Goal: Complete application form: Complete application form

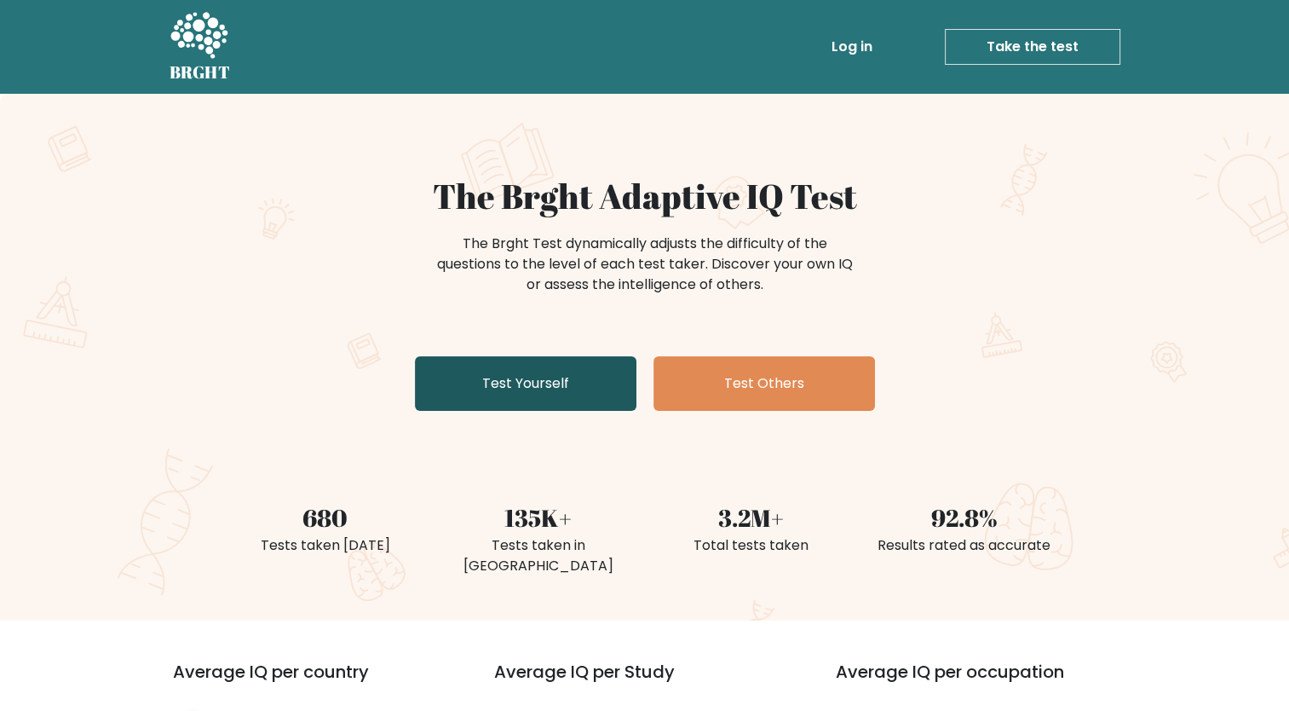
click at [572, 400] on link "Test Yourself" at bounding box center [526, 383] width 222 height 55
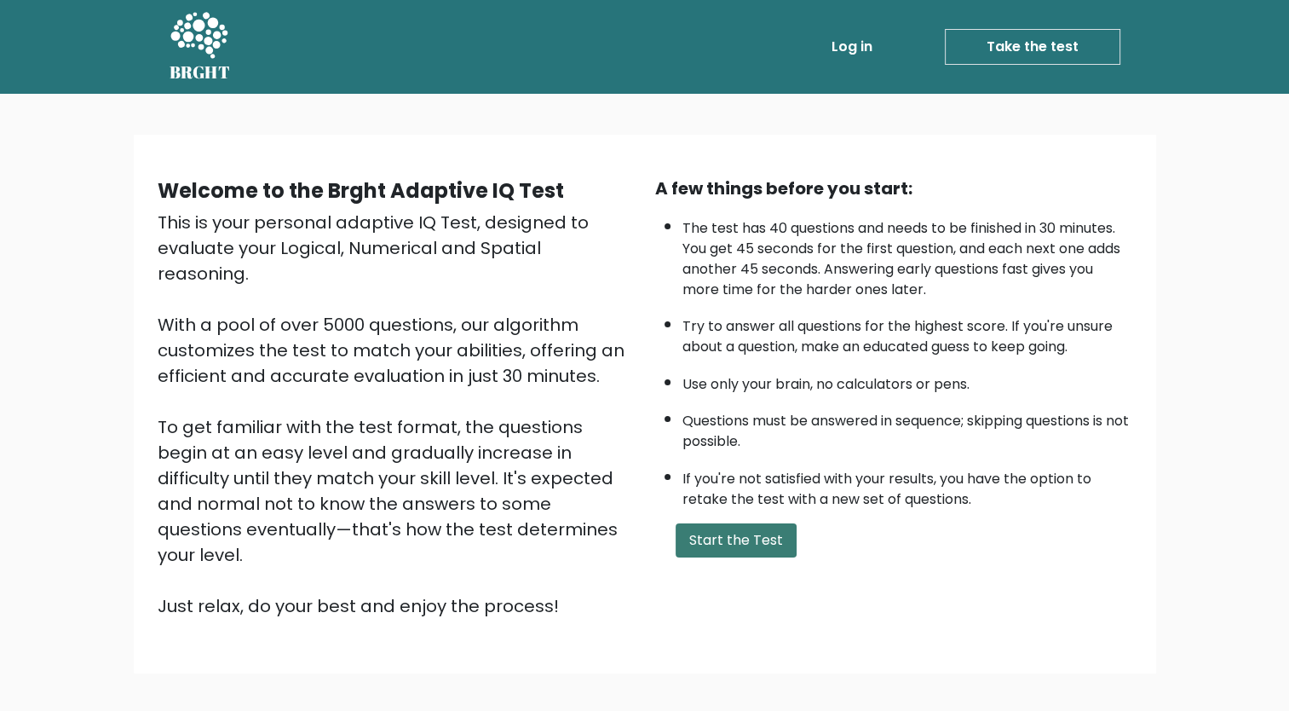
click at [738, 523] on button "Start the Test" at bounding box center [736, 540] width 121 height 34
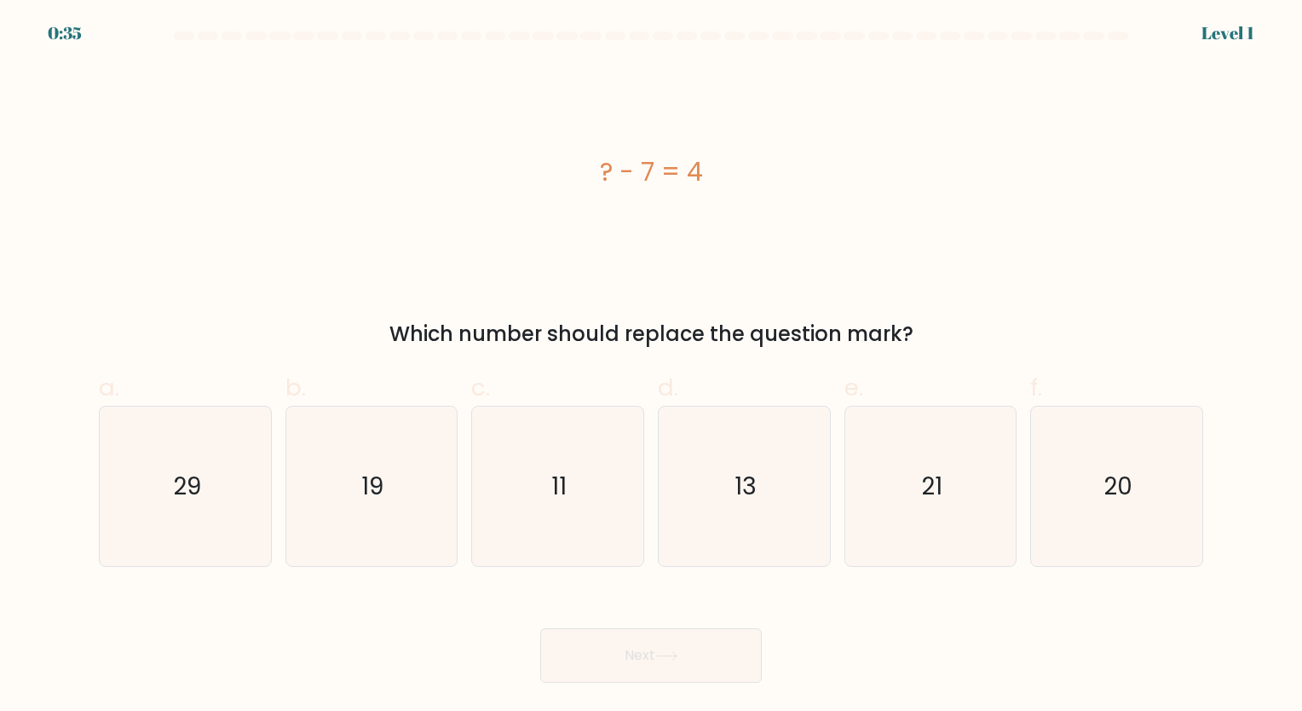
click at [738, 523] on icon "13" at bounding box center [744, 485] width 159 height 159
click at [652, 366] on input "d. 13" at bounding box center [651, 360] width 1 height 11
radio input "true"
click at [608, 489] on icon "11" at bounding box center [557, 485] width 159 height 159
click at [651, 366] on input "c. 11" at bounding box center [651, 360] width 1 height 11
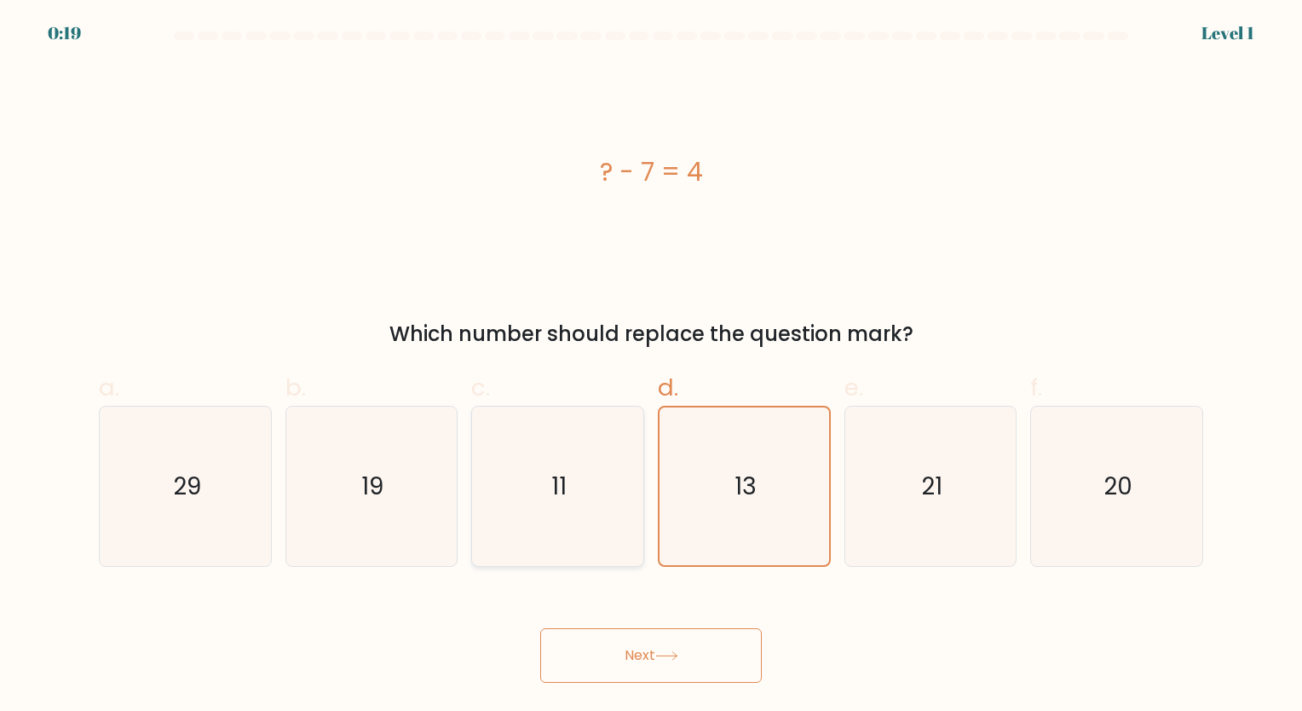
radio input "true"
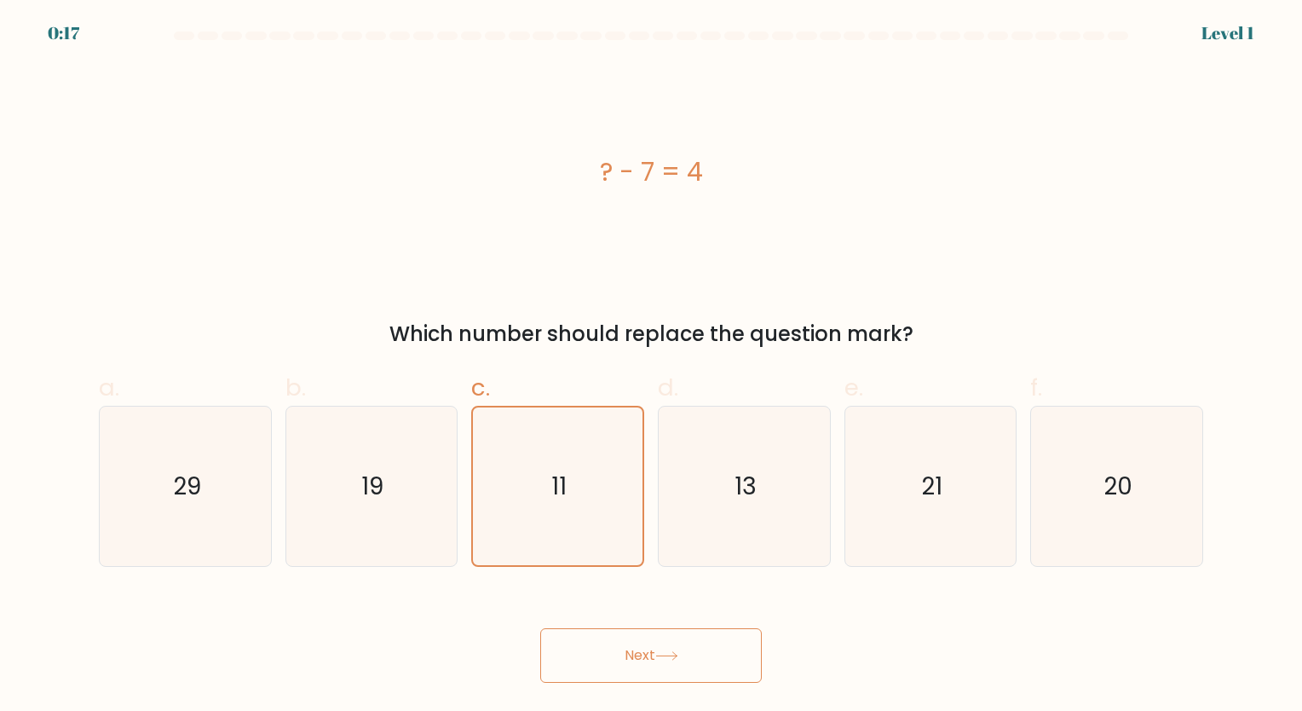
click at [674, 647] on button "Next" at bounding box center [651, 655] width 222 height 55
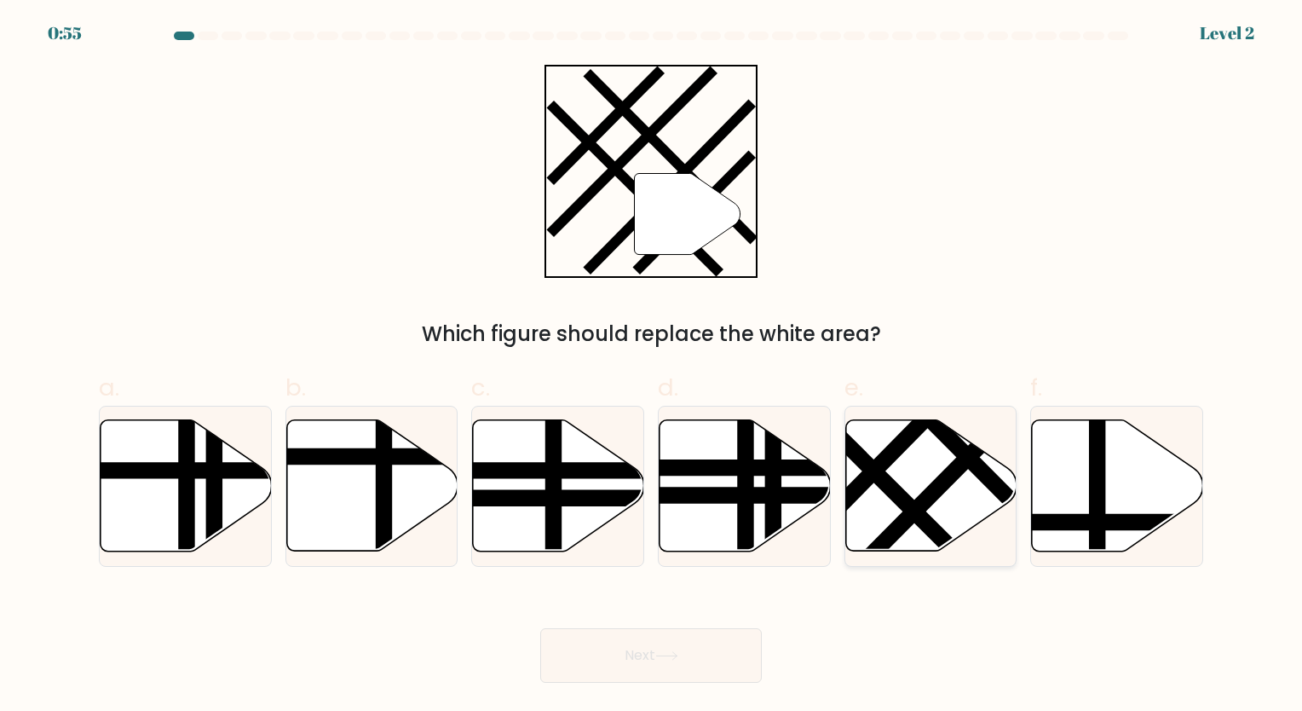
click at [934, 511] on icon at bounding box center [930, 485] width 171 height 131
click at [652, 366] on input "e." at bounding box center [651, 360] width 1 height 11
radio input "true"
click at [675, 646] on button "Next" at bounding box center [651, 655] width 222 height 55
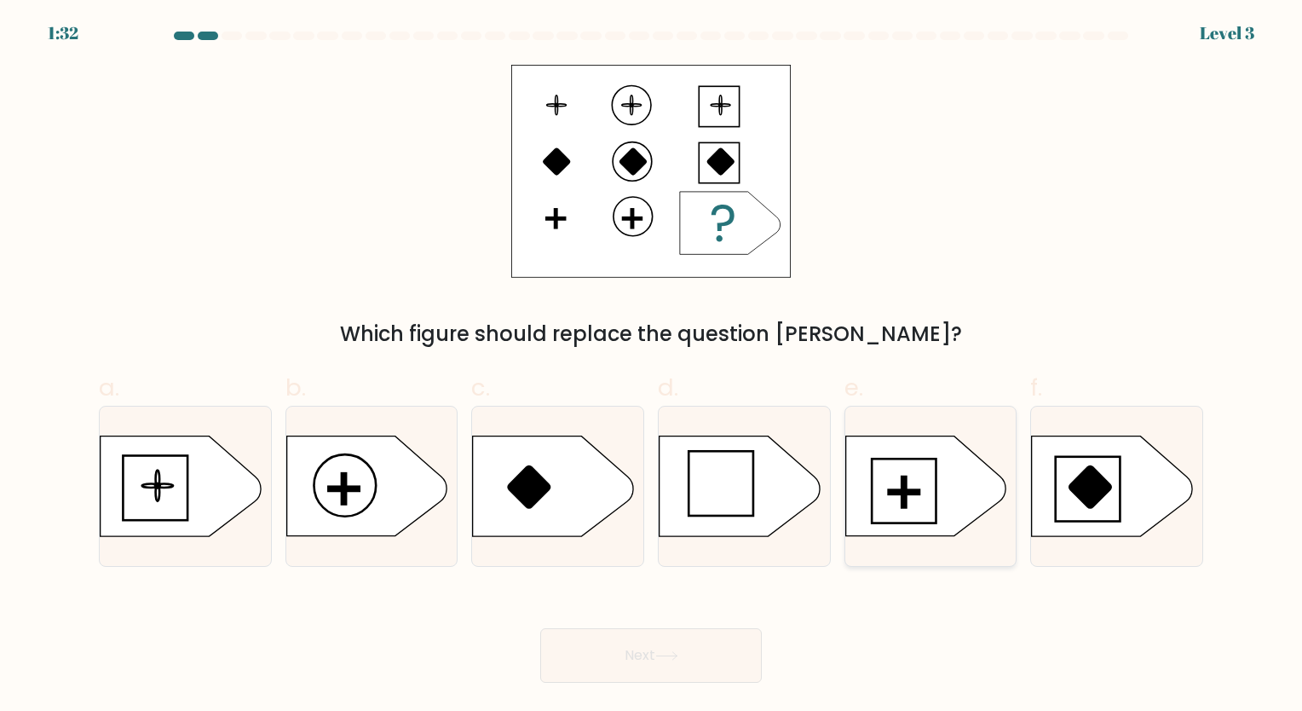
click at [921, 490] on icon at bounding box center [925, 486] width 160 height 100
click at [652, 366] on input "e." at bounding box center [651, 360] width 1 height 11
radio input "true"
click at [673, 647] on button "Next" at bounding box center [651, 655] width 222 height 55
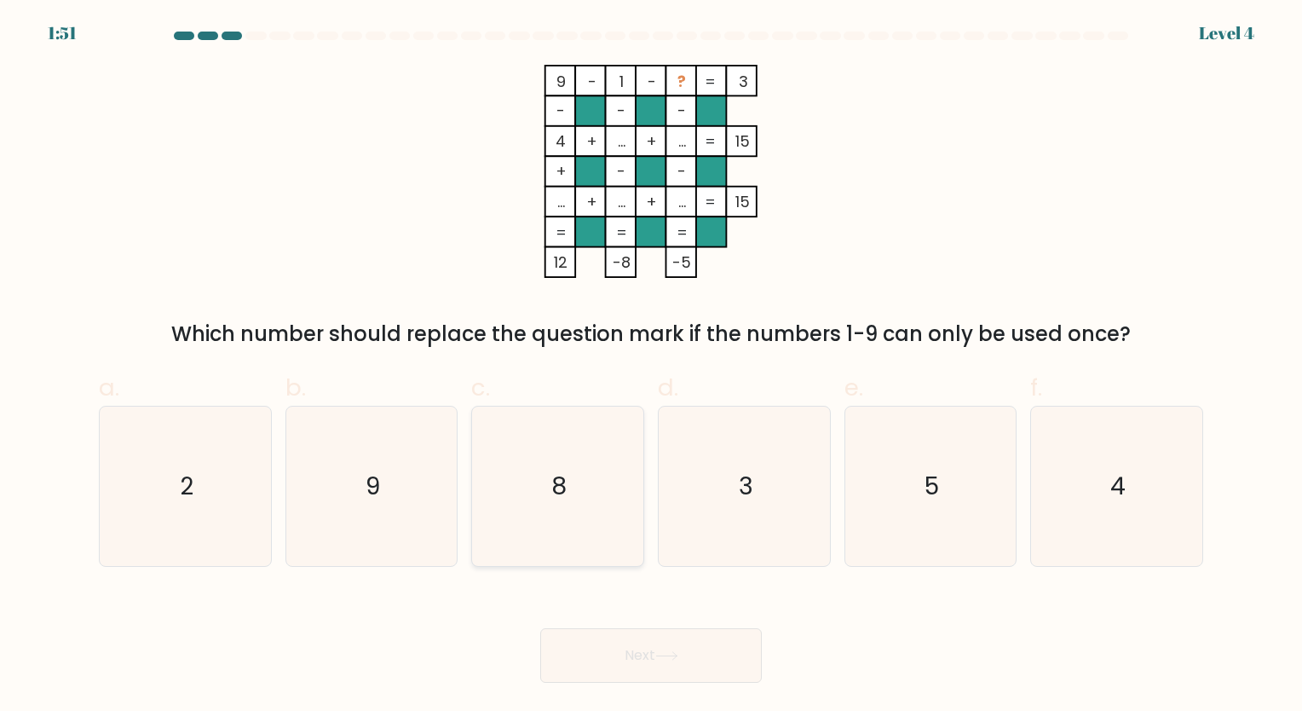
click at [589, 479] on icon "8" at bounding box center [557, 485] width 159 height 159
click at [651, 366] on input "c. 8" at bounding box center [651, 360] width 1 height 11
radio input "true"
click at [669, 632] on button "Next" at bounding box center [651, 655] width 222 height 55
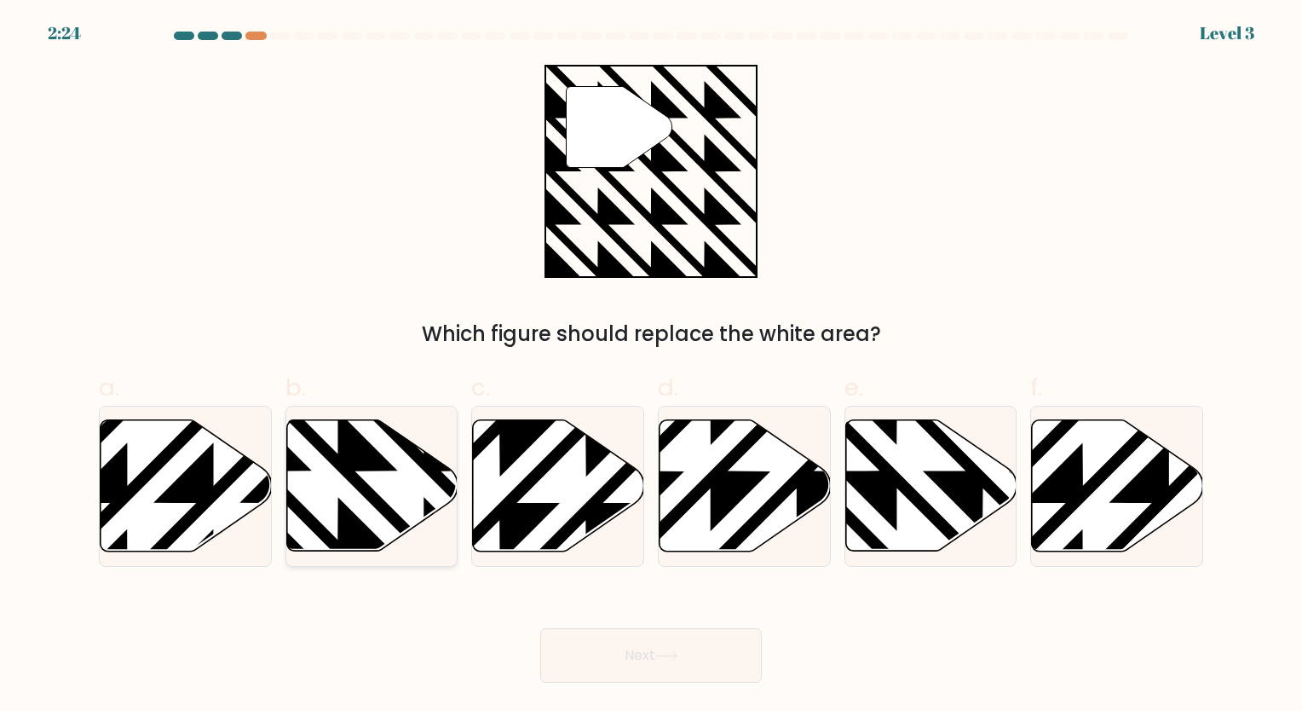
click at [399, 513] on icon at bounding box center [371, 485] width 171 height 131
click at [651, 366] on input "b." at bounding box center [651, 360] width 1 height 11
radio input "true"
click at [617, 659] on button "Next" at bounding box center [651, 655] width 222 height 55
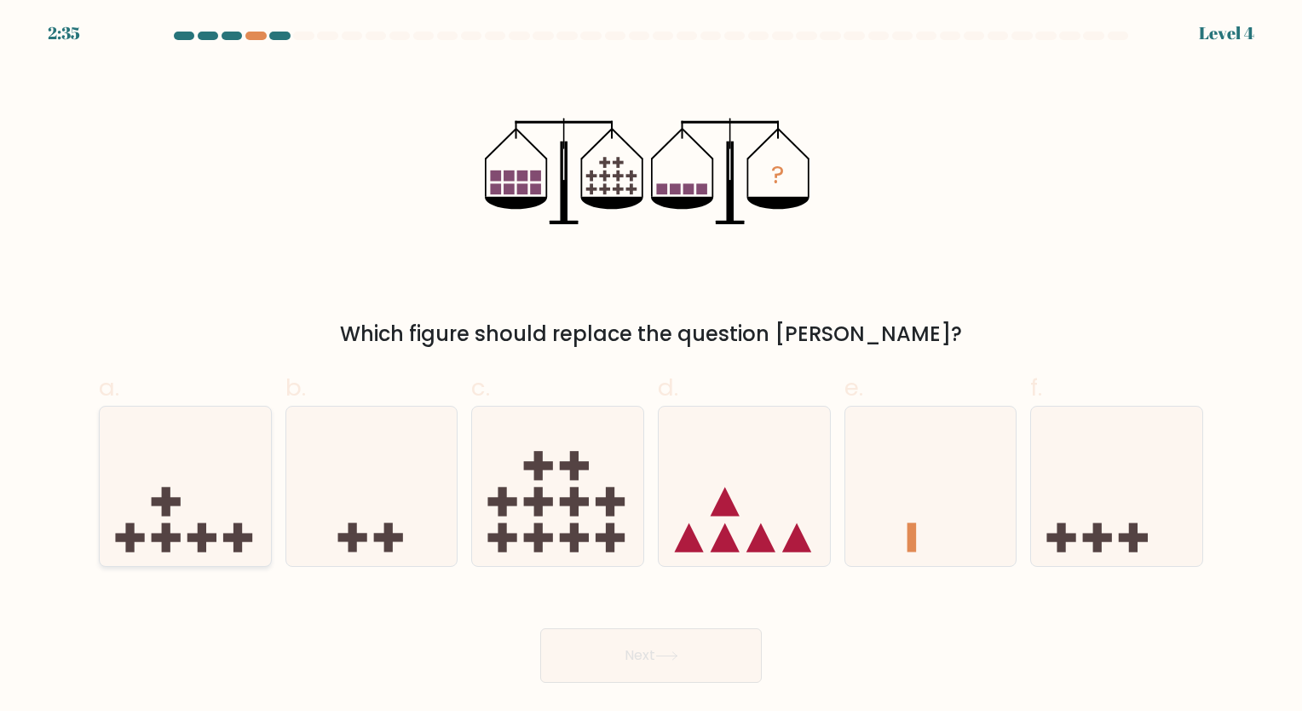
click at [225, 489] on icon at bounding box center [185, 485] width 171 height 141
click at [651, 366] on input "a." at bounding box center [651, 360] width 1 height 11
radio input "true"
click at [706, 671] on button "Next" at bounding box center [651, 655] width 222 height 55
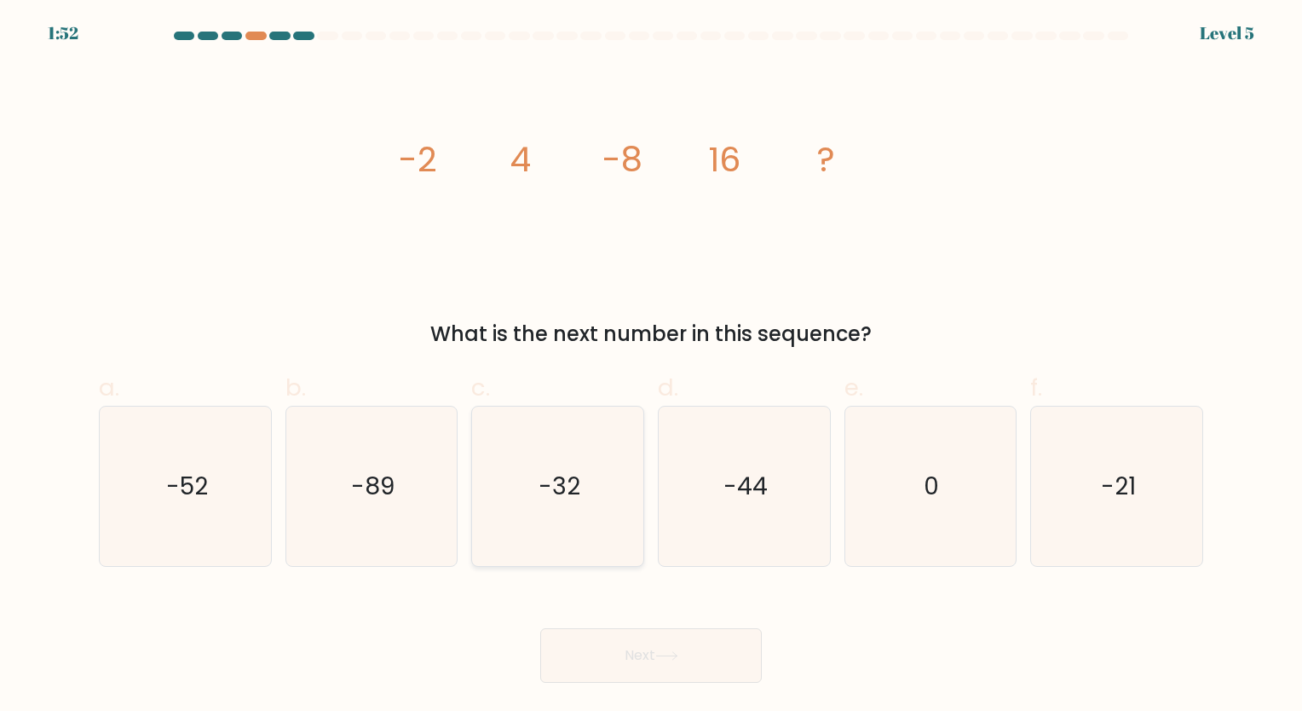
click at [539, 498] on text "-32" at bounding box center [559, 485] width 42 height 33
click at [651, 366] on input "c. -32" at bounding box center [651, 360] width 1 height 11
radio input "true"
click at [688, 665] on button "Next" at bounding box center [651, 655] width 222 height 55
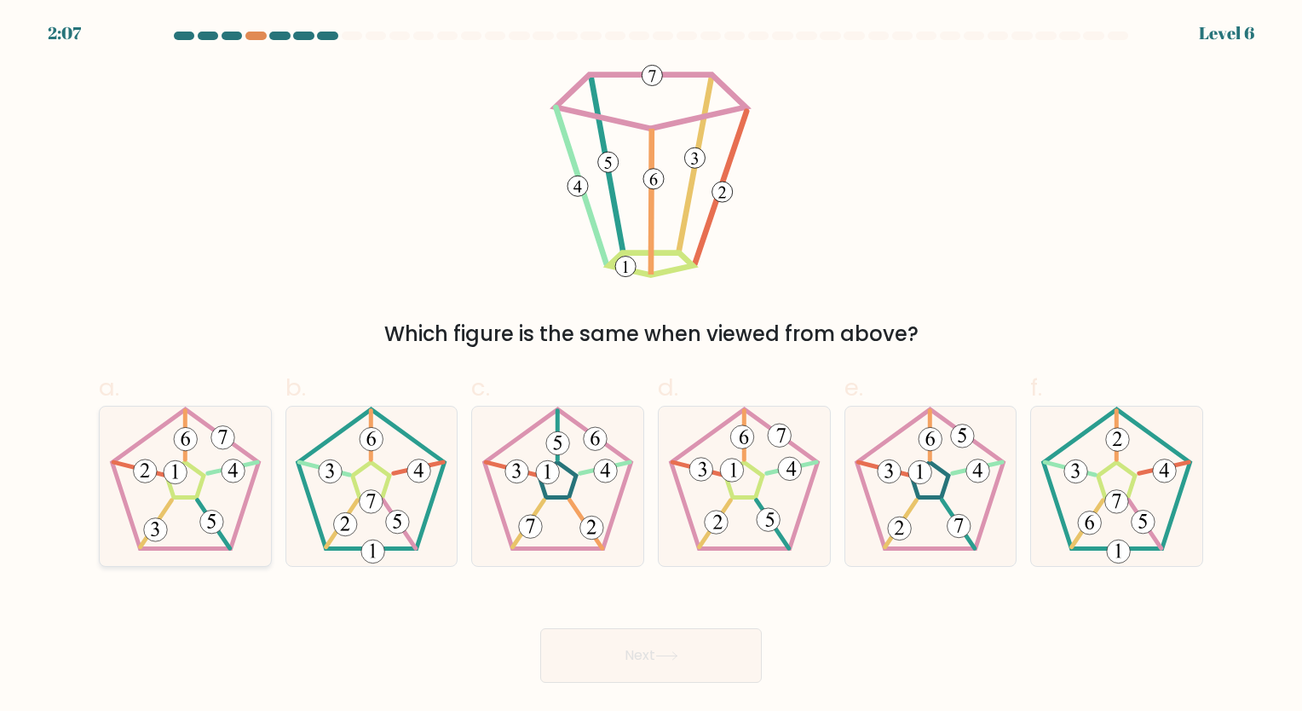
click at [239, 462] on 556 at bounding box center [233, 469] width 23 height 23
click at [651, 366] on input "a." at bounding box center [651, 360] width 1 height 11
radio input "true"
click at [680, 668] on button "Next" at bounding box center [651, 655] width 222 height 55
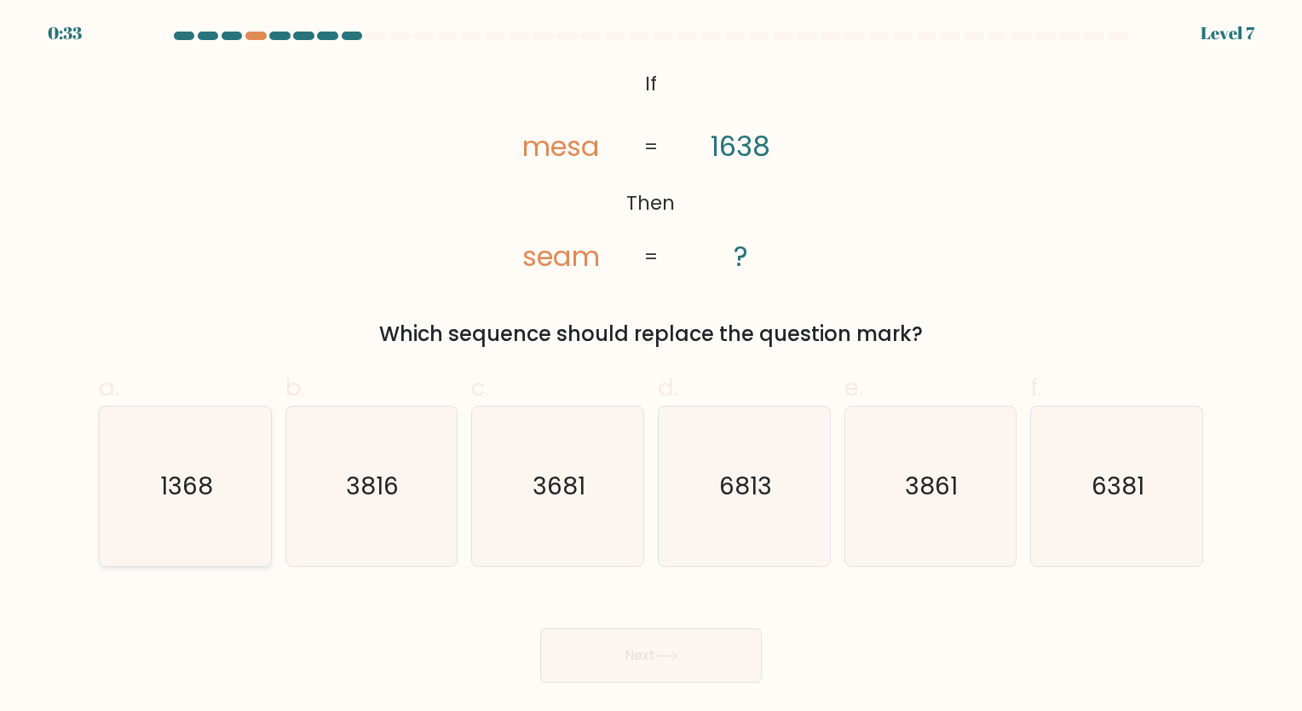
click at [210, 488] on text "1368" at bounding box center [186, 485] width 53 height 33
click at [651, 366] on input "a. 1368" at bounding box center [651, 360] width 1 height 11
radio input "true"
click at [693, 668] on button "Next" at bounding box center [651, 655] width 222 height 55
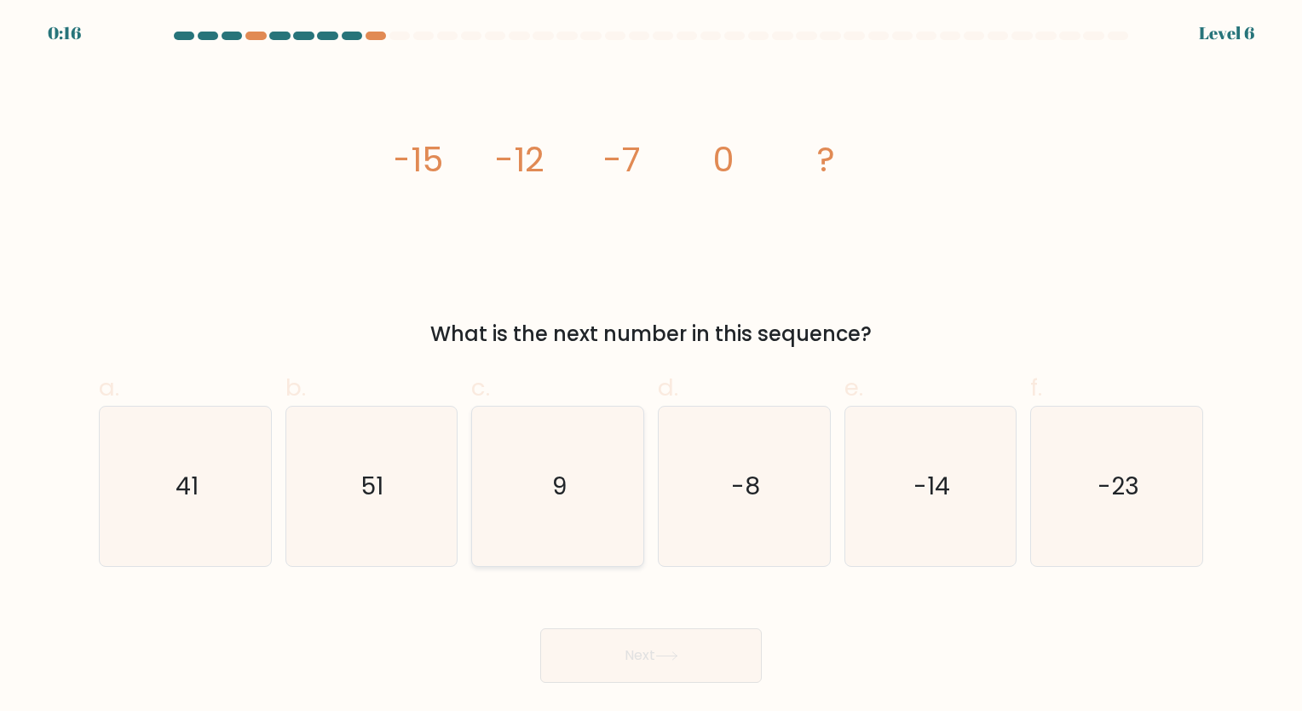
click at [561, 472] on text "9" at bounding box center [559, 485] width 14 height 33
click at [651, 366] on input "c. 9" at bounding box center [651, 360] width 1 height 11
radio input "true"
click at [628, 648] on button "Next" at bounding box center [651, 655] width 222 height 55
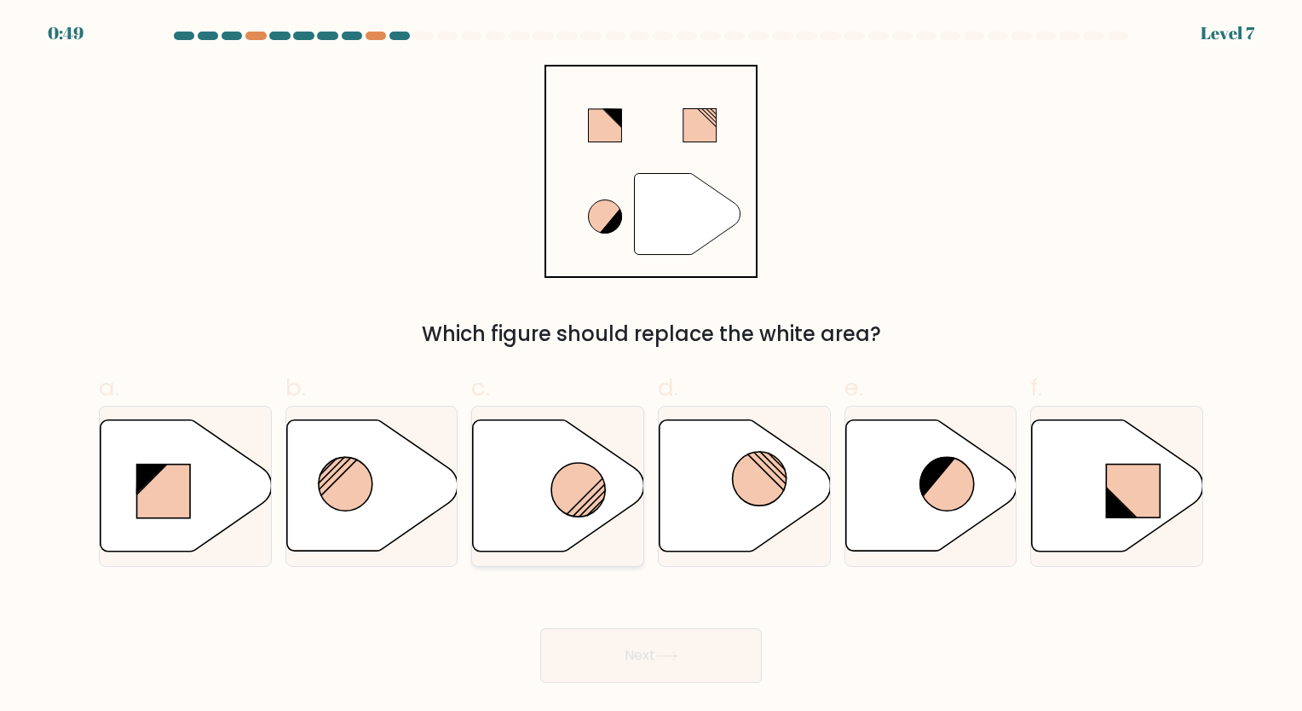
click at [584, 515] on circle at bounding box center [578, 490] width 54 height 54
click at [651, 366] on input "c." at bounding box center [651, 360] width 1 height 11
radio input "true"
click at [677, 670] on button "Next" at bounding box center [651, 655] width 222 height 55
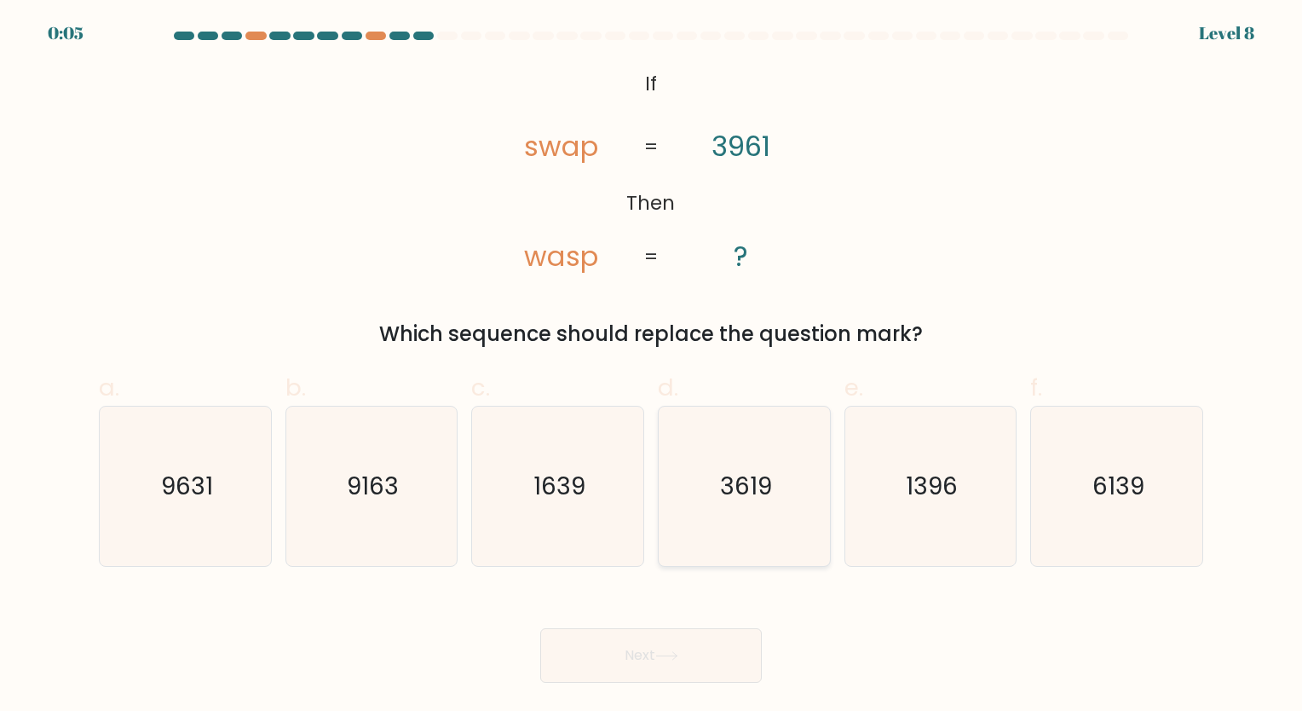
click at [757, 504] on icon "3619" at bounding box center [744, 485] width 159 height 159
click at [652, 366] on input "d. 3619" at bounding box center [651, 360] width 1 height 11
radio input "true"
click at [690, 644] on button "Next" at bounding box center [651, 655] width 222 height 55
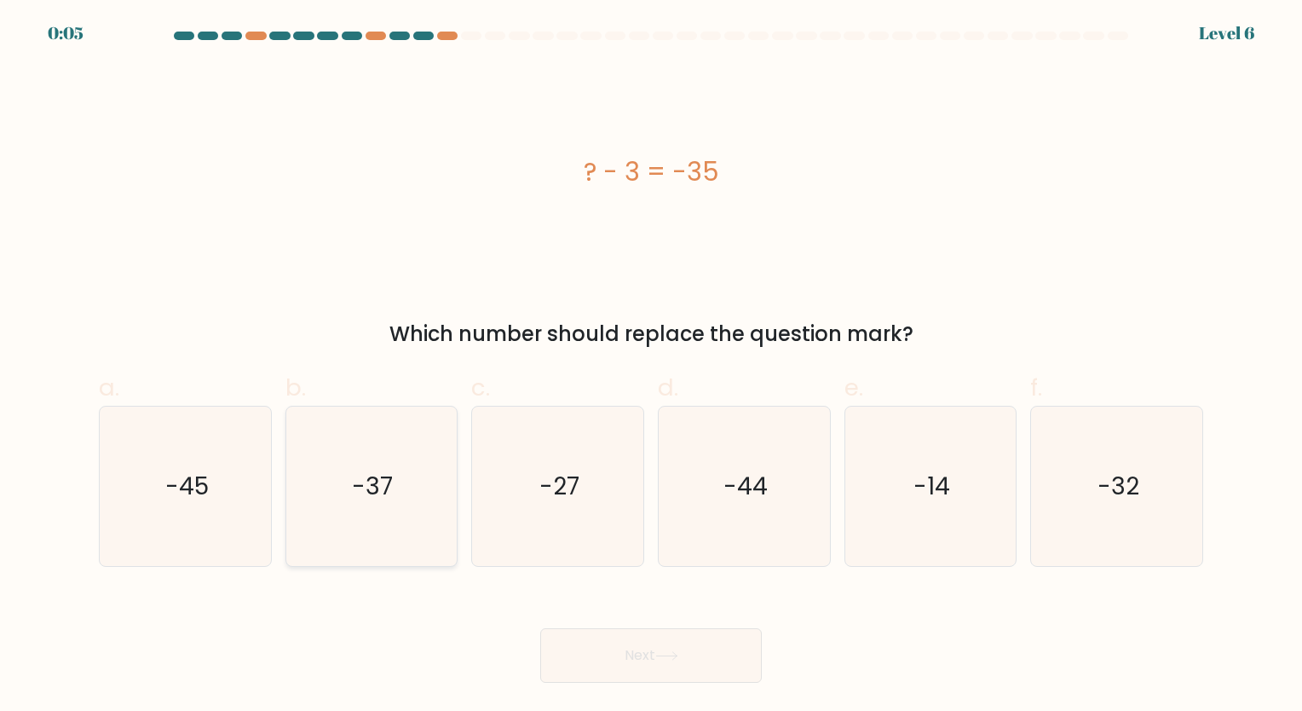
click at [400, 513] on icon "-37" at bounding box center [370, 485] width 159 height 159
click at [651, 366] on input "b. -37" at bounding box center [651, 360] width 1 height 11
radio input "true"
click at [674, 659] on icon at bounding box center [666, 655] width 23 height 9
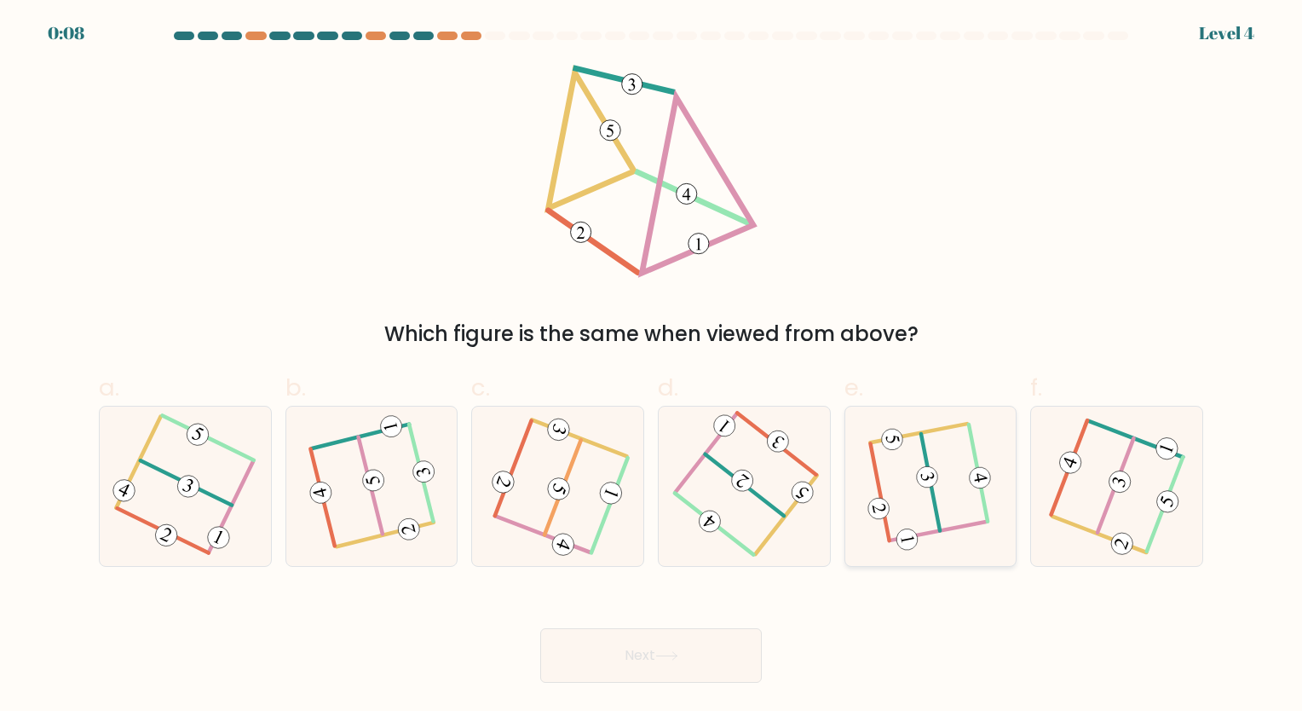
click at [924, 526] on icon at bounding box center [930, 486] width 123 height 128
click at [652, 366] on input "e." at bounding box center [651, 360] width 1 height 11
radio input "true"
click at [663, 662] on button "Next" at bounding box center [651, 655] width 222 height 55
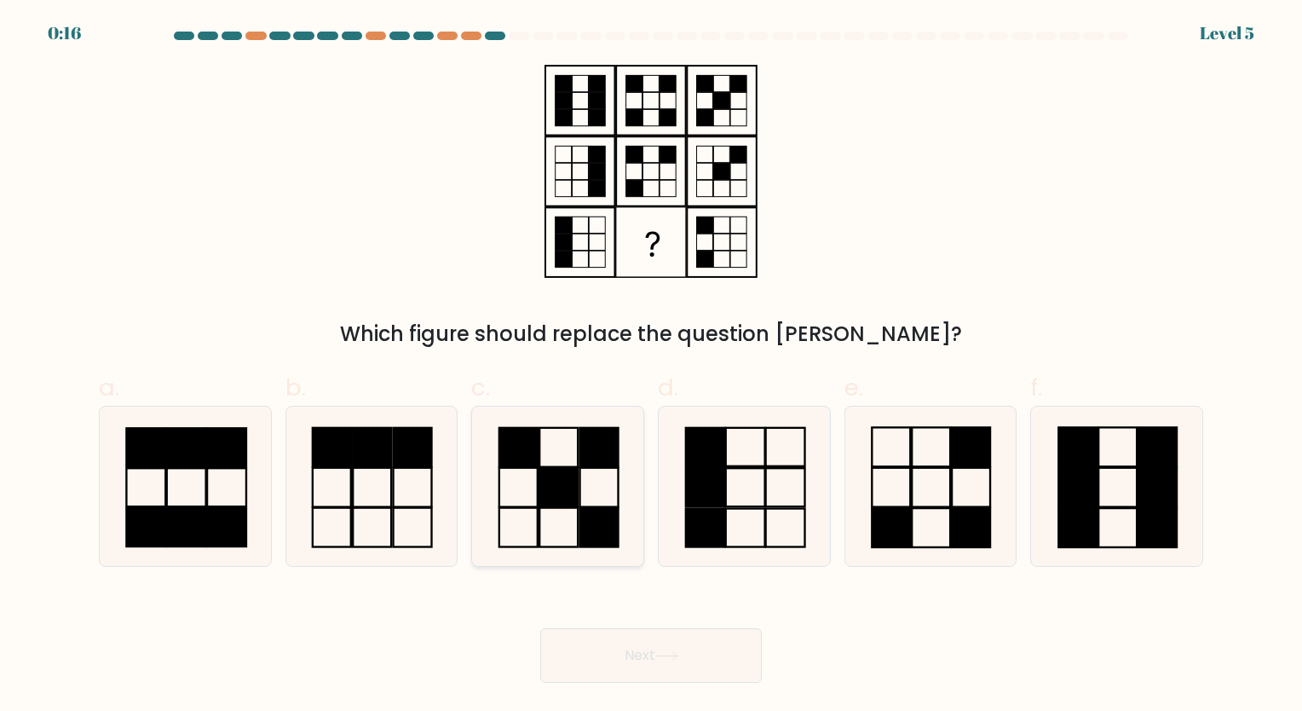
click at [599, 523] on rect at bounding box center [599, 526] width 38 height 39
click at [651, 366] on input "c." at bounding box center [651, 360] width 1 height 11
radio input "true"
click at [684, 645] on button "Next" at bounding box center [651, 655] width 222 height 55
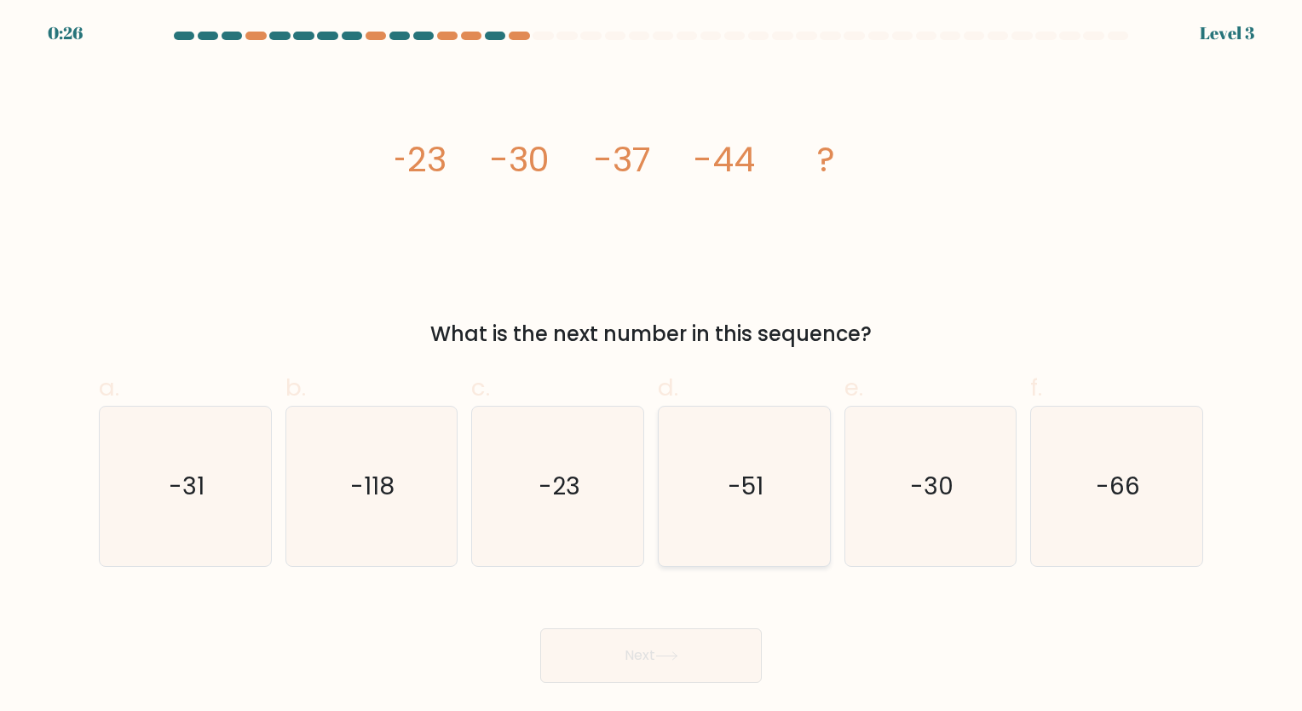
click at [757, 503] on icon "-51" at bounding box center [744, 485] width 159 height 159
click at [652, 366] on input "d. -51" at bounding box center [651, 360] width 1 height 11
radio input "true"
click at [673, 668] on button "Next" at bounding box center [651, 655] width 222 height 55
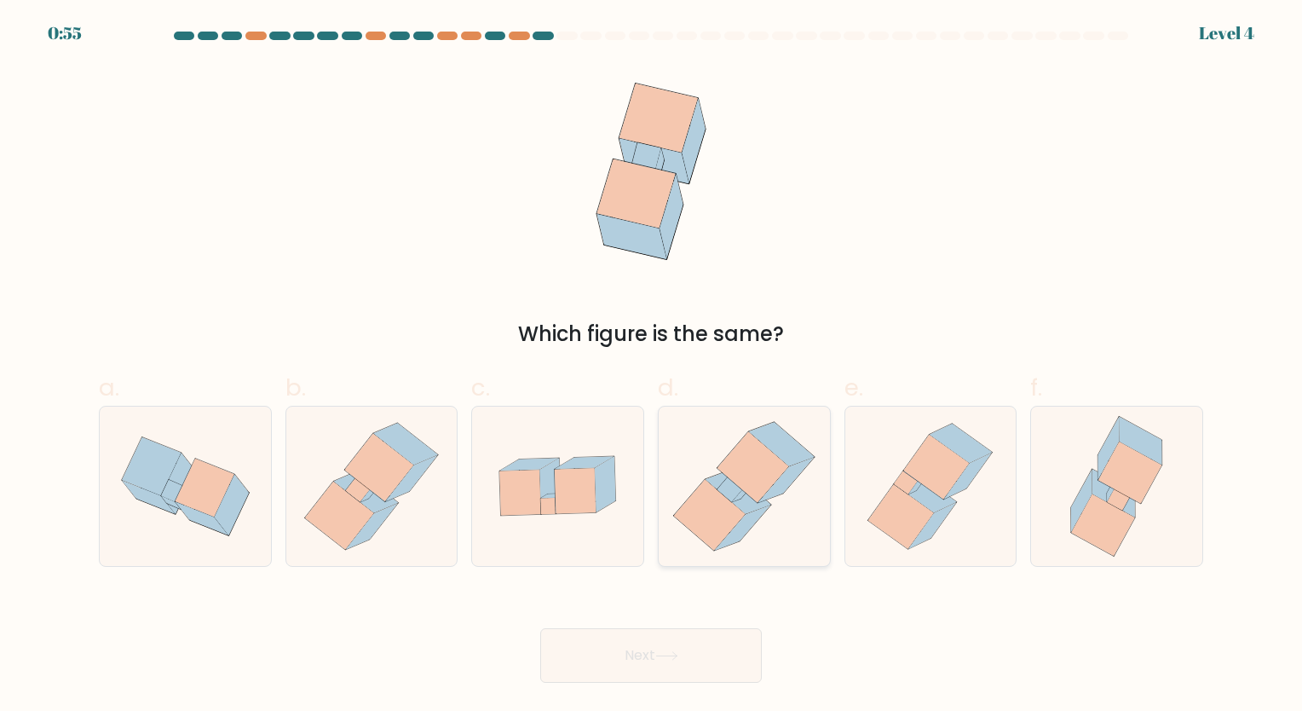
click at [744, 474] on icon at bounding box center [753, 466] width 72 height 71
click at [652, 366] on input "d." at bounding box center [651, 360] width 1 height 11
radio input "true"
click at [653, 649] on button "Next" at bounding box center [651, 655] width 222 height 55
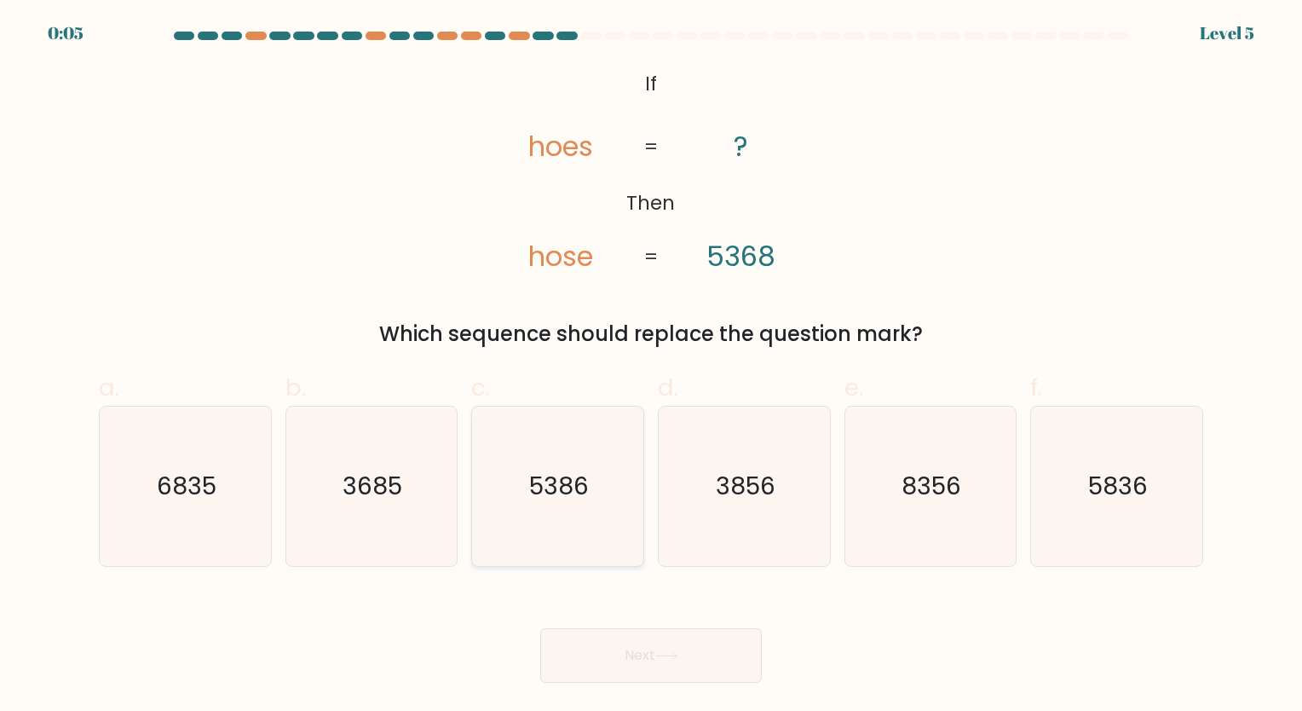
click at [593, 508] on icon "5386" at bounding box center [557, 485] width 159 height 159
click at [651, 366] on input "c. 5386" at bounding box center [651, 360] width 1 height 11
radio input "true"
click at [671, 649] on button "Next" at bounding box center [651, 655] width 222 height 55
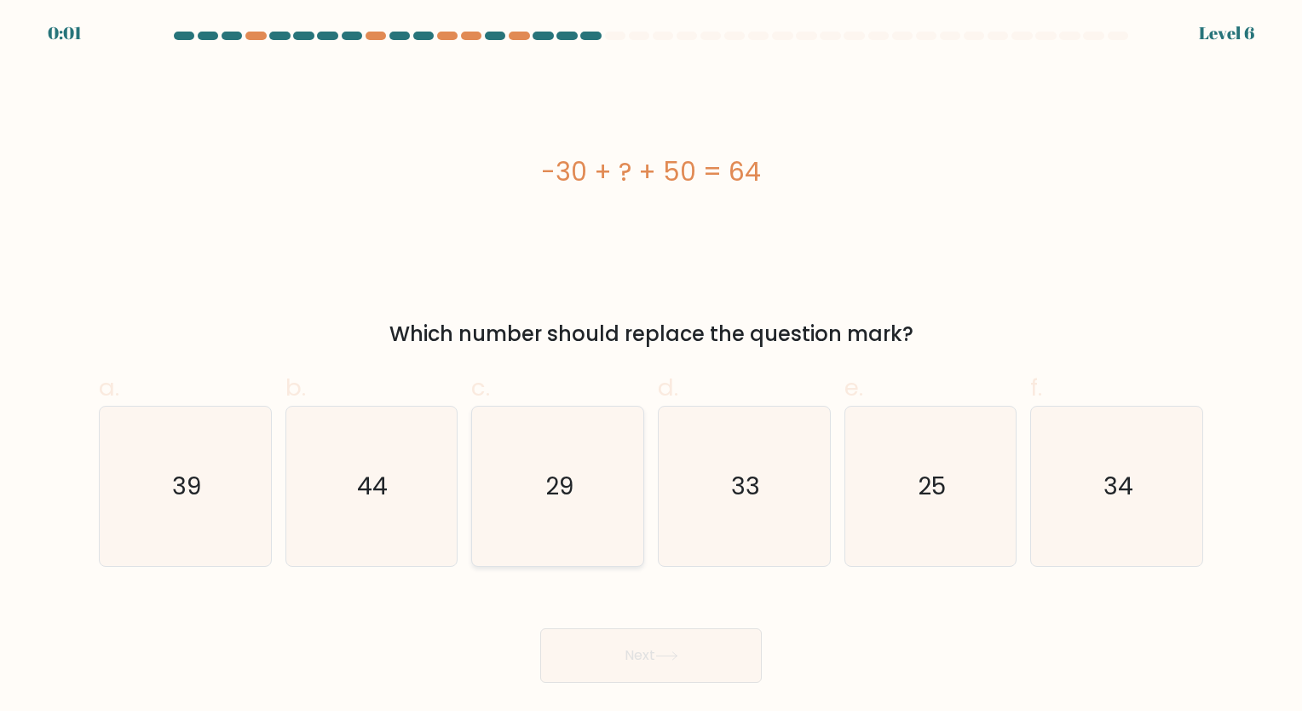
click at [577, 527] on icon "29" at bounding box center [557, 485] width 159 height 159
click at [651, 366] on input "c. 29" at bounding box center [651, 360] width 1 height 11
radio input "true"
click at [664, 634] on button "Next" at bounding box center [651, 655] width 222 height 55
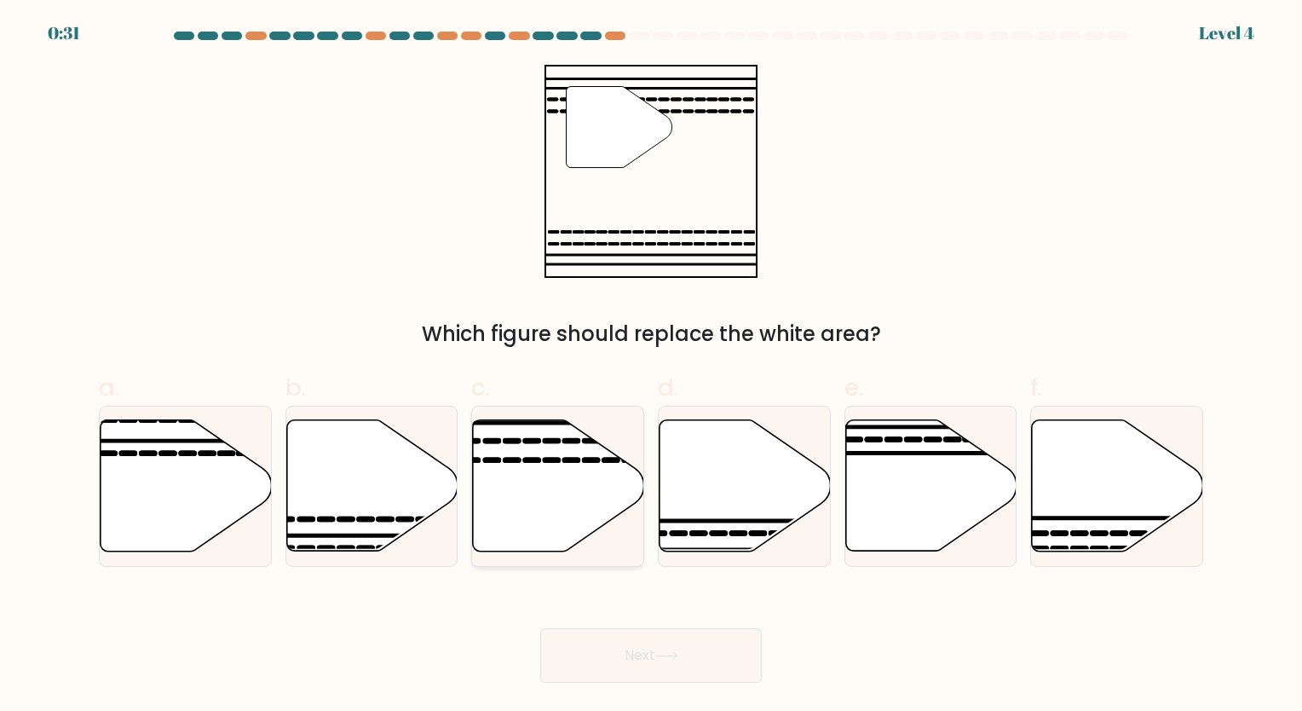
click at [519, 479] on icon at bounding box center [558, 485] width 171 height 131
click at [651, 366] on input "c." at bounding box center [651, 360] width 1 height 11
radio input "true"
click at [709, 633] on button "Next" at bounding box center [651, 655] width 222 height 55
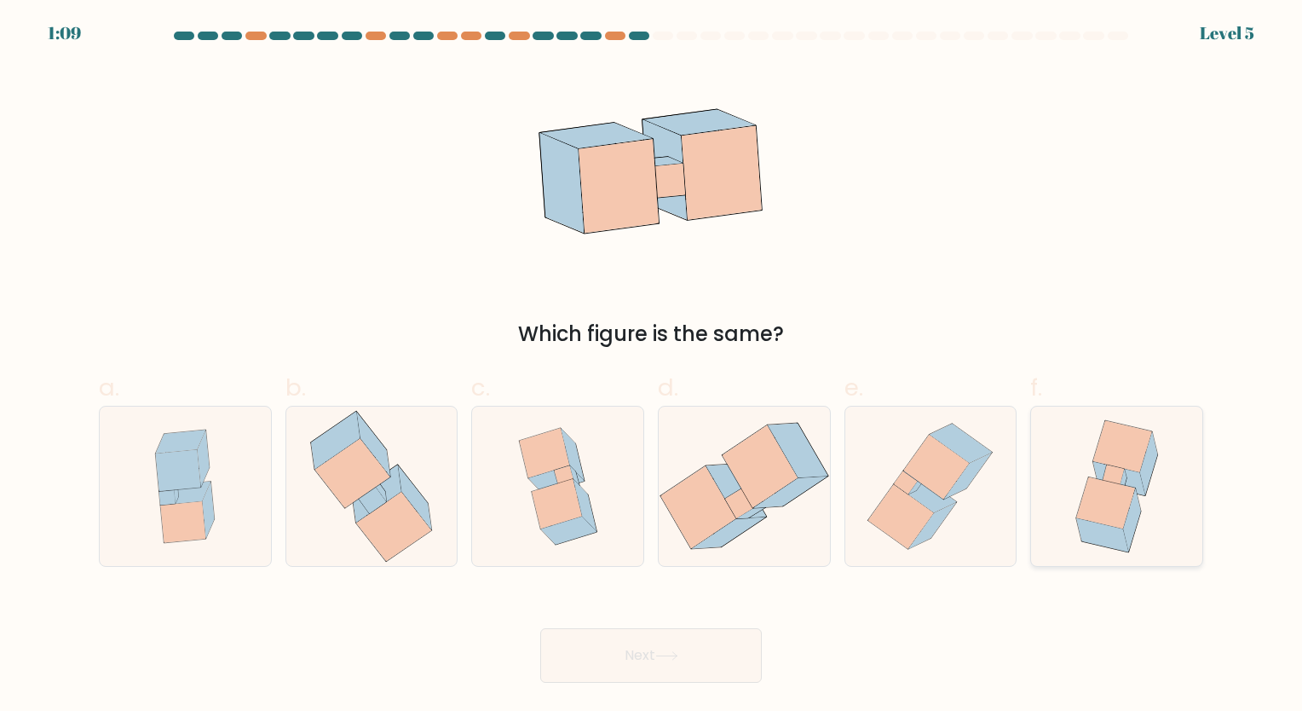
click at [1117, 489] on icon at bounding box center [1105, 502] width 59 height 52
click at [652, 366] on input "f." at bounding box center [651, 360] width 1 height 11
radio input "true"
click at [670, 651] on icon at bounding box center [666, 655] width 23 height 9
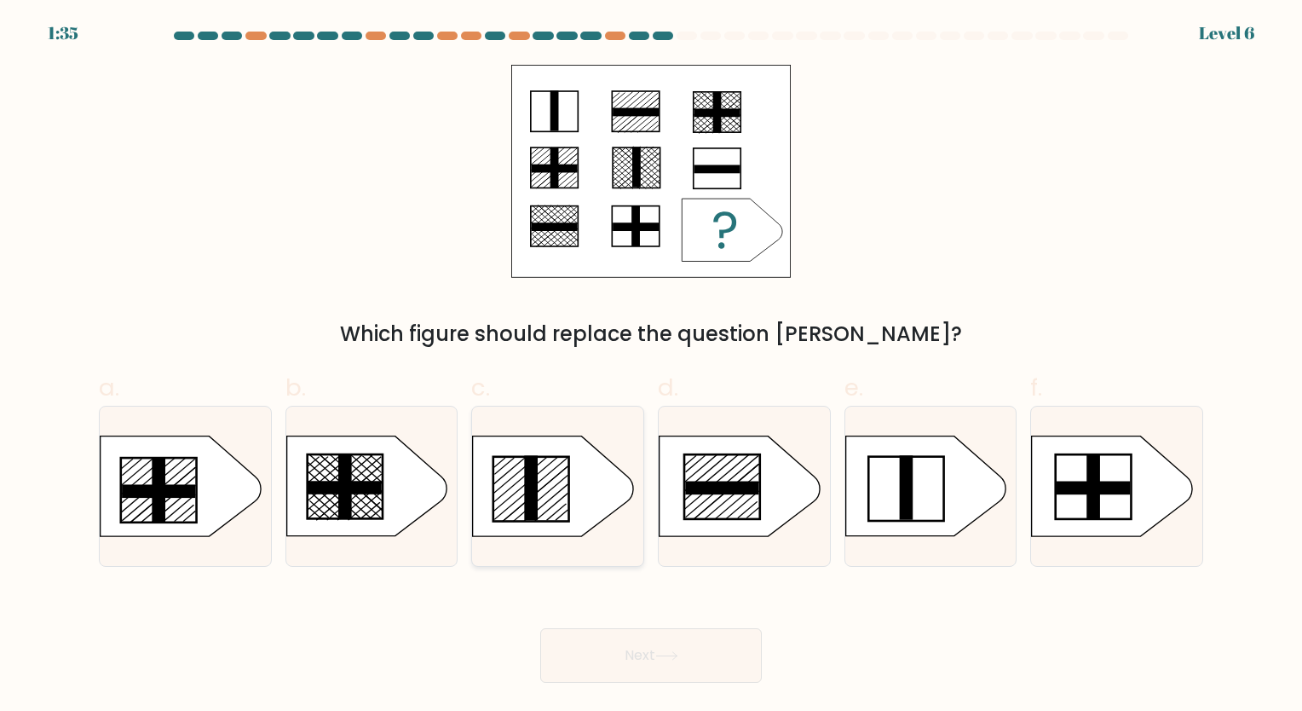
click at [528, 496] on rect at bounding box center [532, 487] width 14 height 65
click at [651, 366] on input "c." at bounding box center [651, 360] width 1 height 11
radio input "true"
click at [682, 665] on button "Next" at bounding box center [651, 655] width 222 height 55
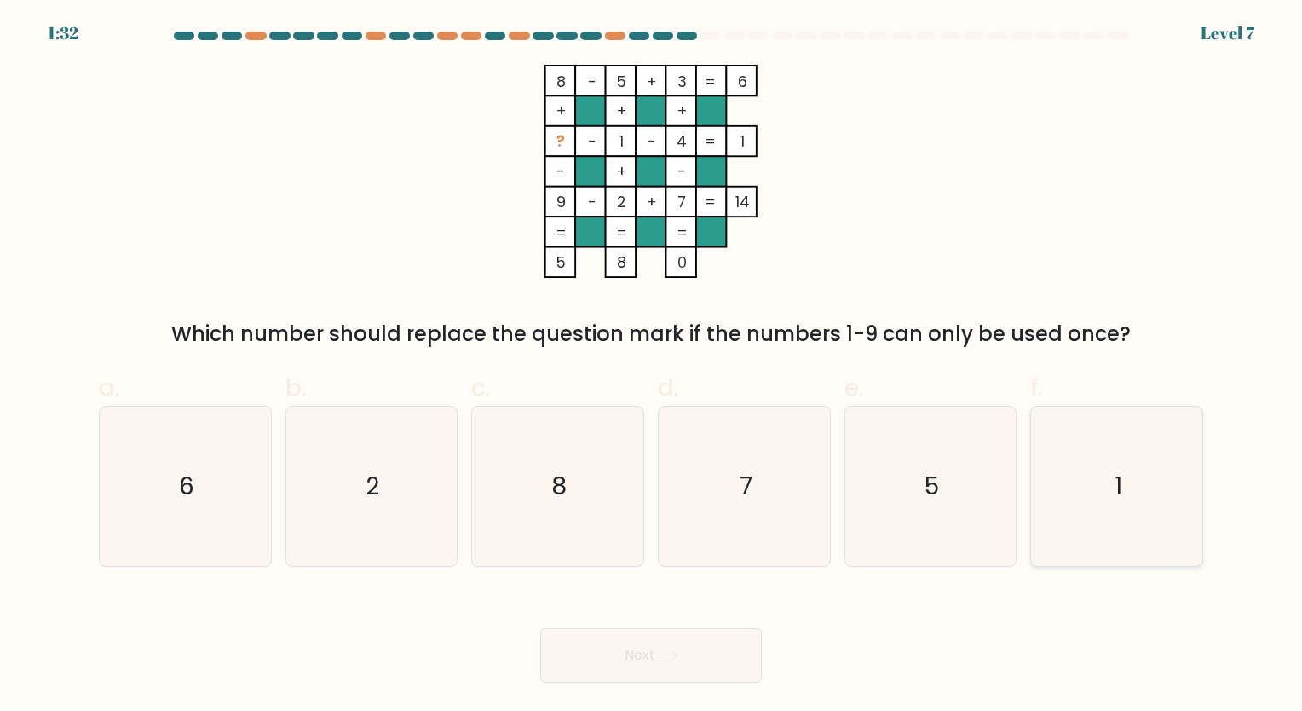
click at [1125, 469] on icon "1" at bounding box center [1116, 485] width 159 height 159
click at [652, 366] on input "f. 1" at bounding box center [651, 360] width 1 height 11
radio input "true"
click at [708, 649] on button "Next" at bounding box center [651, 655] width 222 height 55
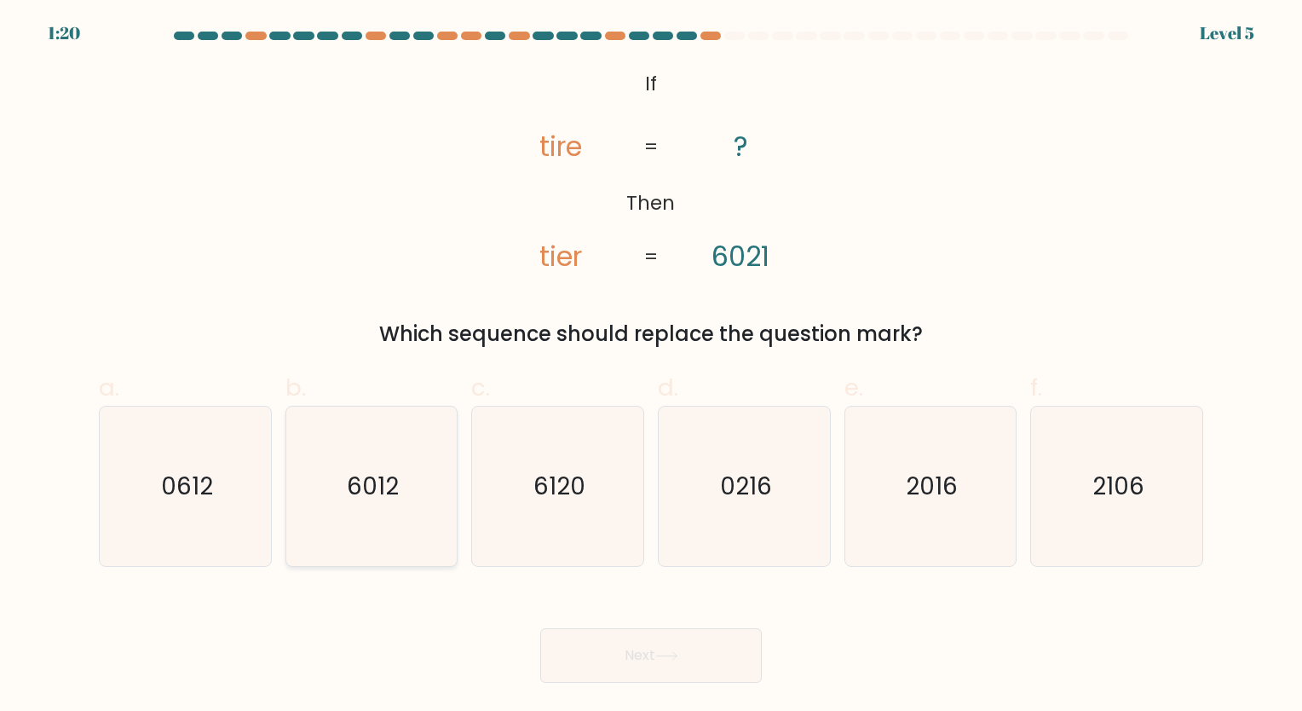
click at [401, 486] on icon "6012" at bounding box center [370, 485] width 159 height 159
click at [651, 366] on input "b. 6012" at bounding box center [651, 360] width 1 height 11
radio input "true"
click at [652, 656] on button "Next" at bounding box center [651, 655] width 222 height 55
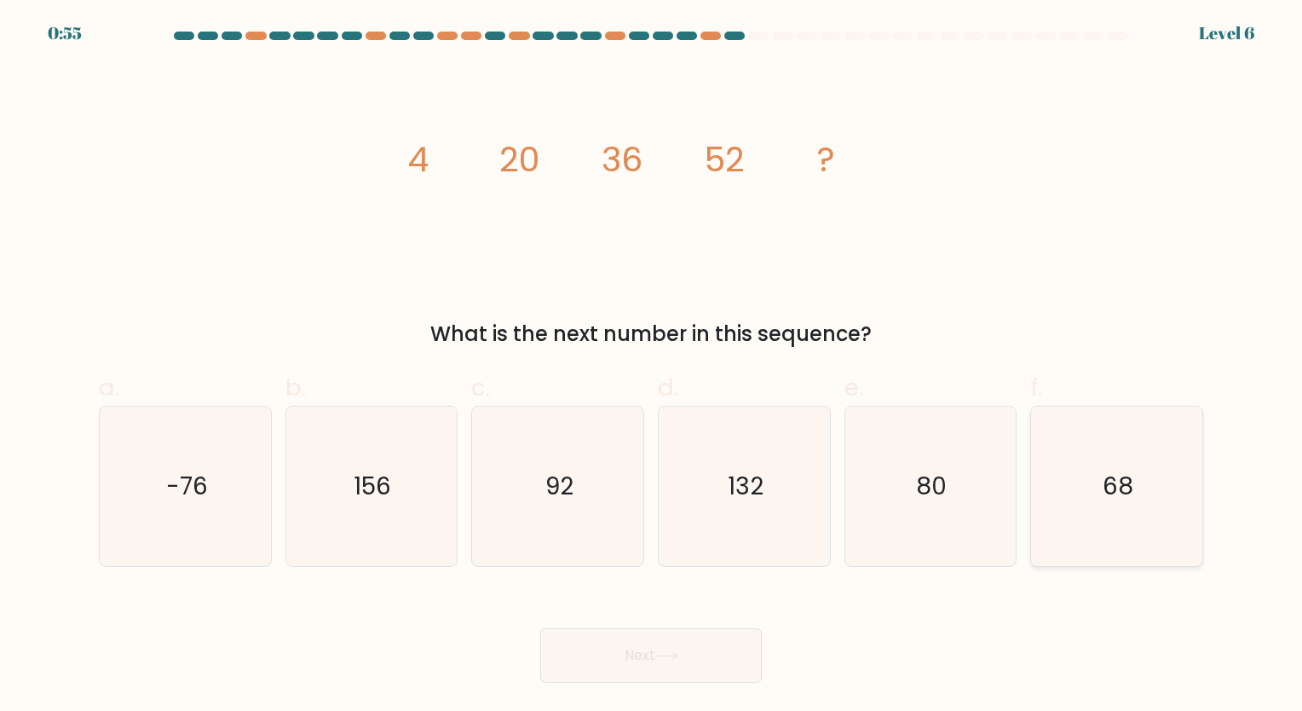
click at [1114, 465] on icon "68" at bounding box center [1116, 485] width 159 height 159
click at [652, 366] on input "f. 68" at bounding box center [651, 360] width 1 height 11
radio input "true"
click at [676, 645] on button "Next" at bounding box center [651, 655] width 222 height 55
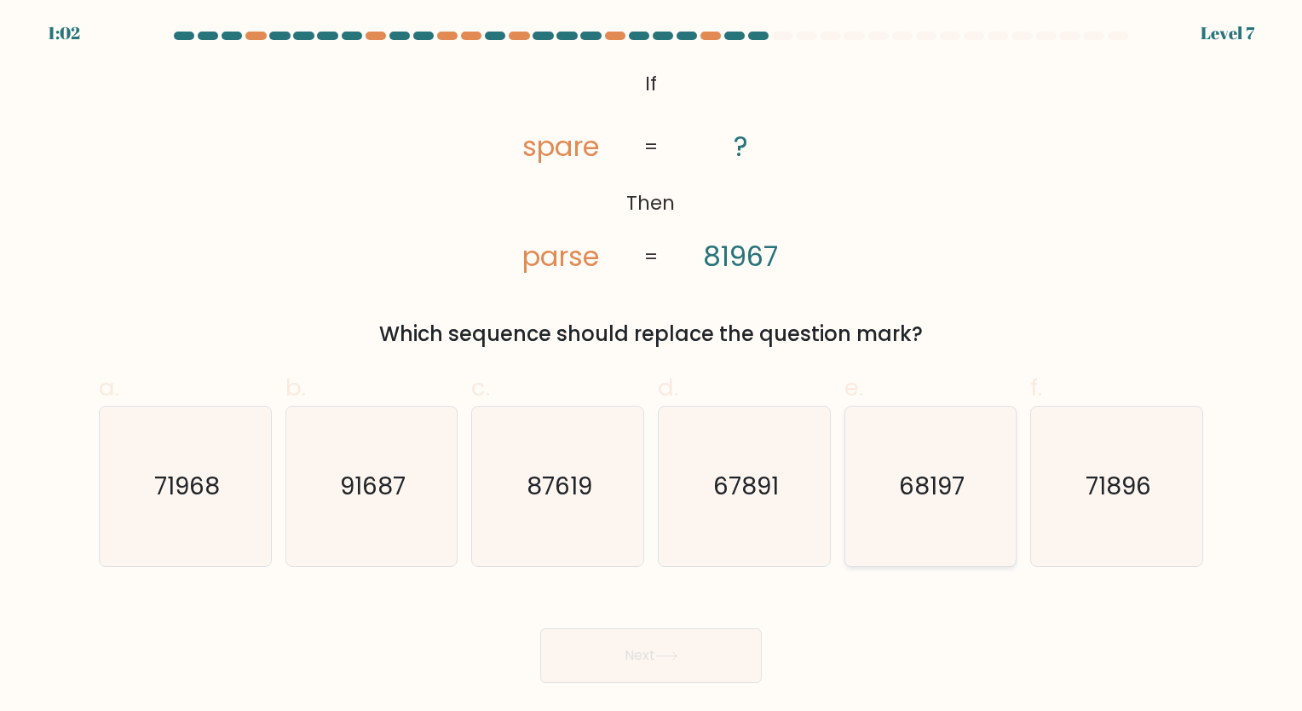
click at [942, 486] on text "68197" at bounding box center [932, 485] width 66 height 33
click at [652, 366] on input "e. 68197" at bounding box center [651, 360] width 1 height 11
radio input "true"
click at [715, 643] on button "Next" at bounding box center [651, 655] width 222 height 55
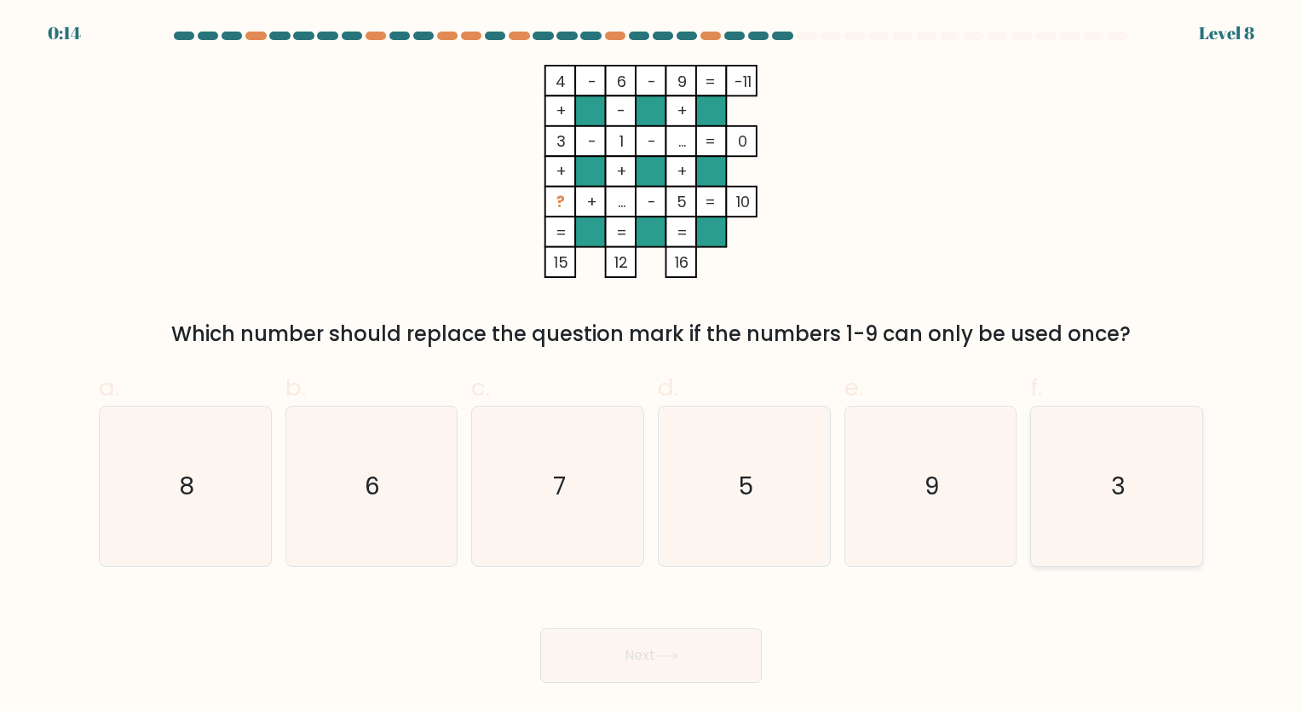
click at [1131, 490] on icon "3" at bounding box center [1116, 485] width 159 height 159
click at [652, 366] on input "f. 3" at bounding box center [651, 360] width 1 height 11
radio input "true"
click at [532, 496] on icon "7" at bounding box center [557, 485] width 159 height 159
click at [651, 366] on input "c. 7" at bounding box center [651, 360] width 1 height 11
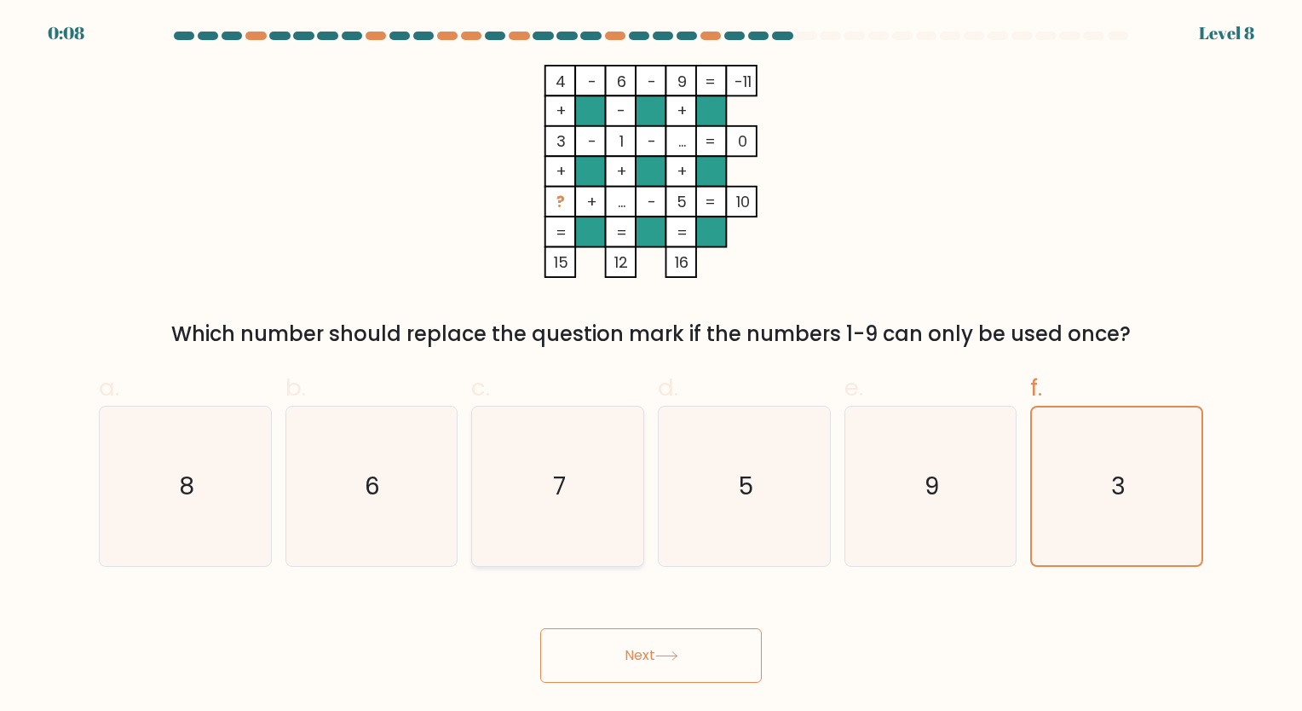
radio input "true"
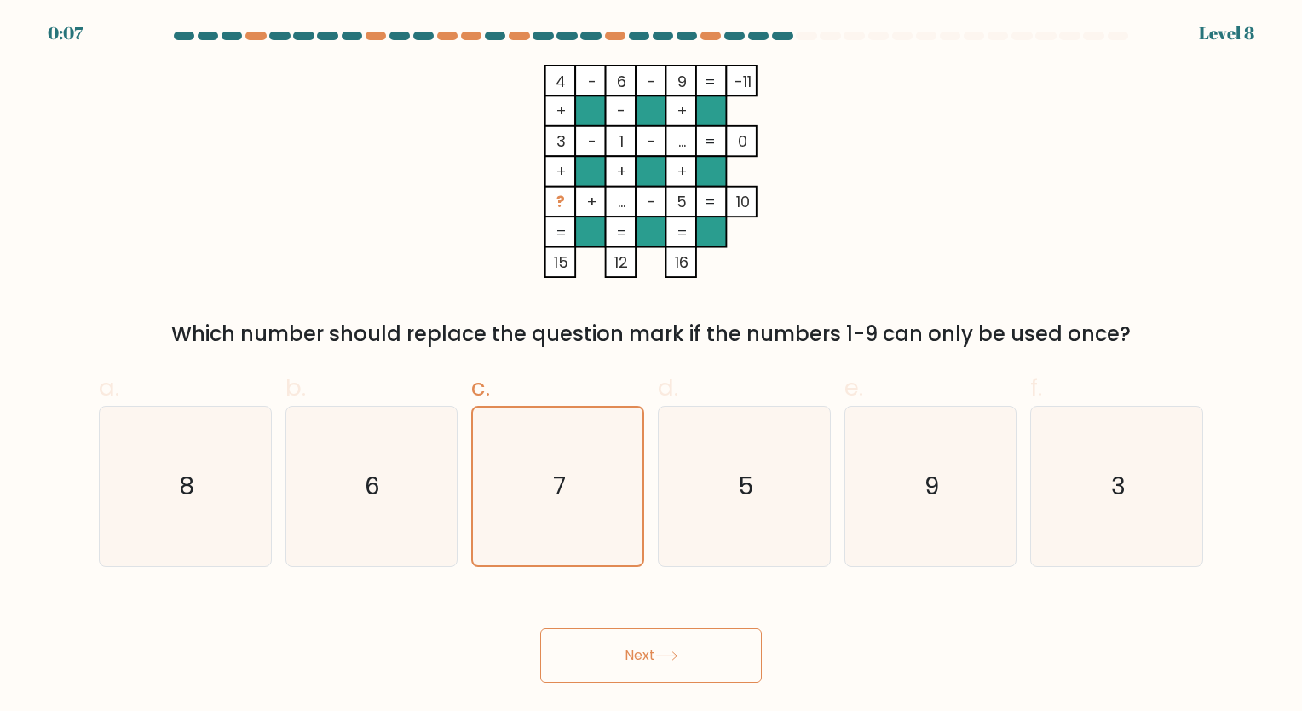
click at [610, 659] on button "Next" at bounding box center [651, 655] width 222 height 55
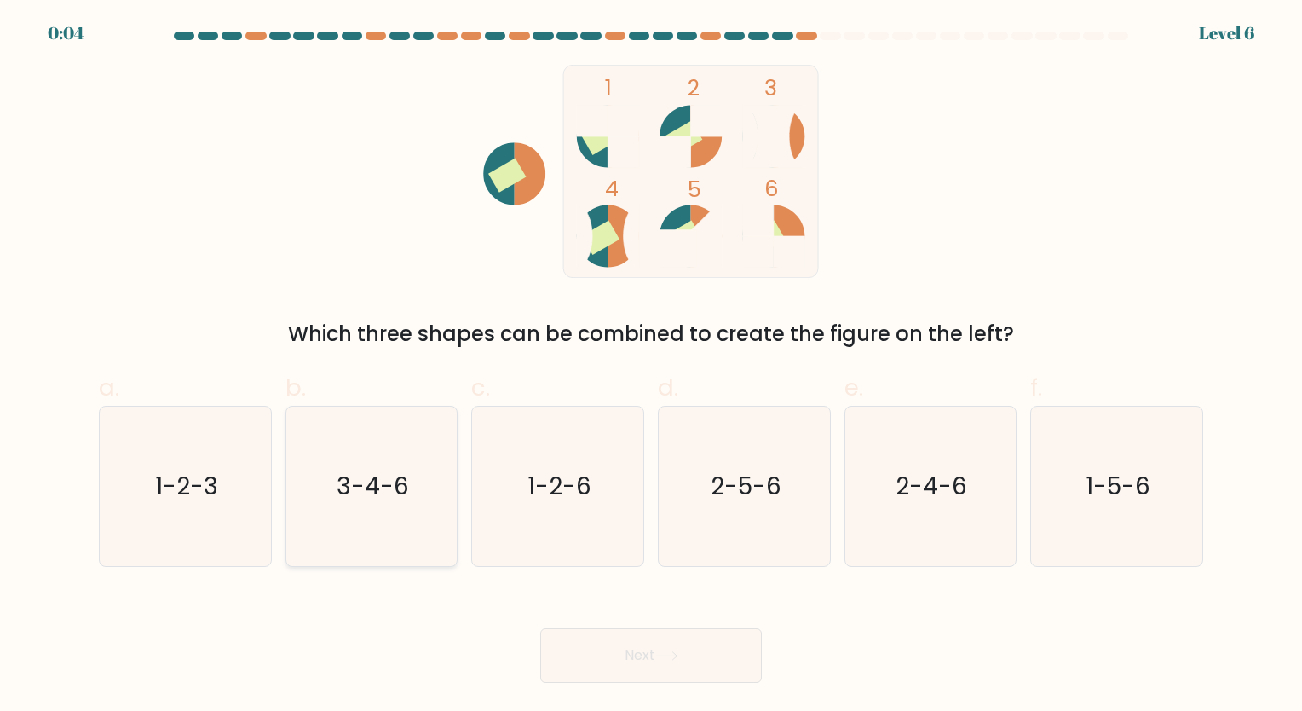
click at [416, 492] on icon "3-4-6" at bounding box center [370, 485] width 159 height 159
click at [651, 366] on input "b. 3-4-6" at bounding box center [651, 360] width 1 height 11
radio input "true"
click at [650, 648] on button "Next" at bounding box center [651, 655] width 222 height 55
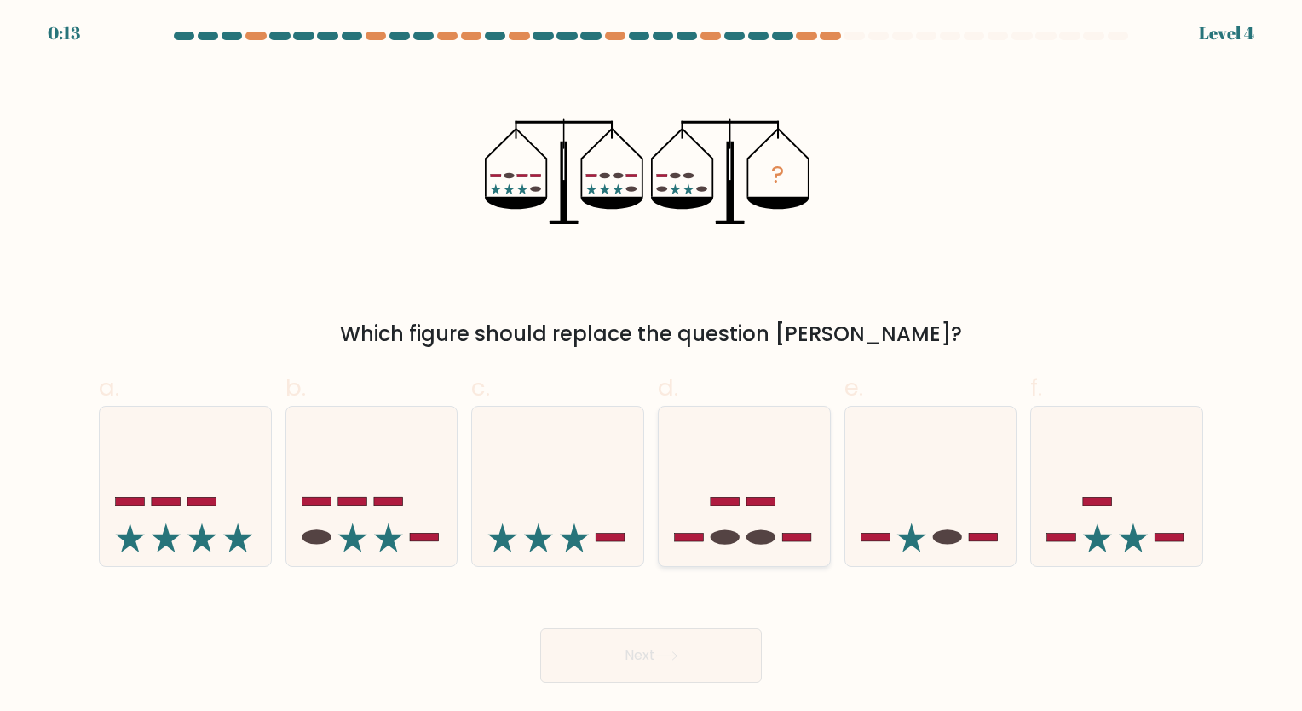
click at [798, 531] on icon at bounding box center [744, 485] width 171 height 141
click at [652, 366] on input "d." at bounding box center [651, 360] width 1 height 11
radio input "true"
click at [664, 649] on button "Next" at bounding box center [651, 655] width 222 height 55
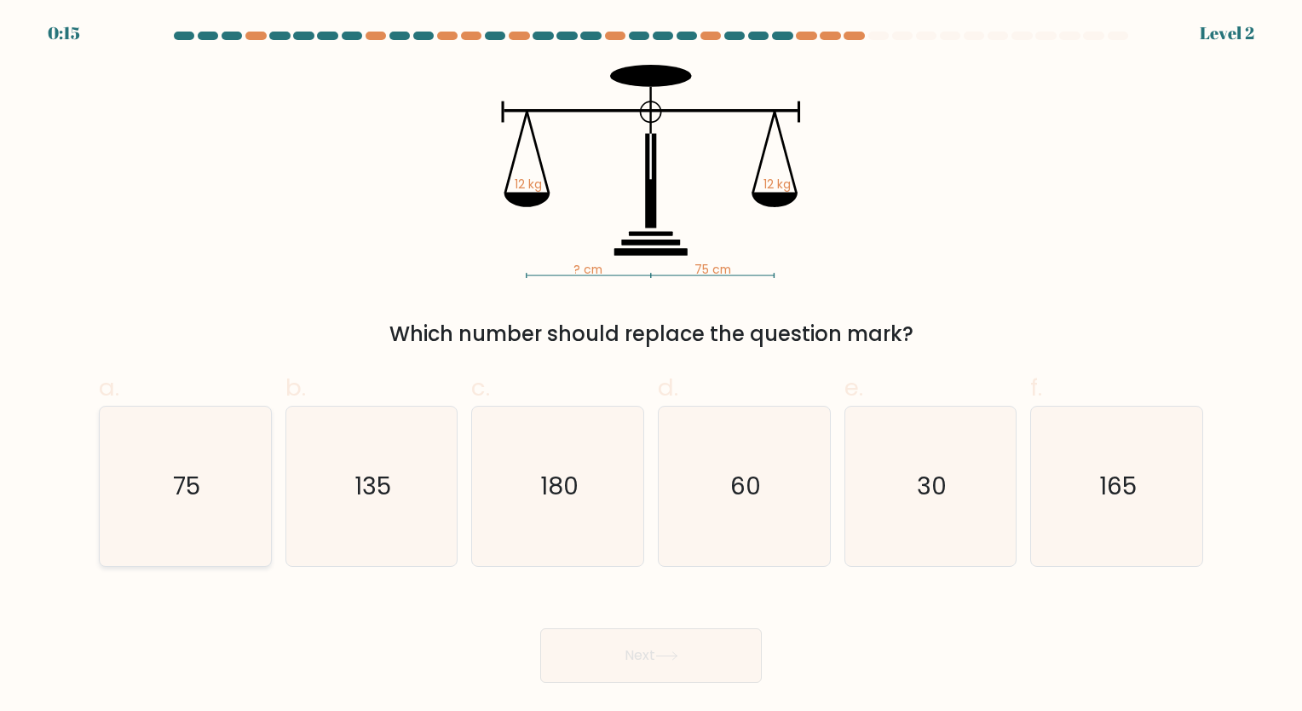
click at [202, 463] on icon "75" at bounding box center [185, 485] width 159 height 159
click at [651, 366] on input "a. 75" at bounding box center [651, 360] width 1 height 11
radio input "true"
click at [687, 663] on button "Next" at bounding box center [651, 655] width 222 height 55
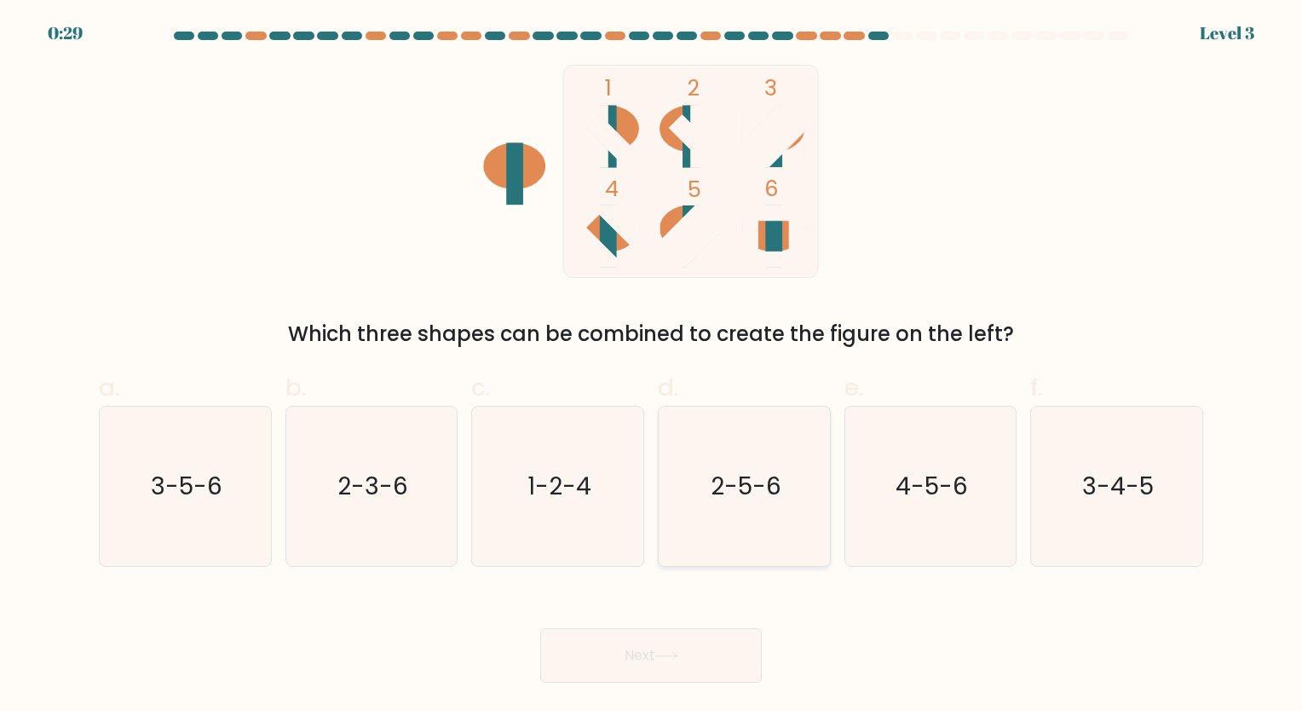
click at [729, 498] on text "2-5-6" at bounding box center [746, 485] width 71 height 33
click at [652, 366] on input "d. 2-5-6" at bounding box center [651, 360] width 1 height 11
radio input "true"
click at [678, 652] on icon at bounding box center [666, 655] width 23 height 9
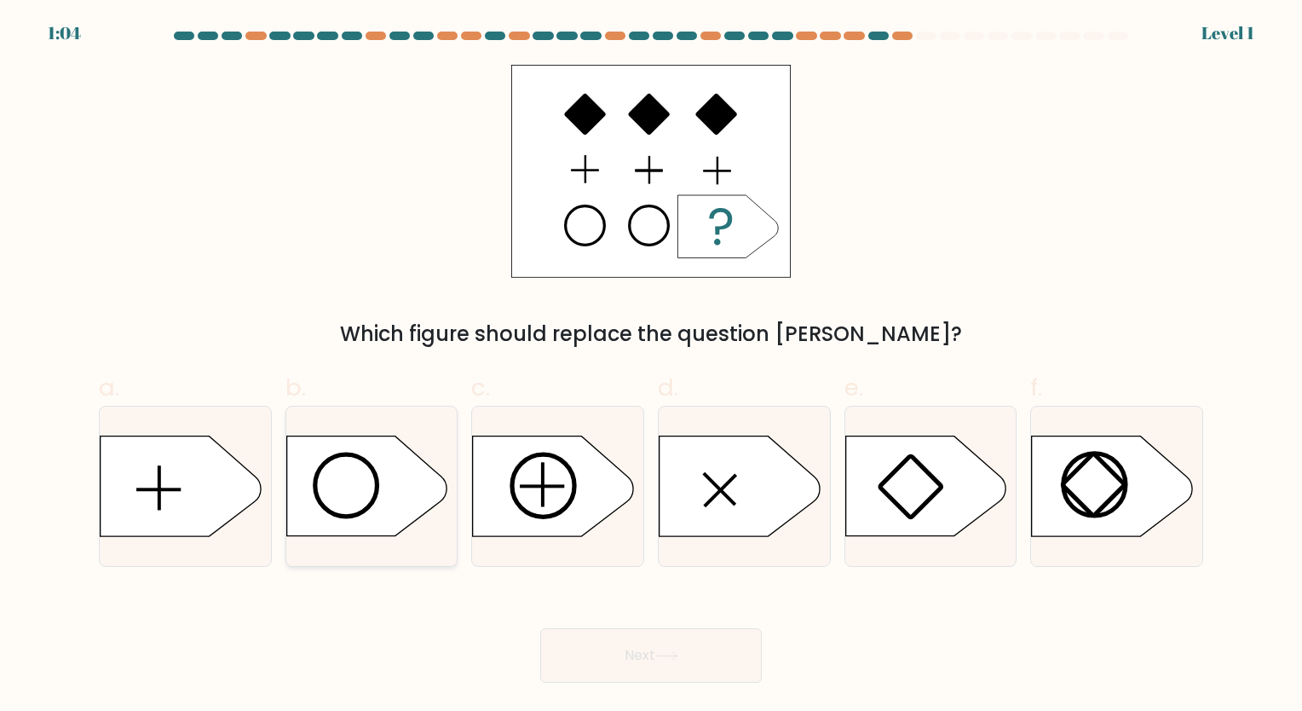
click at [385, 501] on icon at bounding box center [366, 486] width 160 height 100
click at [651, 366] on input "b." at bounding box center [651, 360] width 1 height 11
radio input "true"
click at [712, 657] on button "Next" at bounding box center [651, 655] width 222 height 55
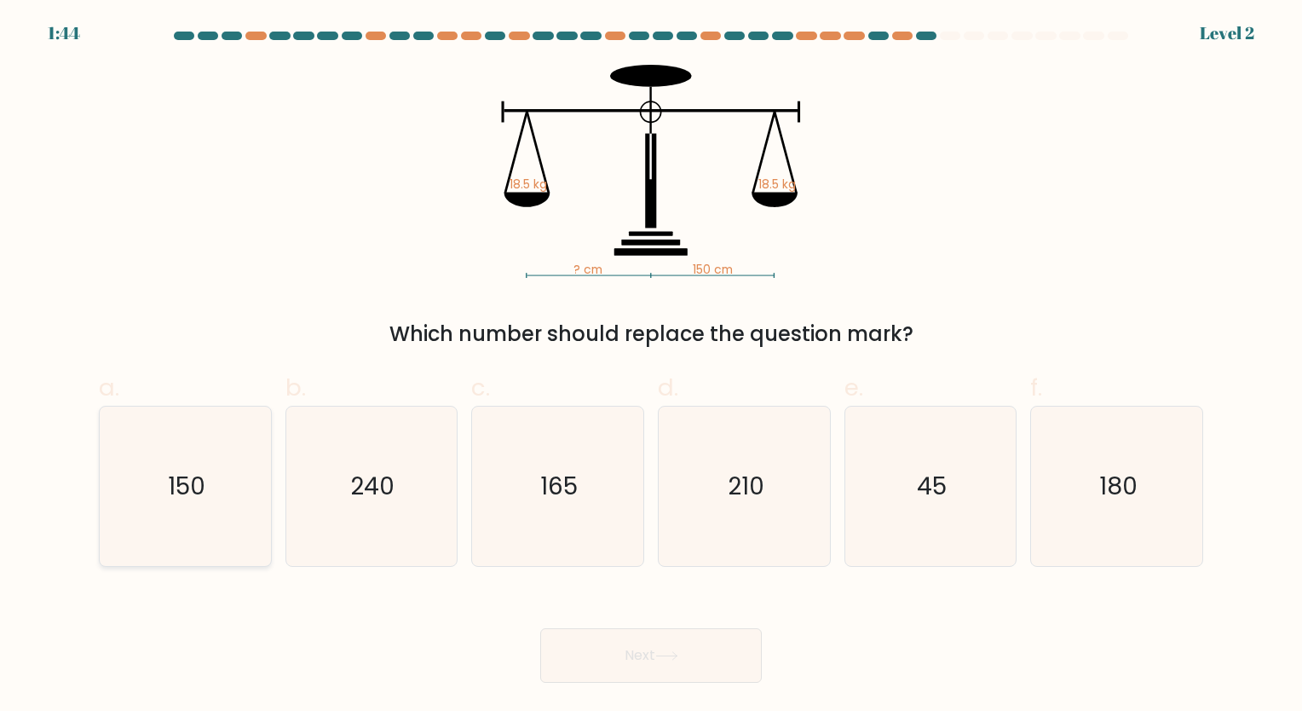
click at [216, 509] on icon "150" at bounding box center [185, 485] width 159 height 159
click at [651, 366] on input "a. 150" at bounding box center [651, 360] width 1 height 11
radio input "true"
click at [726, 647] on button "Next" at bounding box center [651, 655] width 222 height 55
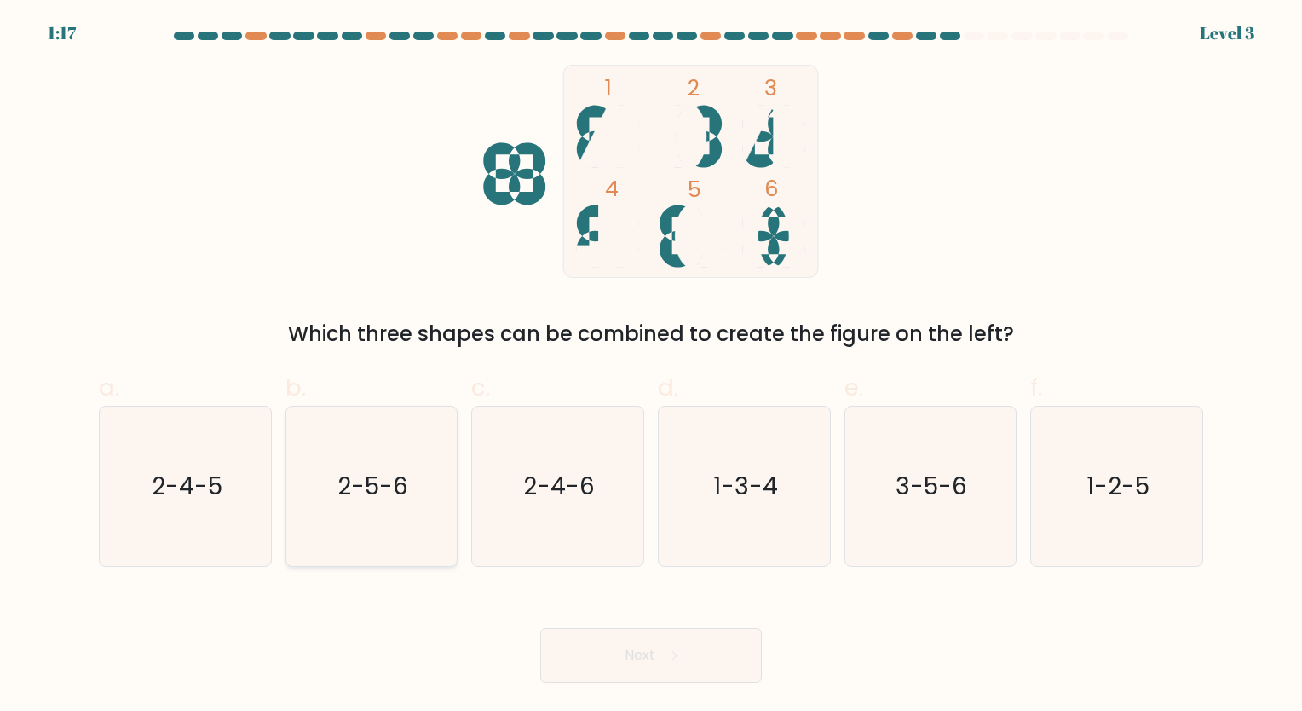
click at [420, 469] on icon "2-5-6" at bounding box center [370, 485] width 159 height 159
click at [651, 366] on input "b. 2-5-6" at bounding box center [651, 360] width 1 height 11
radio input "true"
click at [652, 657] on button "Next" at bounding box center [651, 655] width 222 height 55
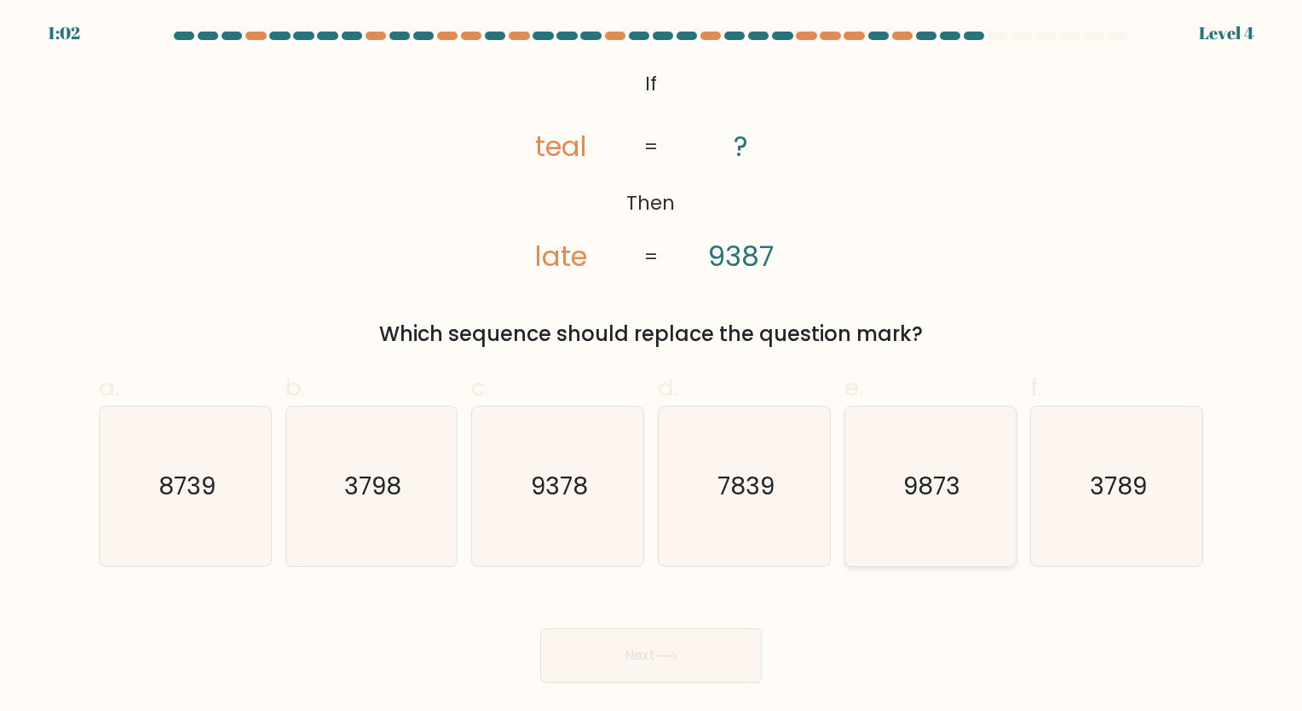
click at [951, 488] on text "9873" at bounding box center [931, 485] width 57 height 33
click at [652, 366] on input "e. 9873" at bounding box center [651, 360] width 1 height 11
radio input "true"
click at [695, 680] on button "Next" at bounding box center [651, 655] width 222 height 55
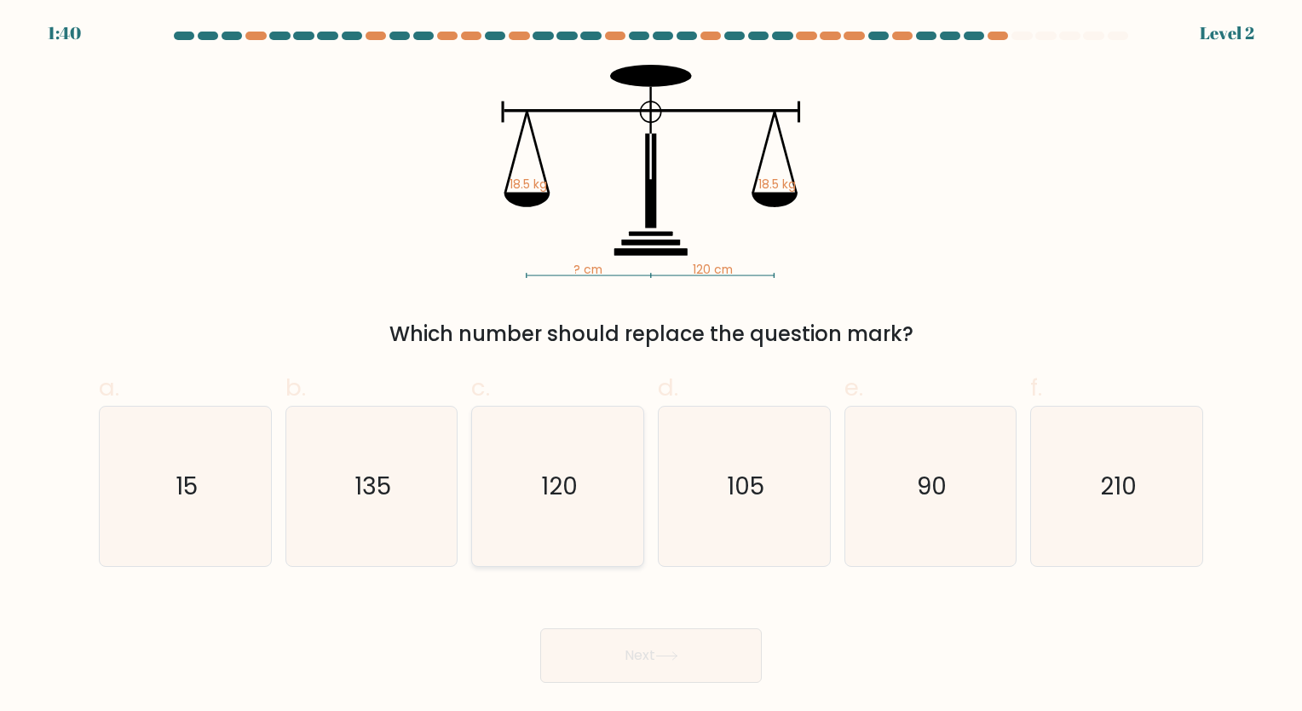
click at [566, 479] on text "120" at bounding box center [559, 485] width 37 height 33
click at [651, 366] on input "c. 120" at bounding box center [651, 360] width 1 height 11
radio input "true"
click at [647, 666] on button "Next" at bounding box center [651, 655] width 222 height 55
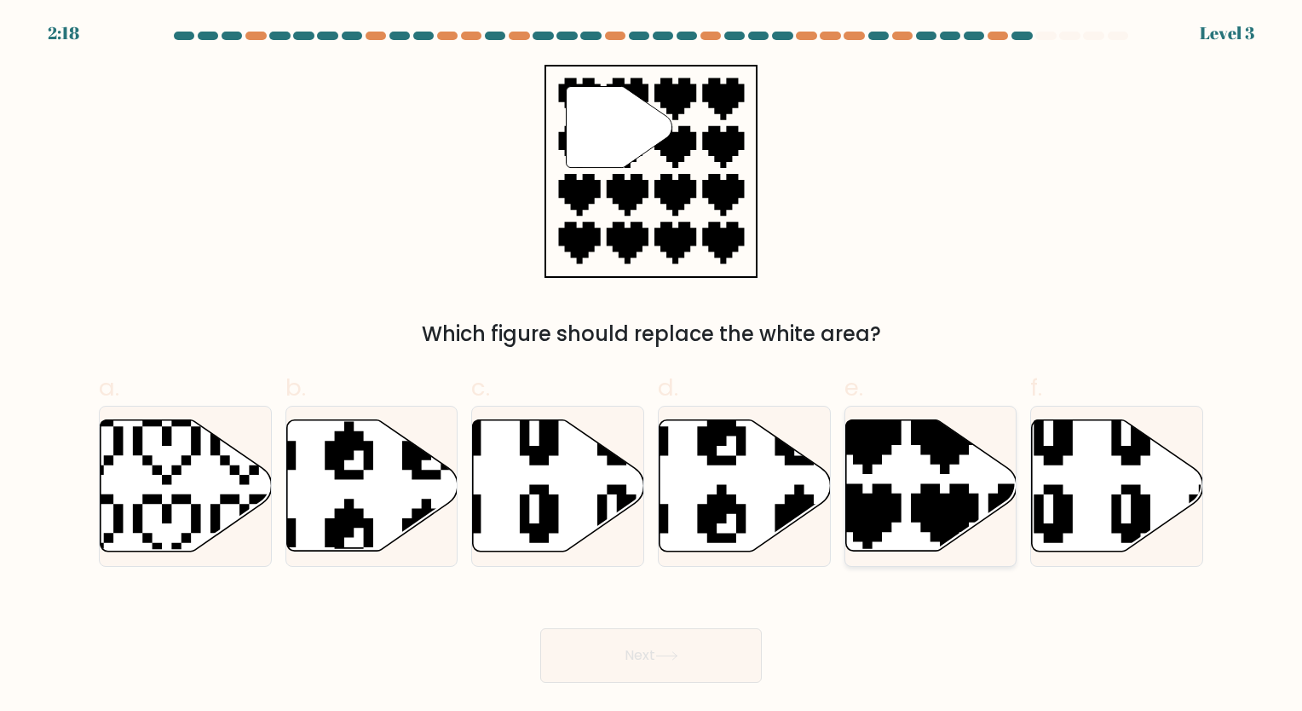
click at [931, 501] on icon at bounding box center [983, 556] width 301 height 301
click at [652, 366] on input "e." at bounding box center [651, 360] width 1 height 11
radio input "true"
click at [692, 651] on button "Next" at bounding box center [651, 655] width 222 height 55
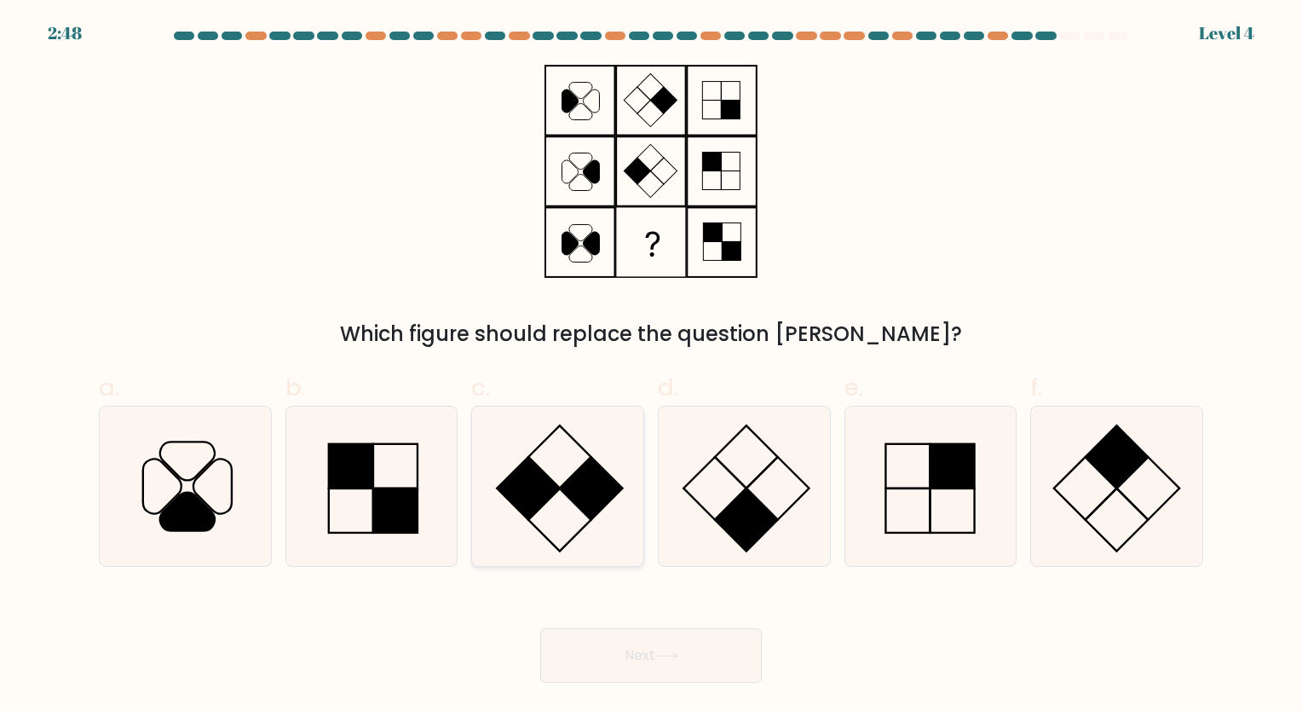
click at [566, 525] on icon at bounding box center [557, 485] width 159 height 159
click at [651, 366] on input "c." at bounding box center [651, 360] width 1 height 11
radio input "true"
click at [665, 665] on button "Next" at bounding box center [651, 655] width 222 height 55
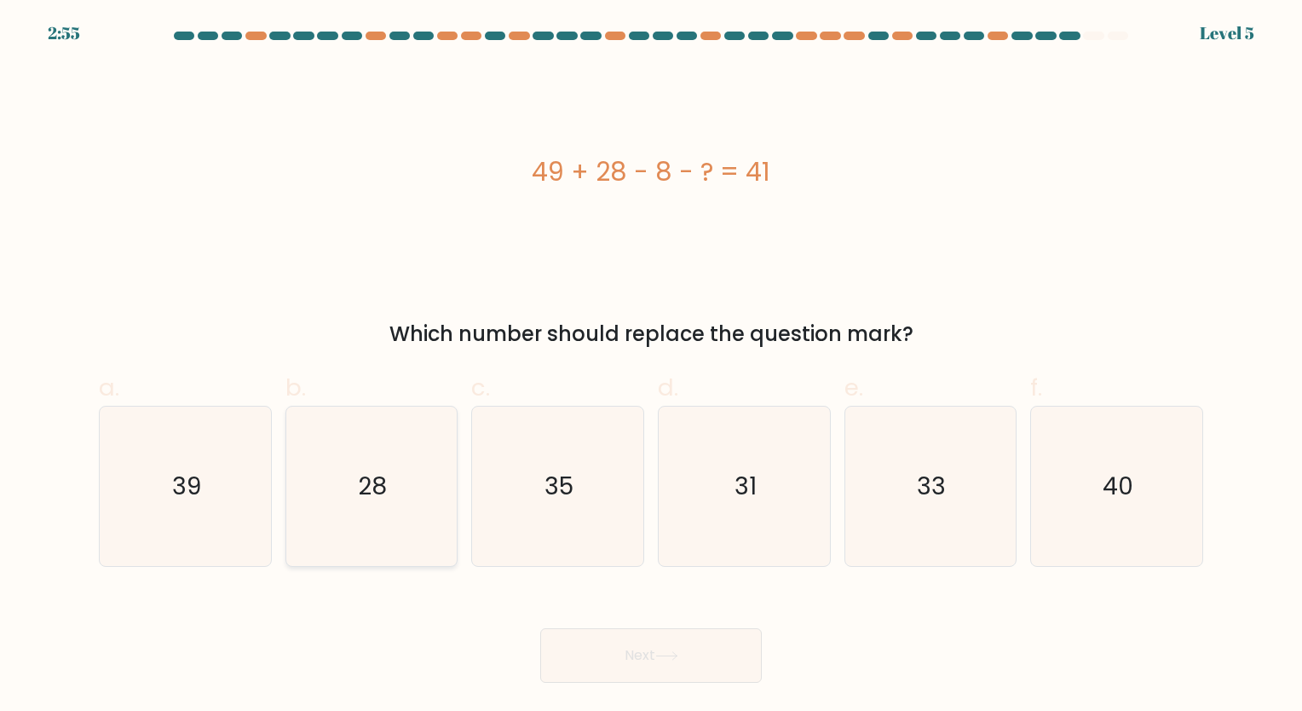
click at [381, 487] on text "28" at bounding box center [373, 485] width 29 height 33
click at [651, 366] on input "b. 28" at bounding box center [651, 360] width 1 height 11
radio input "true"
click at [651, 653] on button "Next" at bounding box center [651, 655] width 222 height 55
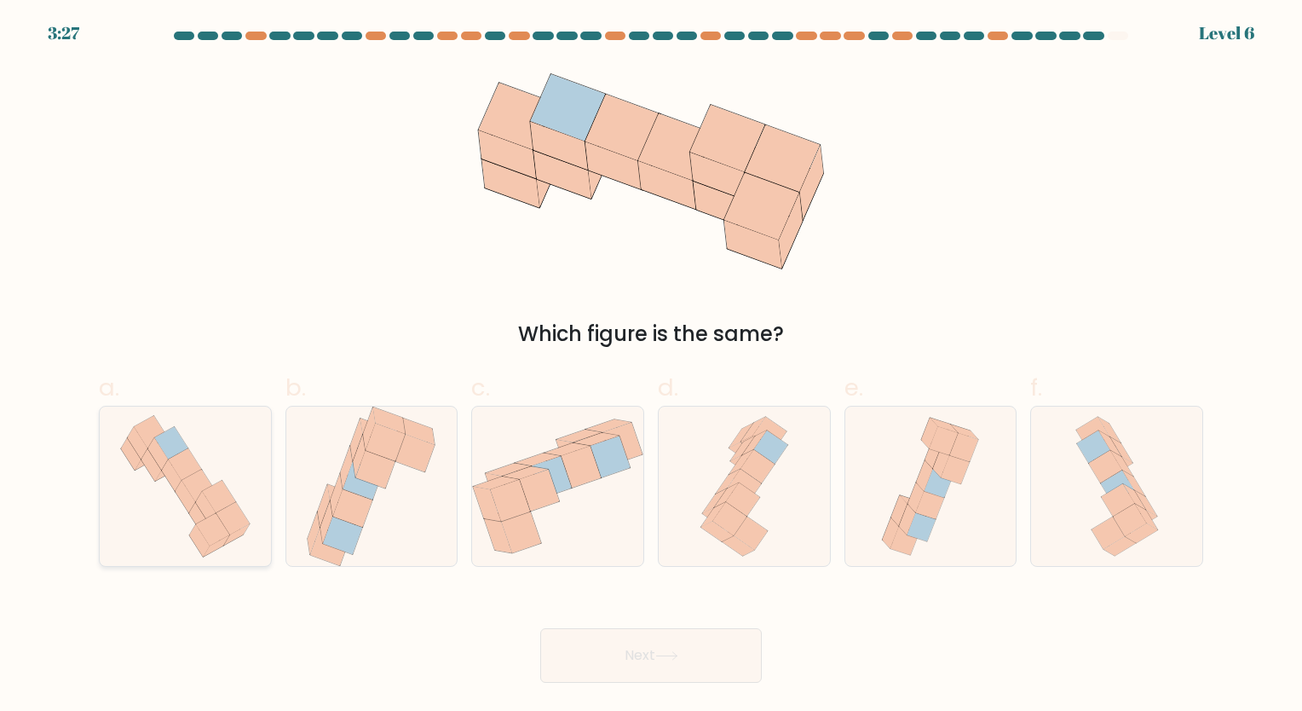
click at [200, 514] on icon at bounding box center [199, 518] width 20 height 32
click at [651, 366] on input "a." at bounding box center [651, 360] width 1 height 11
radio input "true"
click at [593, 654] on button "Next" at bounding box center [651, 655] width 222 height 55
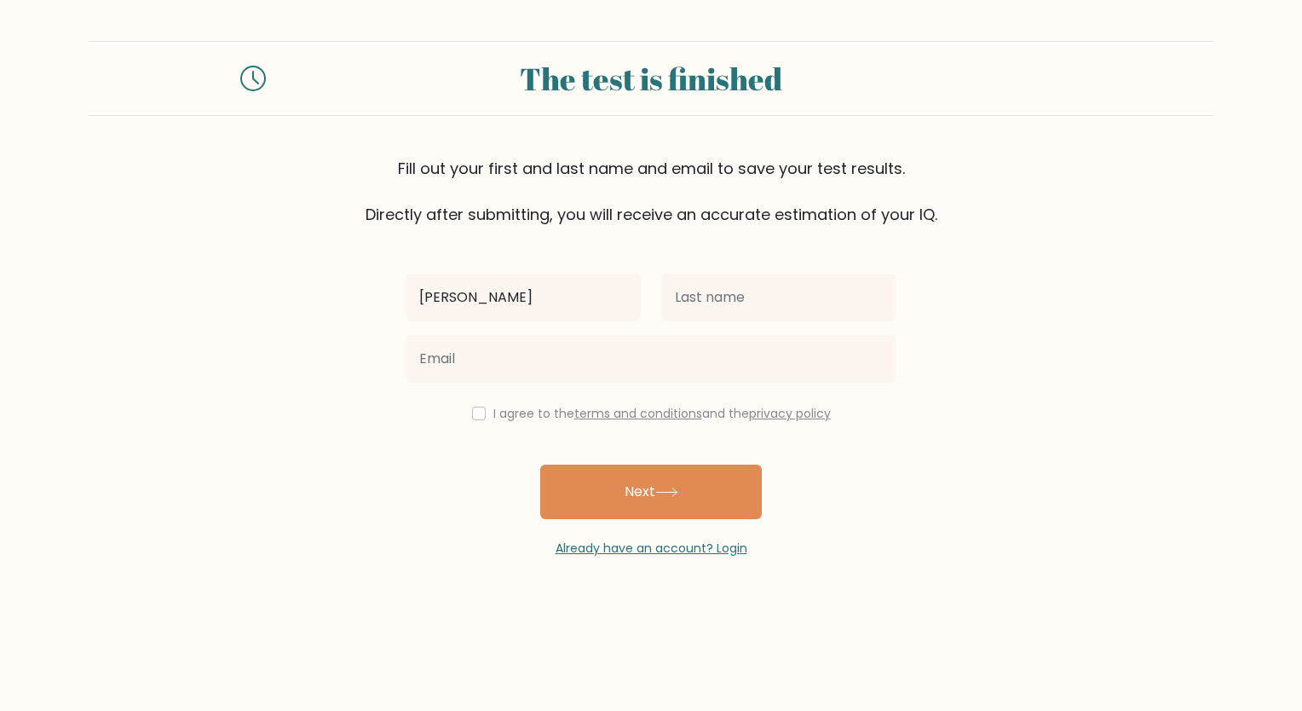
type input "[PERSON_NAME]"
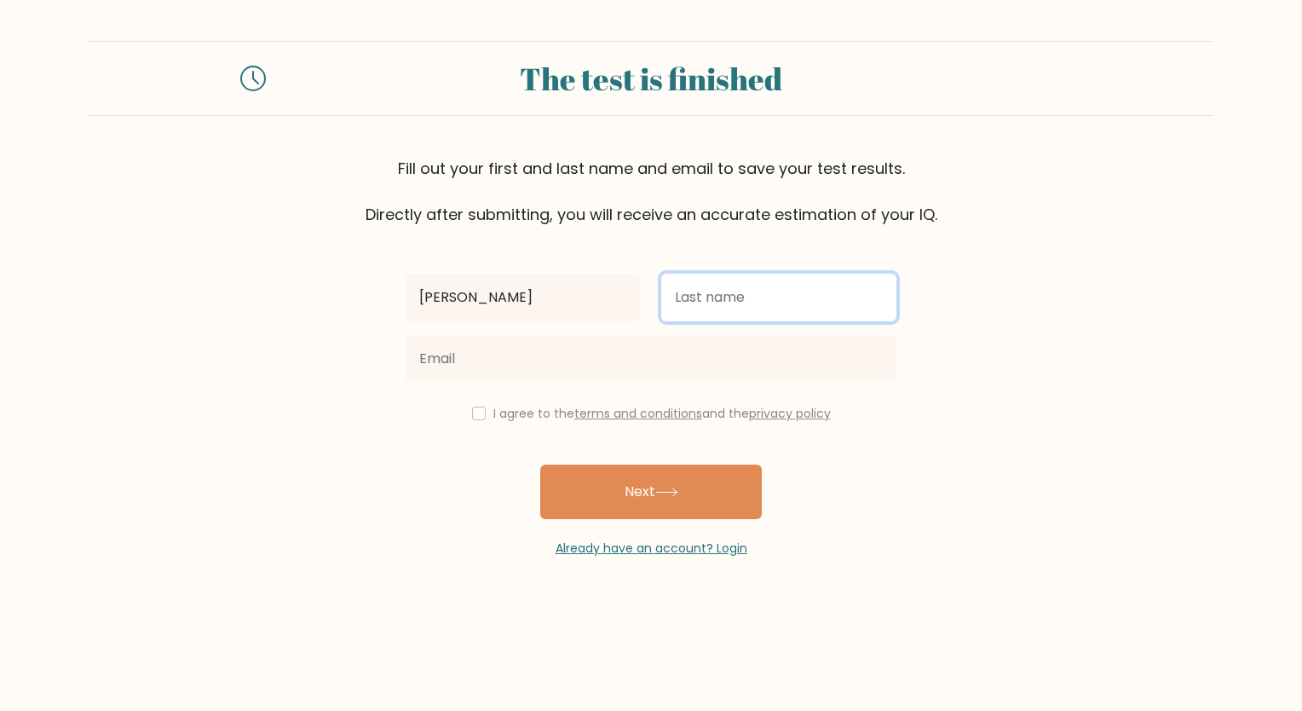
click at [761, 299] on input "text" at bounding box center [778, 297] width 235 height 48
type input "[PERSON_NAME]"
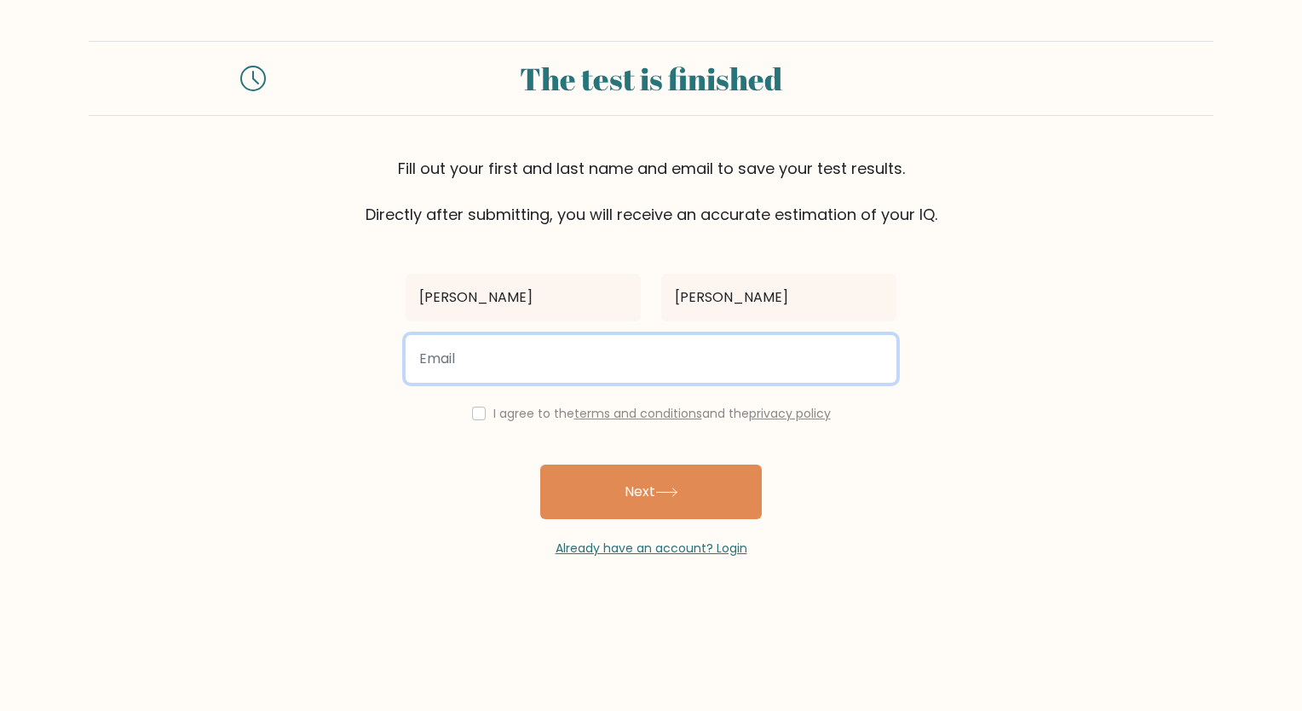
click at [553, 353] on input "email" at bounding box center [651, 359] width 491 height 48
type input "aziegler88@outlook.com"
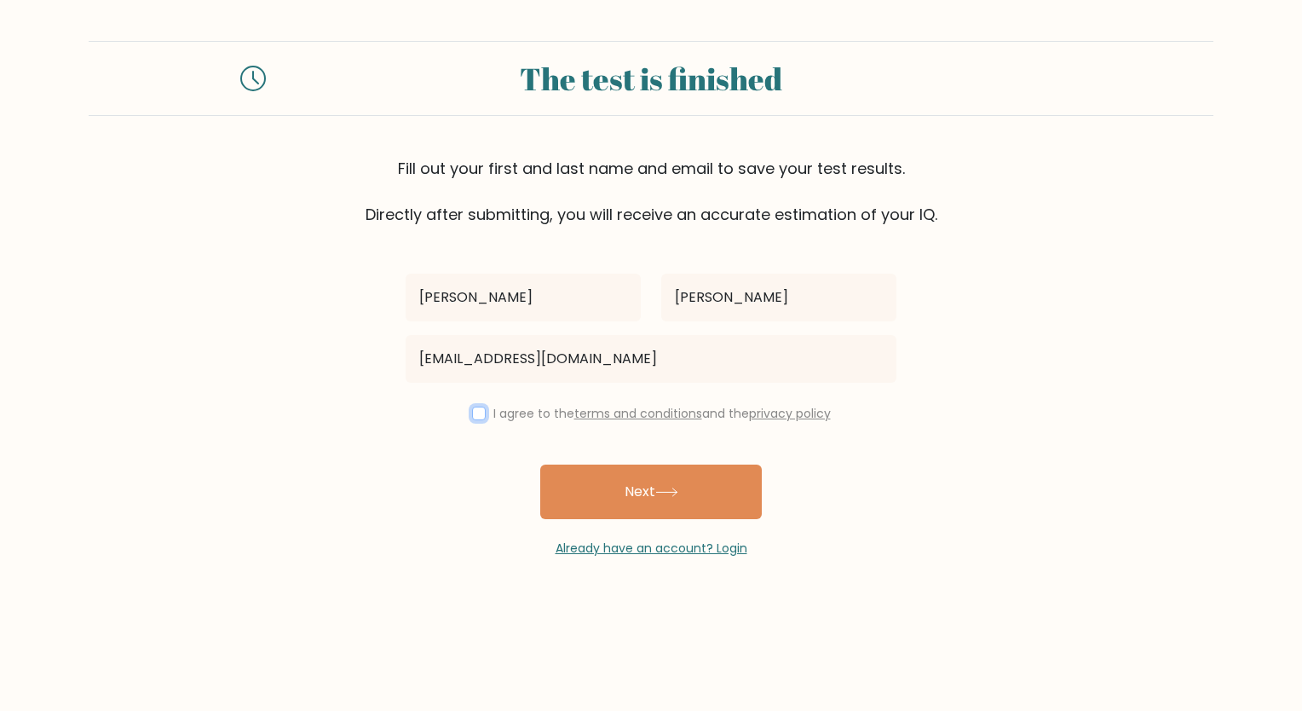
click at [477, 417] on input "checkbox" at bounding box center [479, 413] width 14 height 14
checkbox input "true"
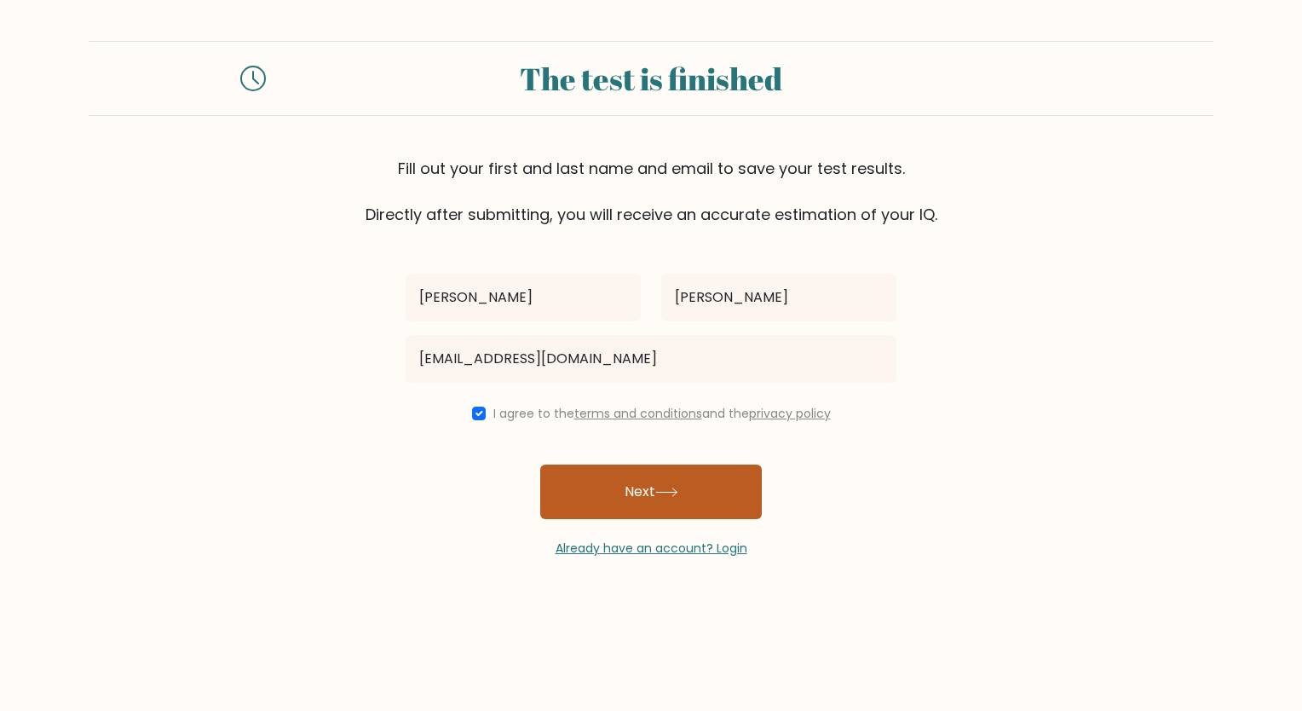
click at [677, 480] on button "Next" at bounding box center [651, 491] width 222 height 55
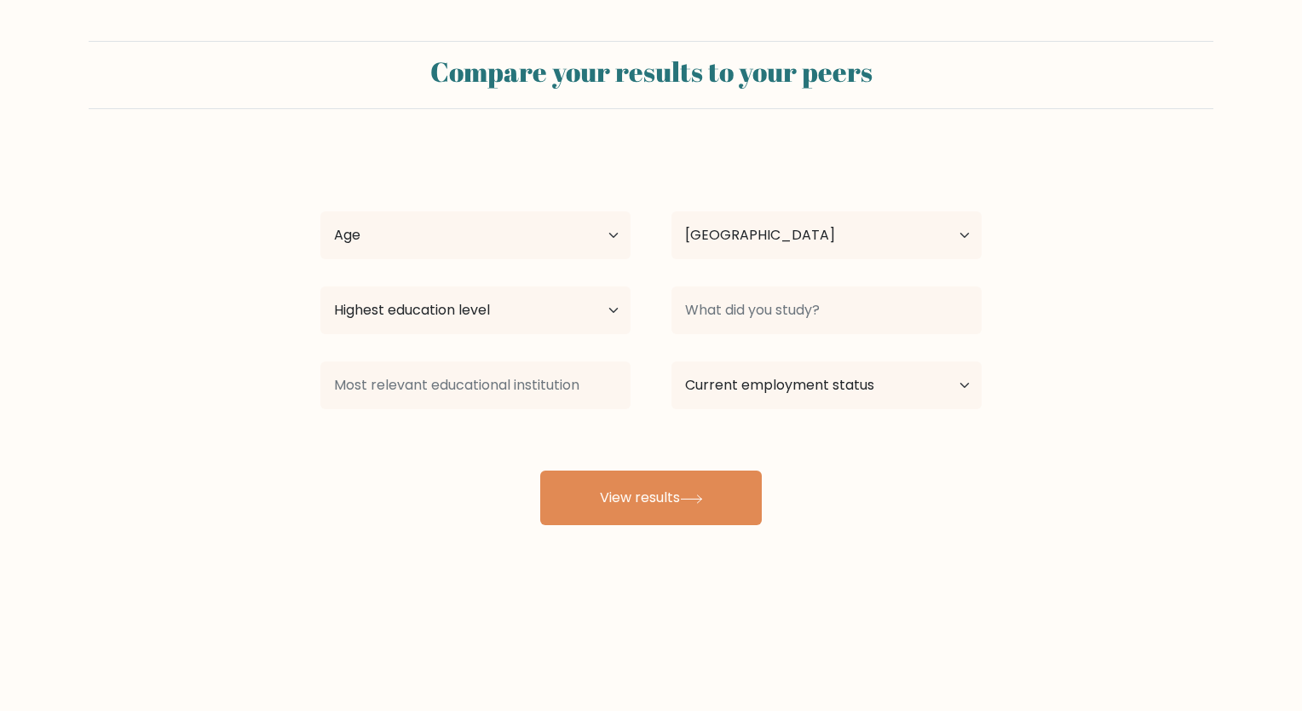
select select "US"
click at [545, 239] on select "Age Under [DEMOGRAPHIC_DATA] [DEMOGRAPHIC_DATA] [DEMOGRAPHIC_DATA] [DEMOGRAPHIC…" at bounding box center [475, 235] width 310 height 48
click at [320, 211] on select "Age Under [DEMOGRAPHIC_DATA] [DEMOGRAPHIC_DATA] [DEMOGRAPHIC_DATA] [DEMOGRAPHIC…" at bounding box center [475, 235] width 310 height 48
click at [499, 251] on select "Age Under 18 years old 18-24 years old 25-34 years old 35-44 years old 45-54 ye…" at bounding box center [475, 235] width 310 height 48
select select "35_44"
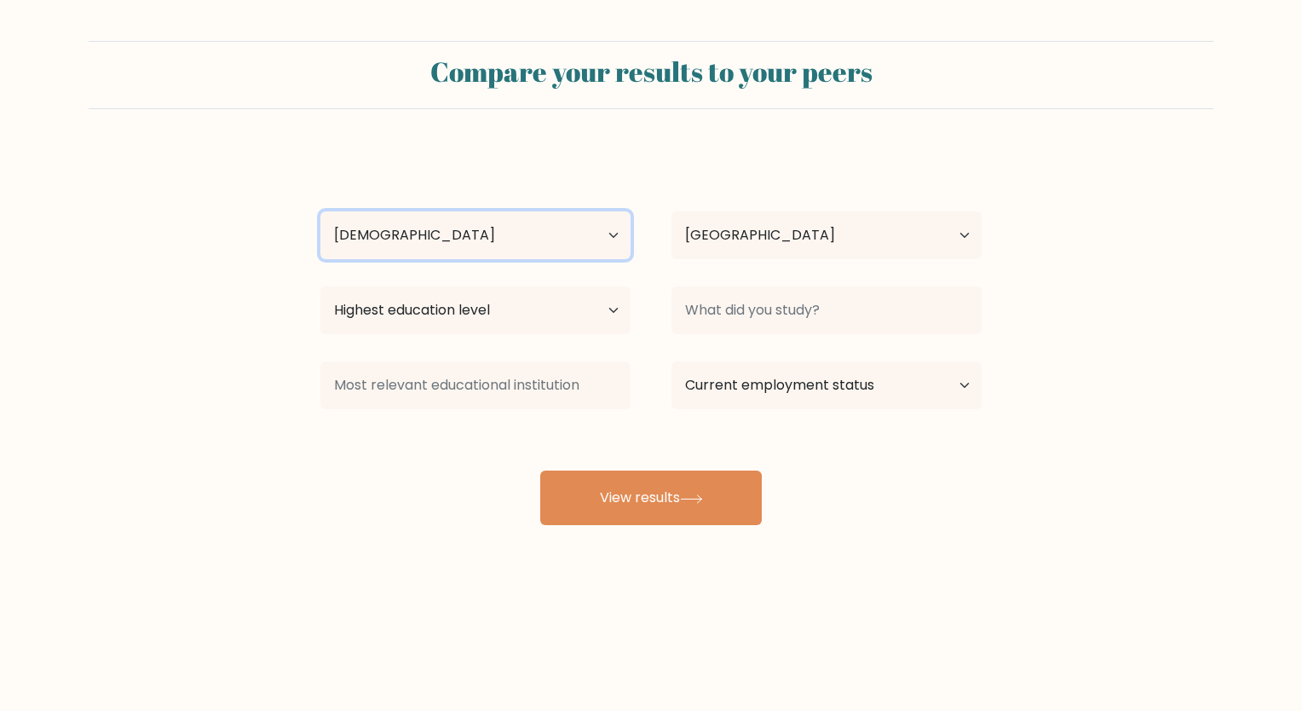
click at [320, 211] on select "Age Under 18 years old 18-24 years old 25-34 years old 35-44 years old 45-54 ye…" at bounding box center [475, 235] width 310 height 48
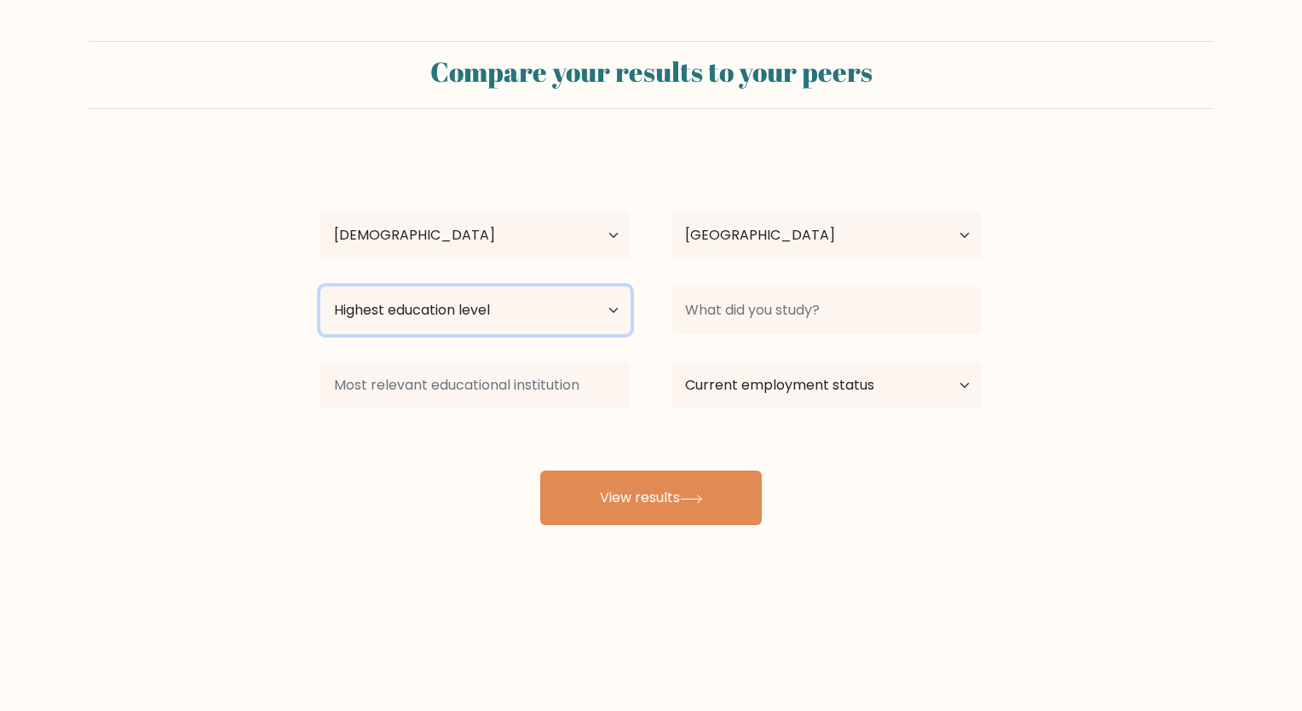
click at [544, 325] on select "Highest education level No schooling Primary Lower Secondary Upper Secondary Oc…" at bounding box center [475, 310] width 310 height 48
click at [320, 286] on select "Highest education level No schooling Primary Lower Secondary Upper Secondary Oc…" at bounding box center [475, 310] width 310 height 48
click at [459, 325] on select "Highest education level No schooling Primary Lower Secondary Upper Secondary Oc…" at bounding box center [475, 310] width 310 height 48
select select "masters_degree"
click at [320, 286] on select "Highest education level No schooling Primary Lower Secondary Upper Secondary Oc…" at bounding box center [475, 310] width 310 height 48
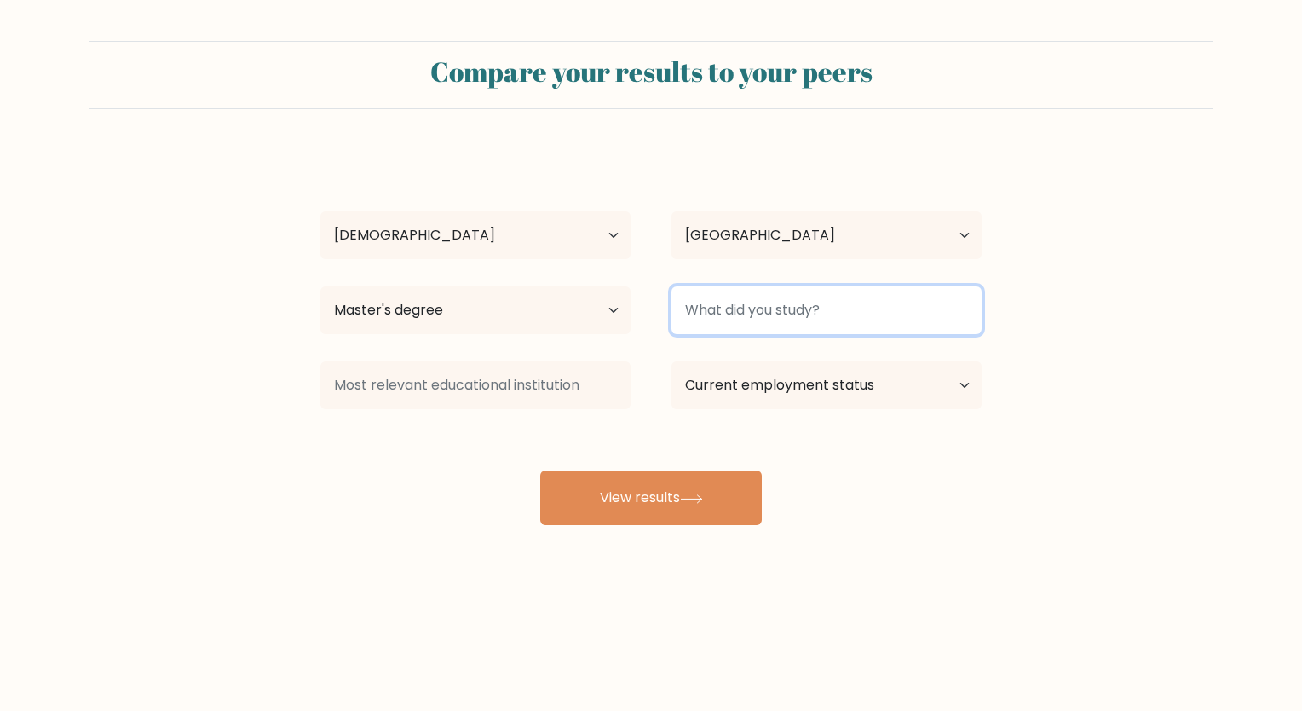
click at [775, 312] on input at bounding box center [826, 310] width 310 height 48
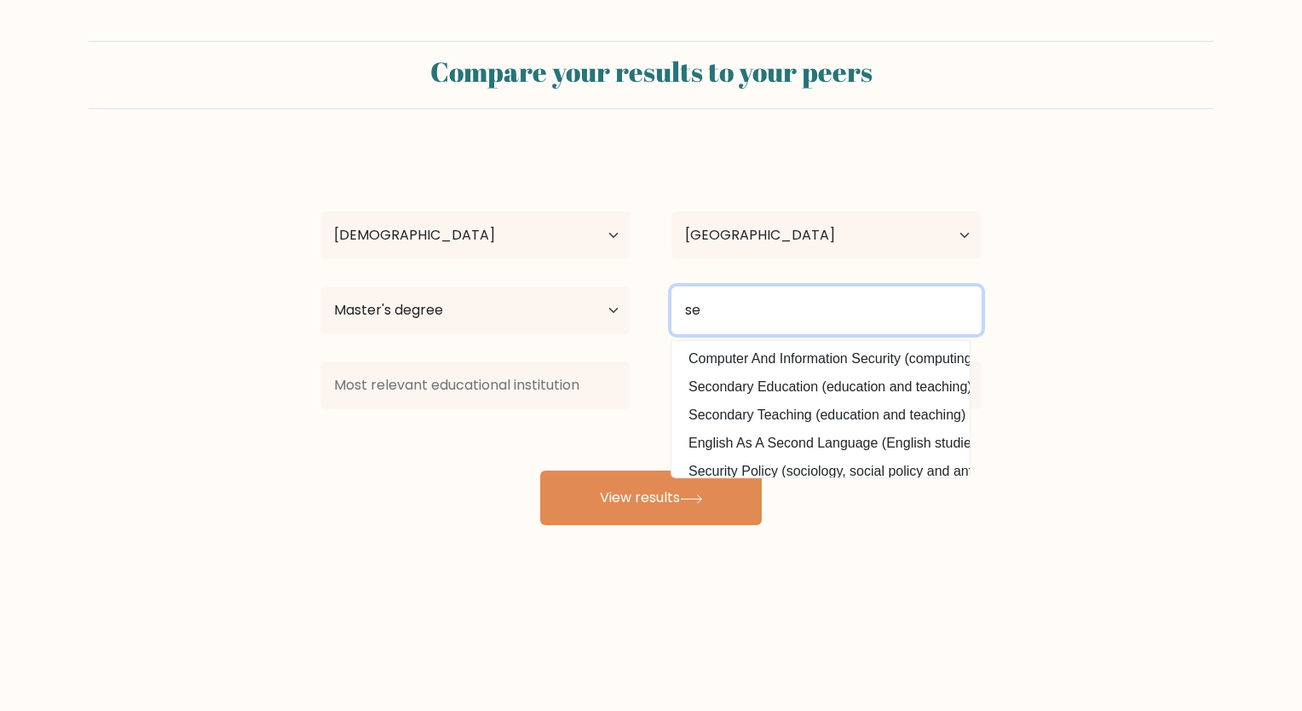
type input "s"
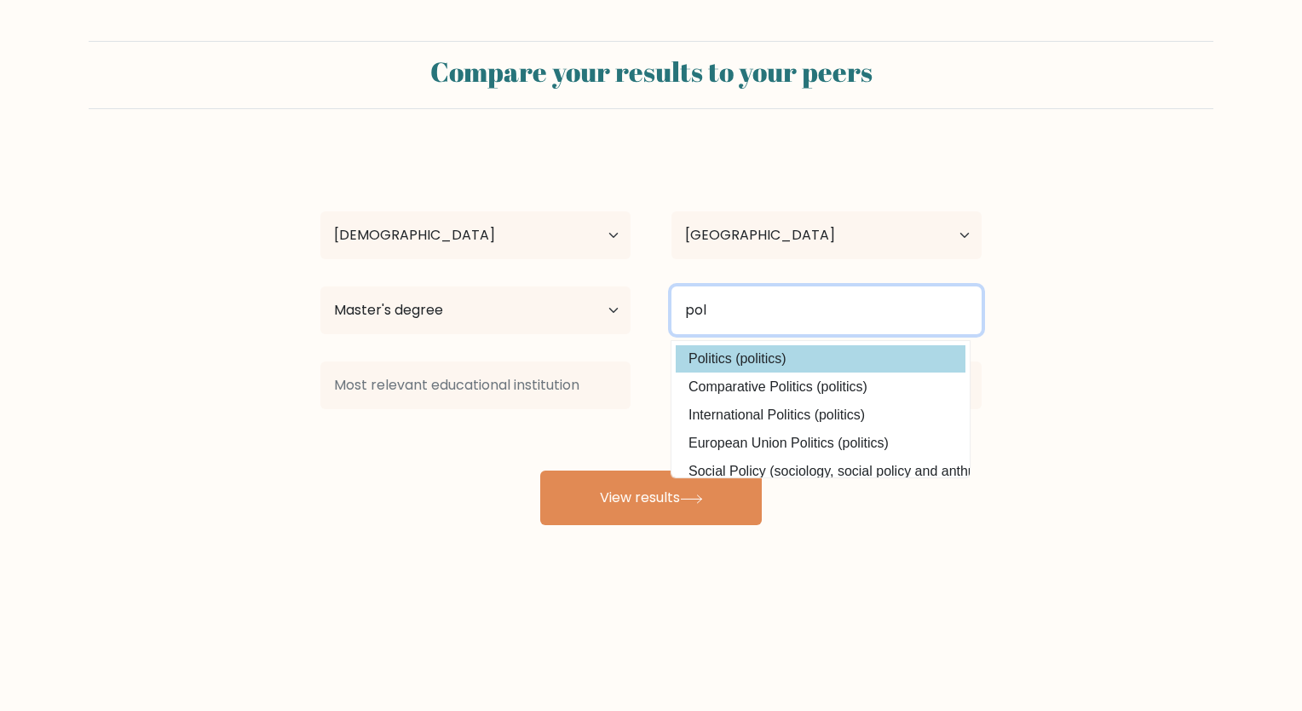
type input "pol"
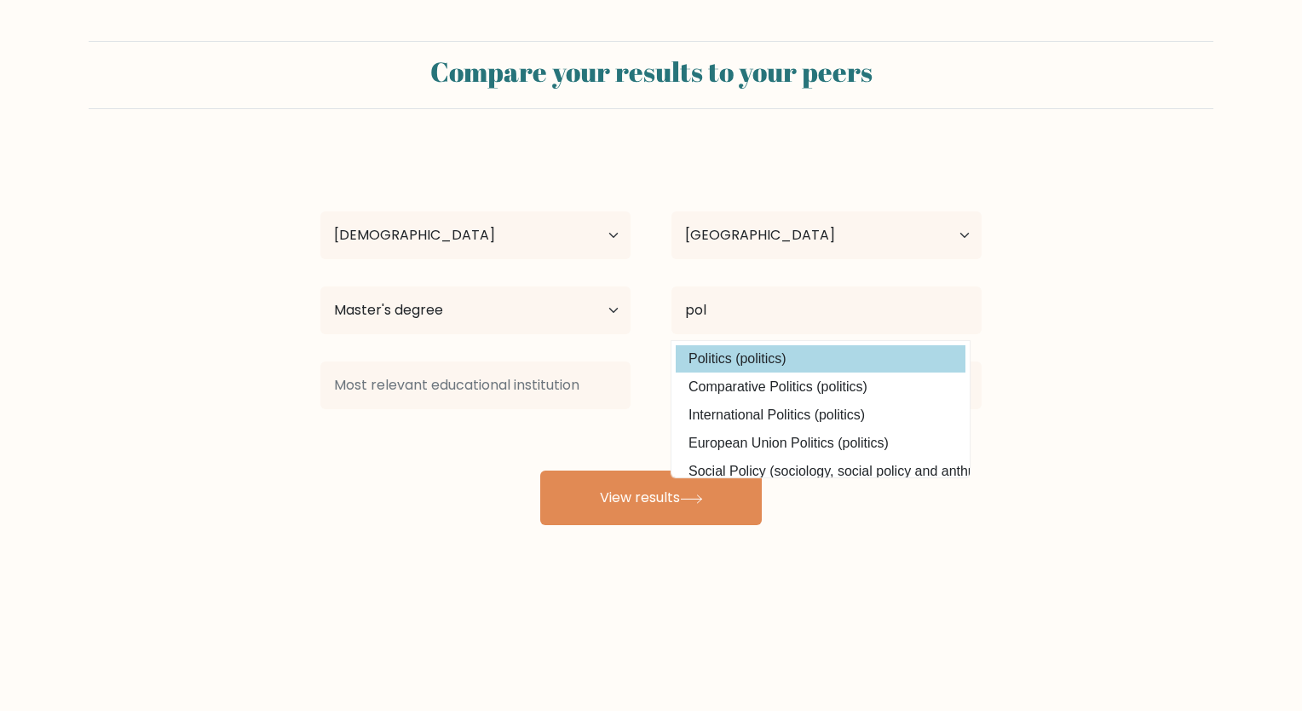
click at [762, 353] on div "alex ziegler Age Under 18 years old 18-24 years old 25-34 years old 35-44 years…" at bounding box center [651, 337] width 682 height 375
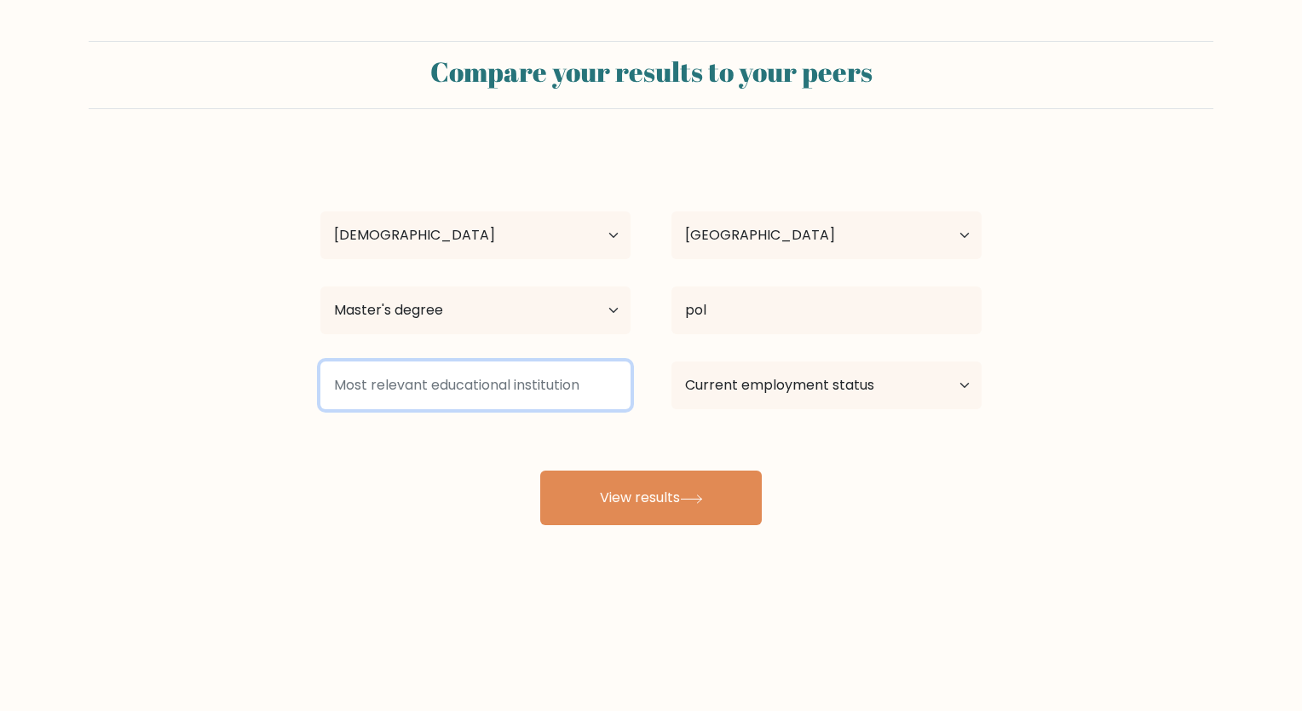
click at [562, 395] on input at bounding box center [475, 385] width 310 height 48
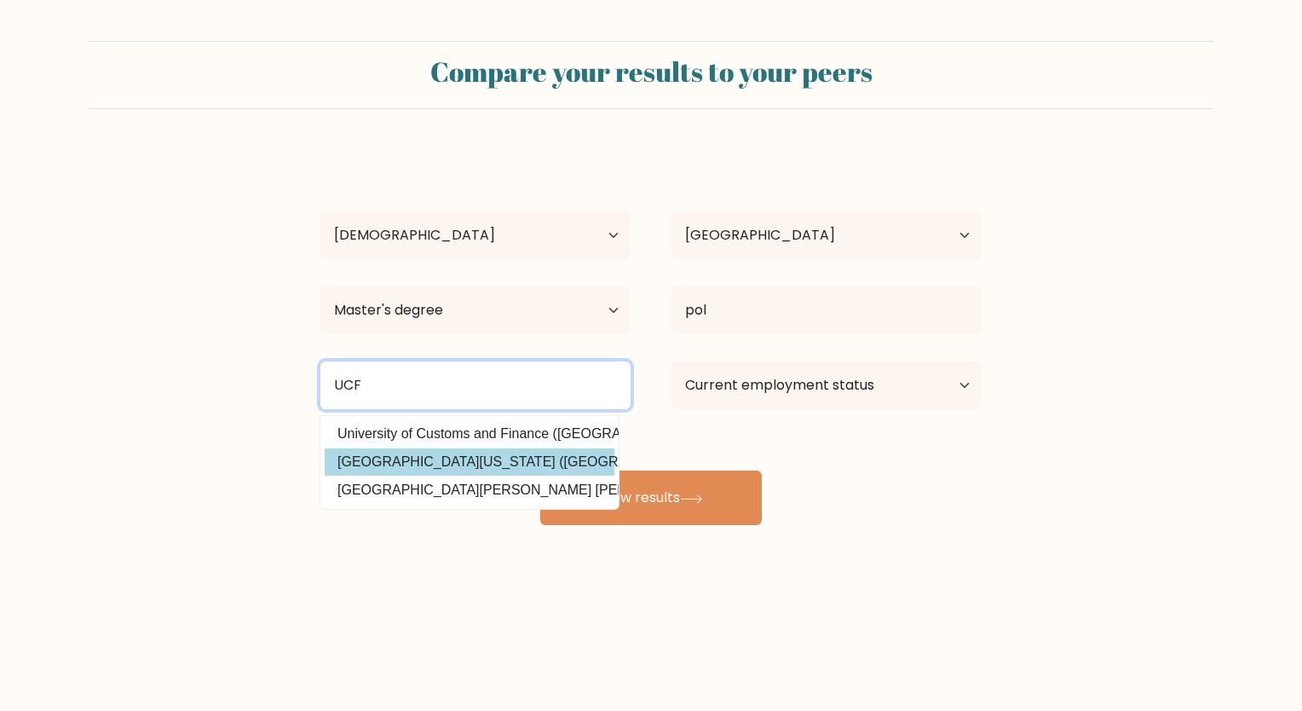
type input "UCF"
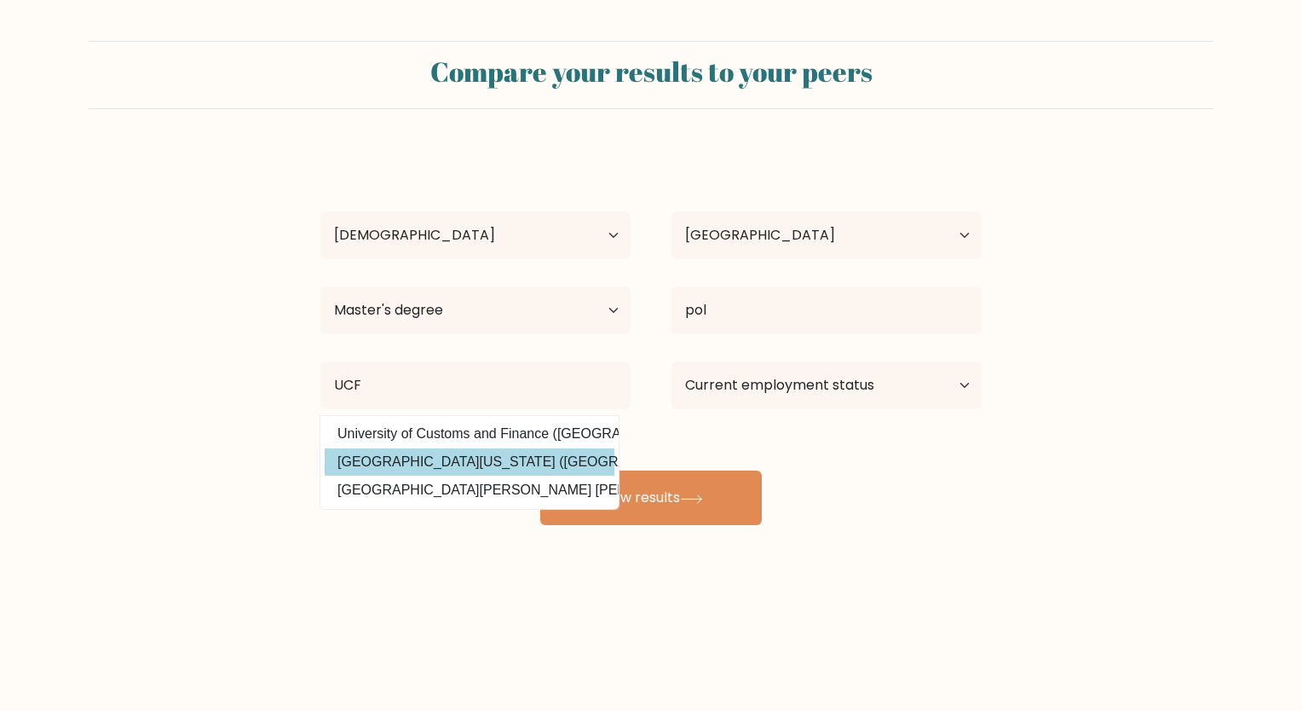
click at [487, 458] on div "alex ziegler Age Under 18 years old 18-24 years old 25-34 years old 35-44 years…" at bounding box center [651, 337] width 682 height 375
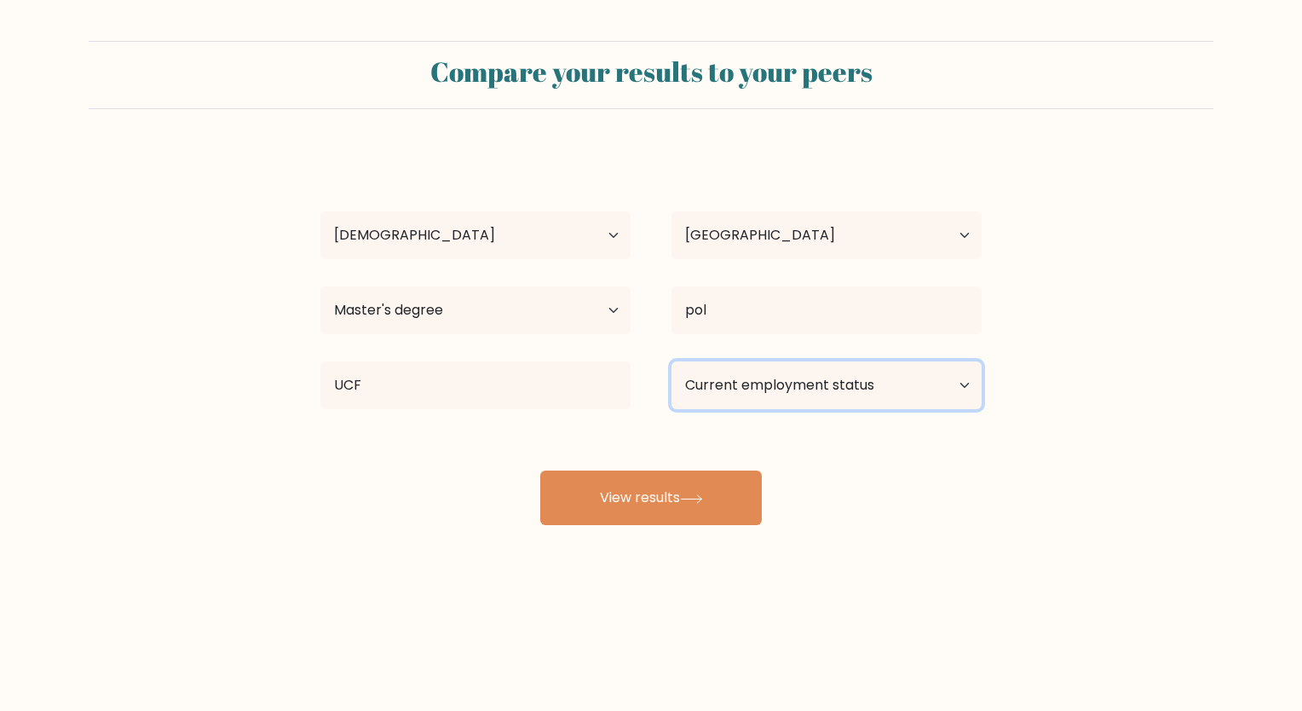
click at [825, 387] on select "Current employment status Employed Student Retired Other / prefer not to answer" at bounding box center [826, 385] width 310 height 48
select select "employed"
click at [671, 361] on select "Current employment status Employed Student Retired Other / prefer not to answer" at bounding box center [826, 385] width 310 height 48
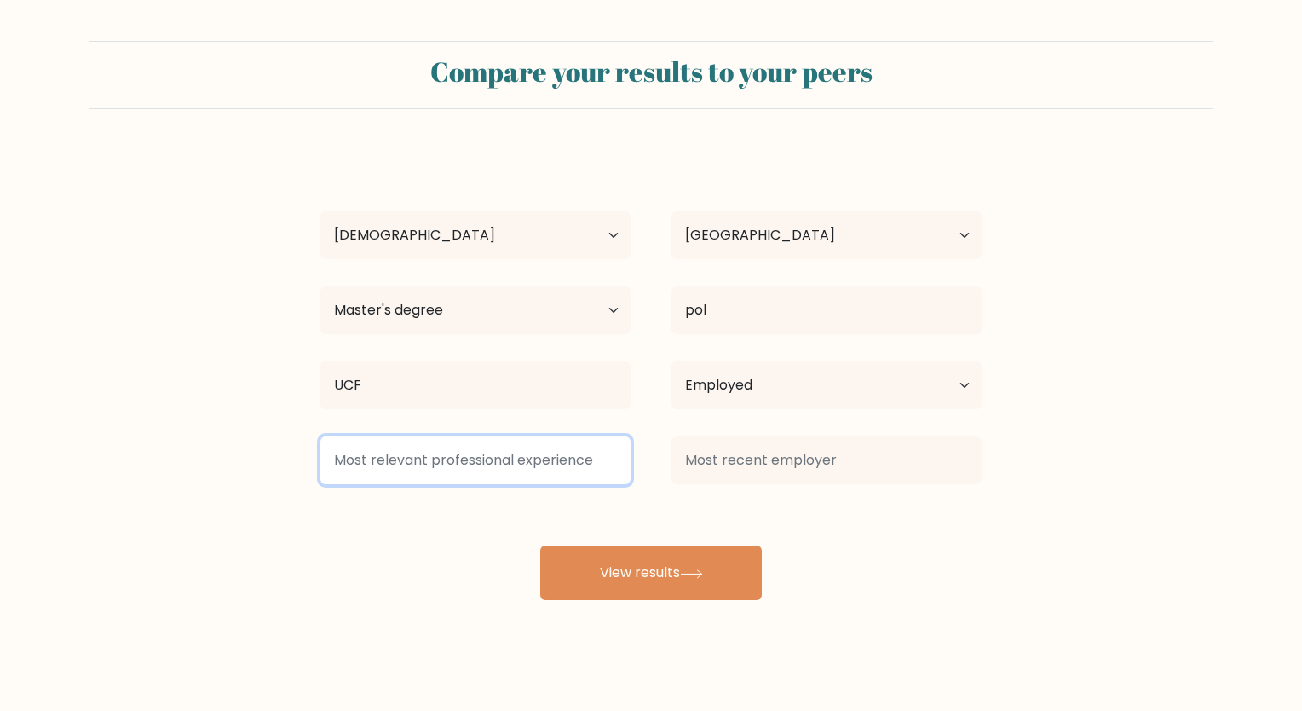
click at [566, 455] on input at bounding box center [475, 460] width 310 height 48
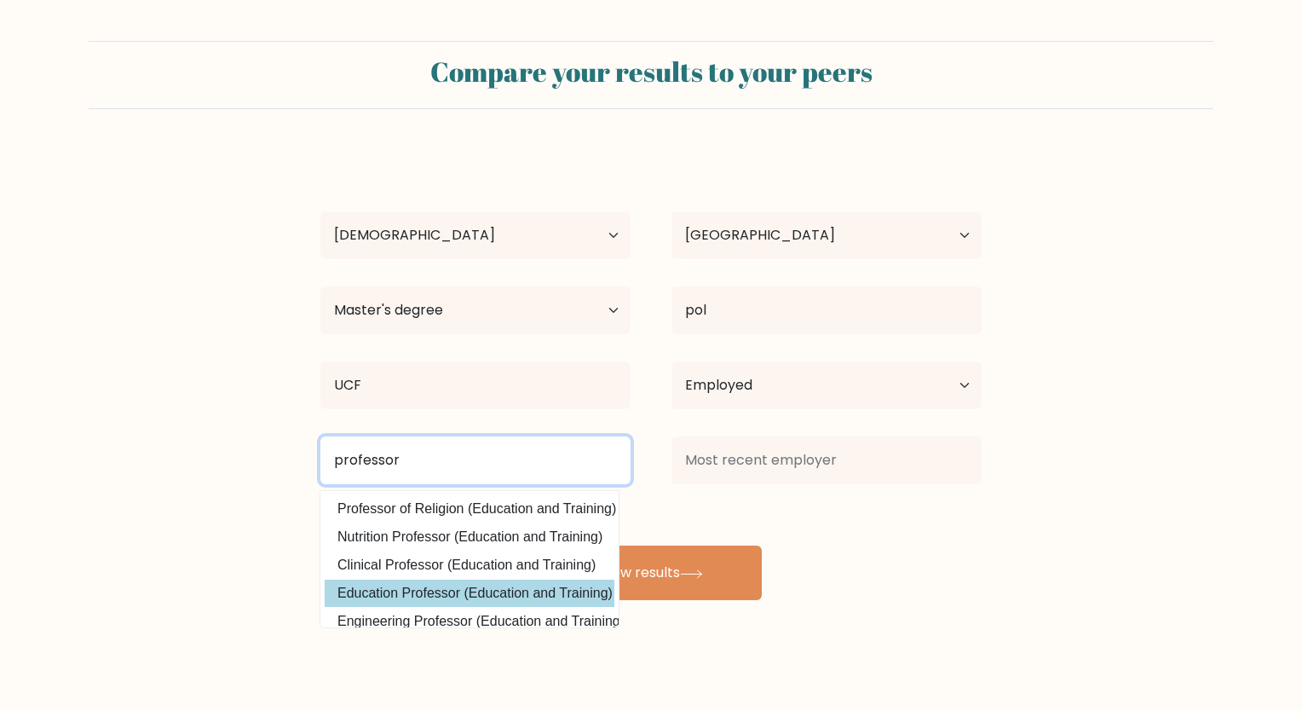
type input "professor"
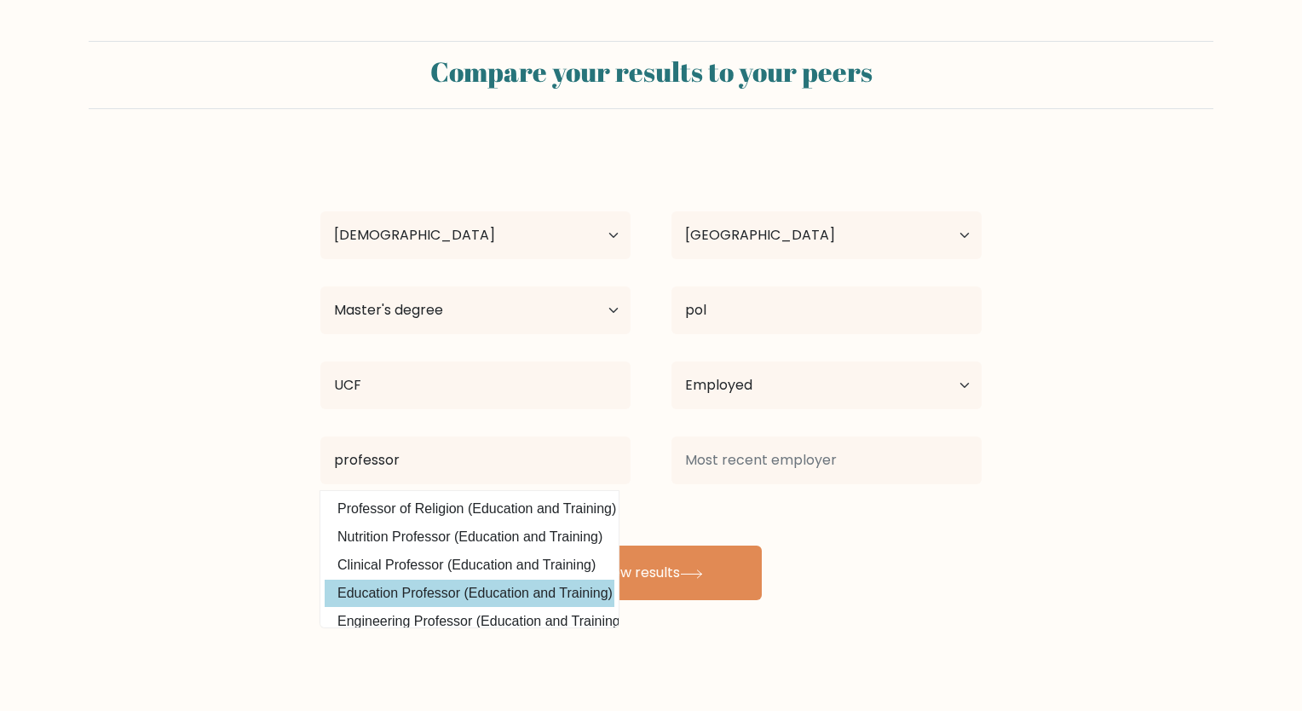
click at [542, 584] on div "alex ziegler Age Under 18 years old 18-24 years old 25-34 years old 35-44 years…" at bounding box center [651, 375] width 682 height 450
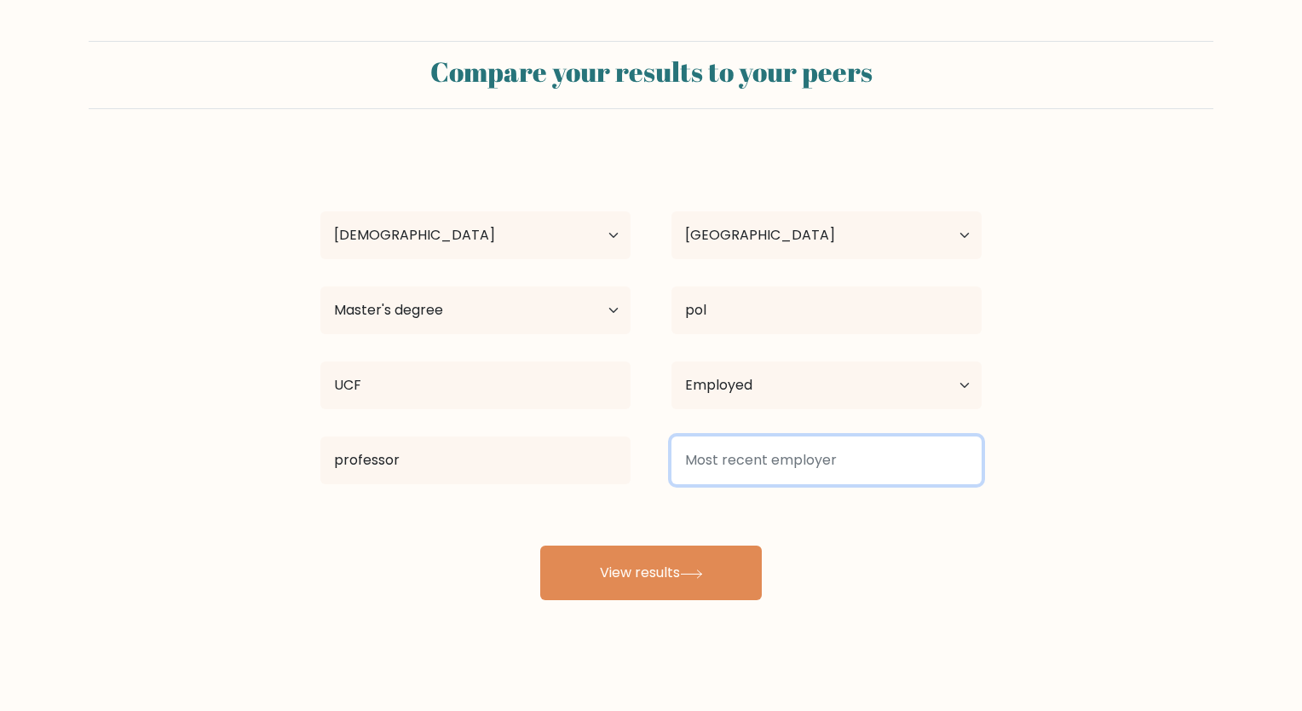
click at [754, 449] on input at bounding box center [826, 460] width 310 height 48
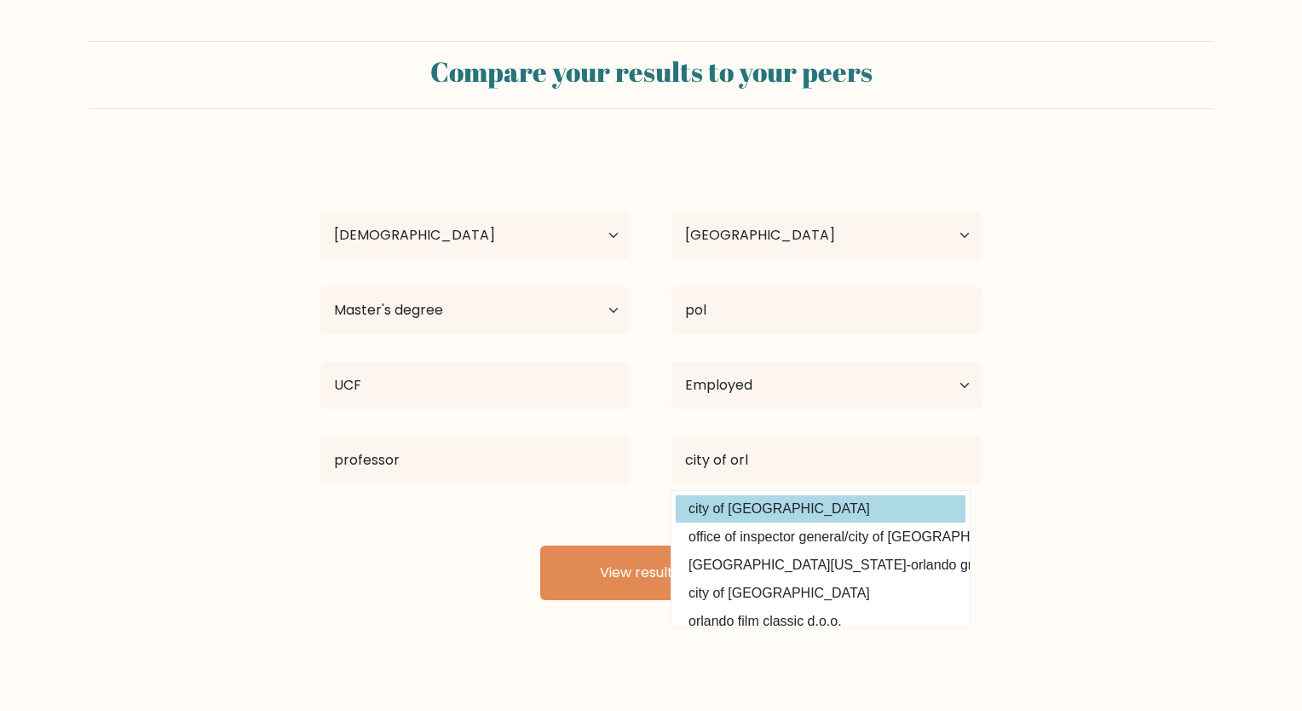
click at [704, 499] on div "alex ziegler Age Under 18 years old 18-24 years old 25-34 years old 35-44 years…" at bounding box center [651, 375] width 682 height 450
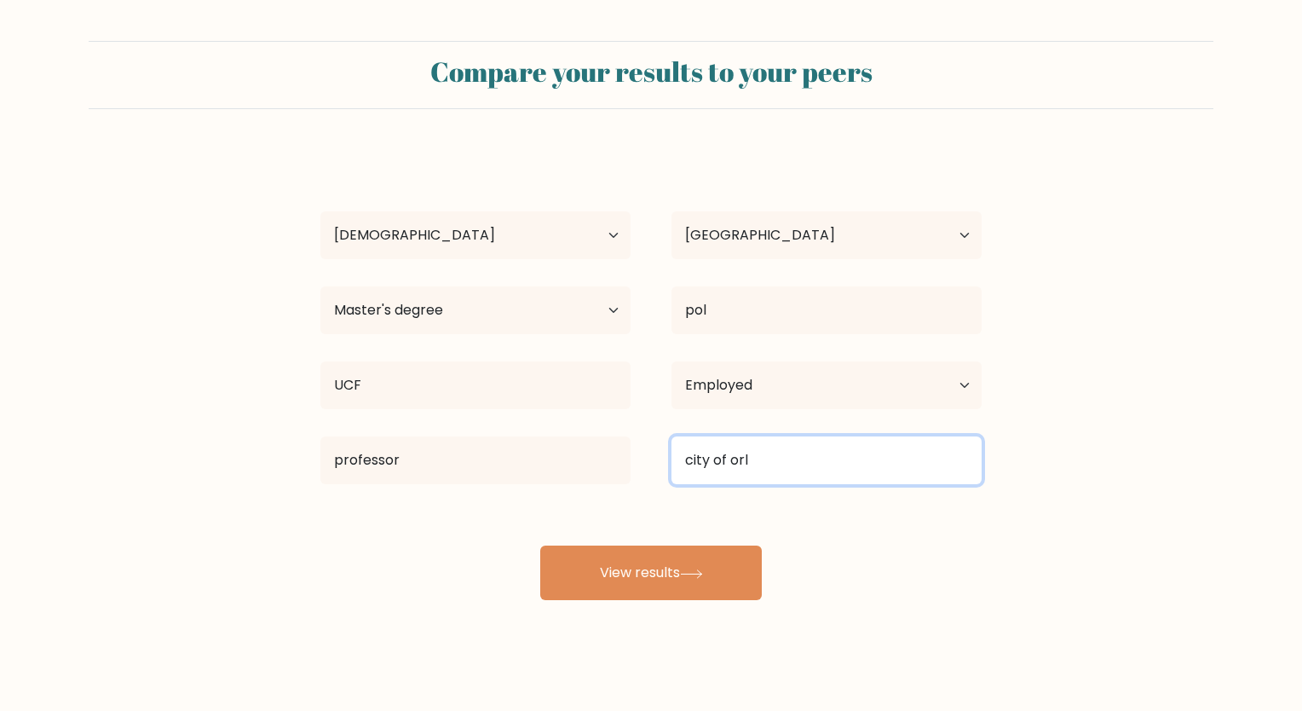
click at [769, 454] on input "city of orl" at bounding box center [826, 460] width 310 height 48
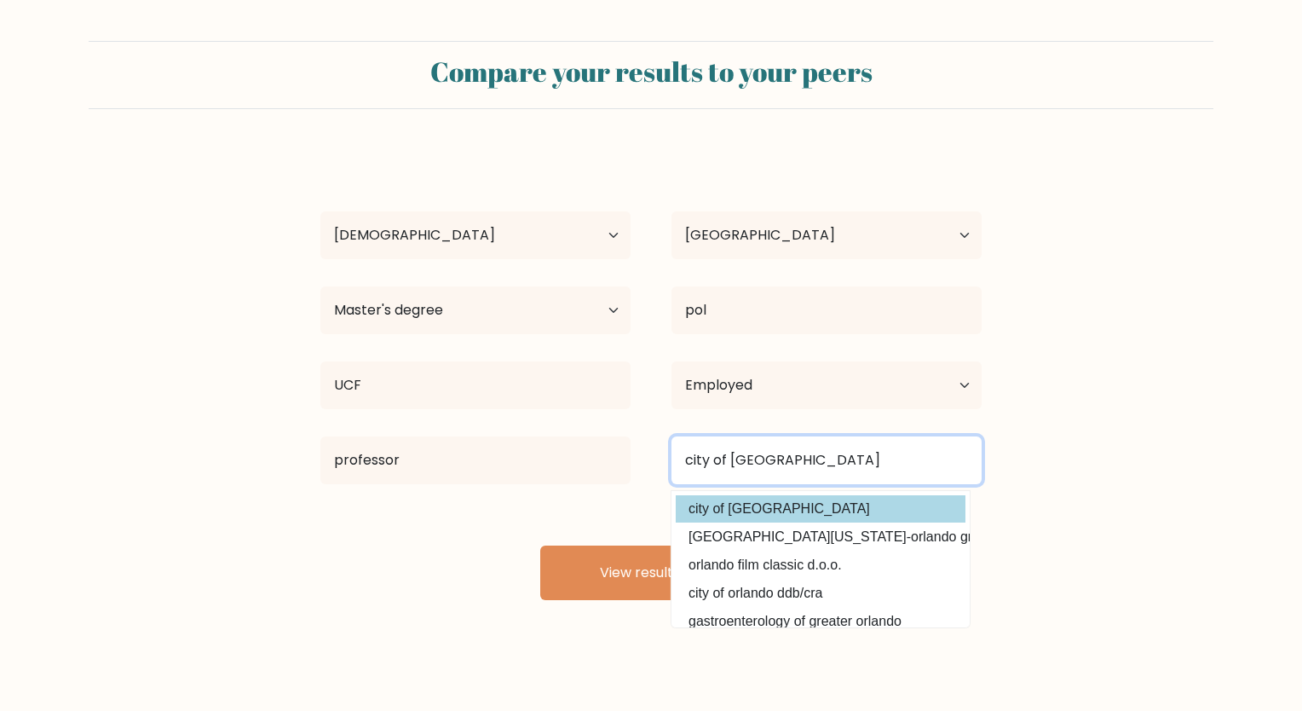
type input "city of orlando"
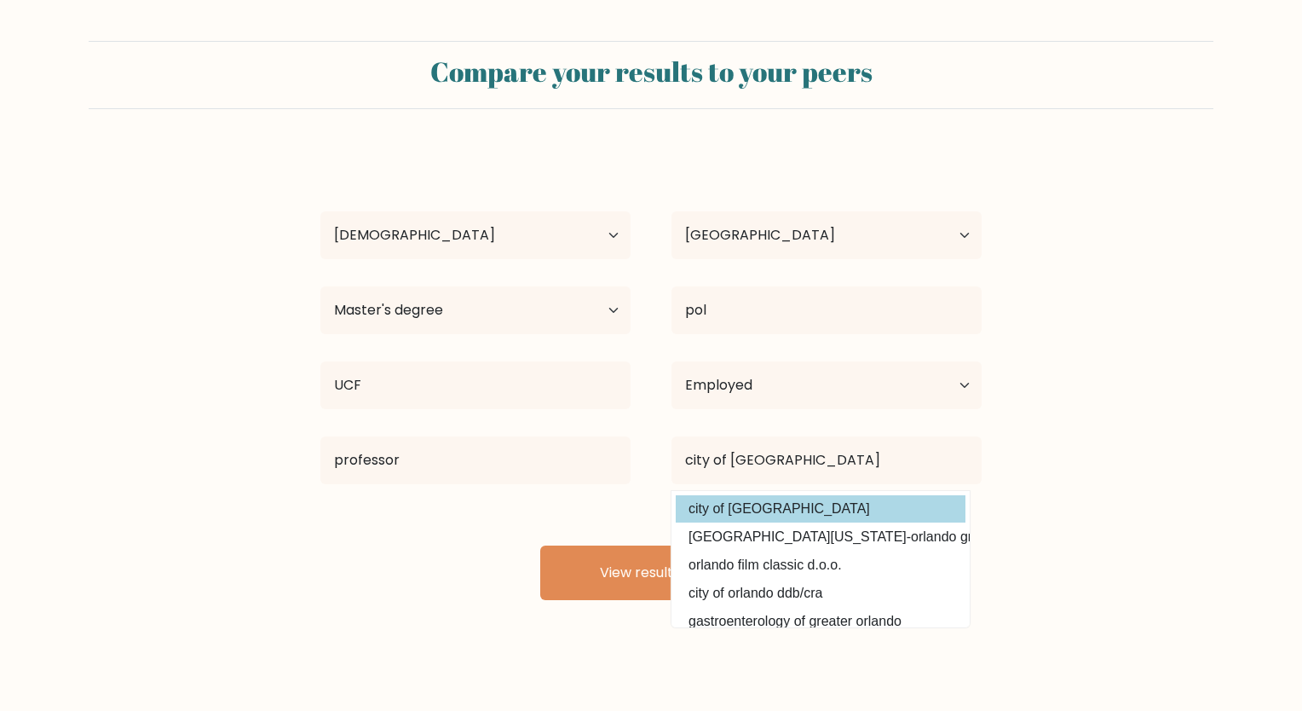
click at [726, 509] on div "alex ziegler Age Under 18 years old 18-24 years old 25-34 years old 35-44 years…" at bounding box center [651, 375] width 682 height 450
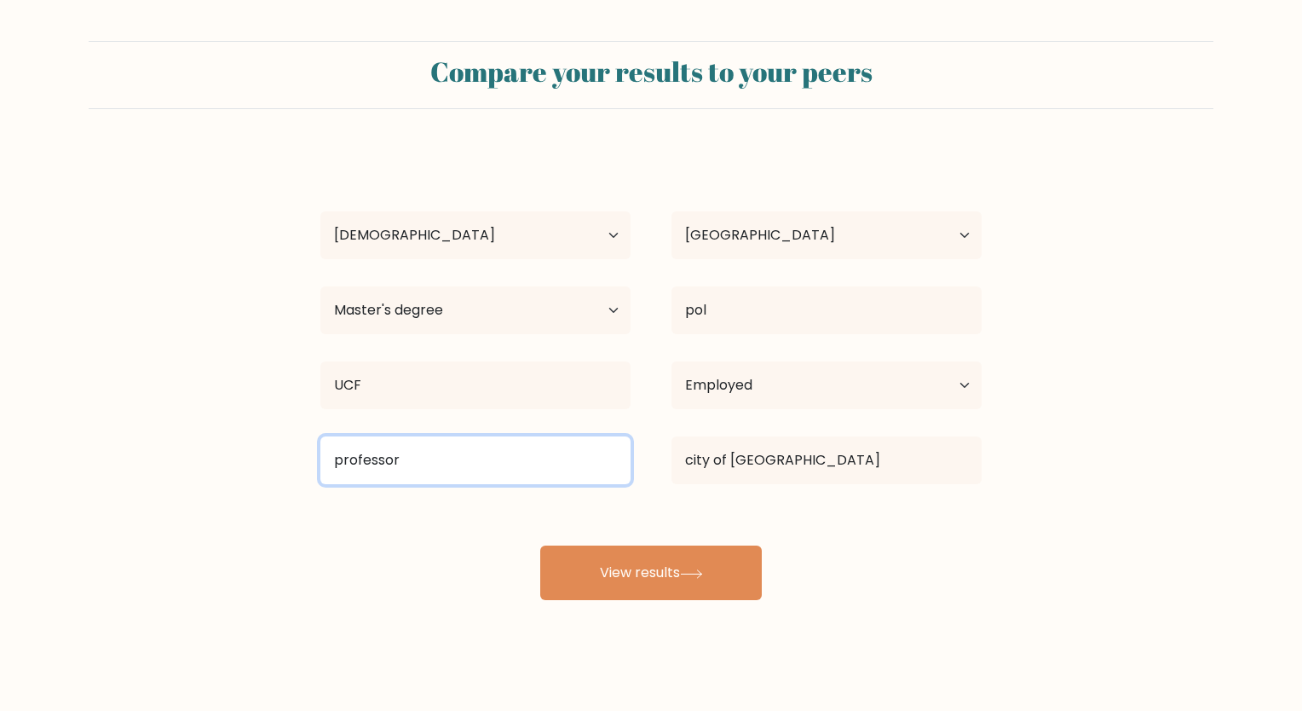
click at [422, 465] on input "professor" at bounding box center [475, 460] width 310 height 48
click at [418, 466] on input "professor" at bounding box center [475, 460] width 310 height 48
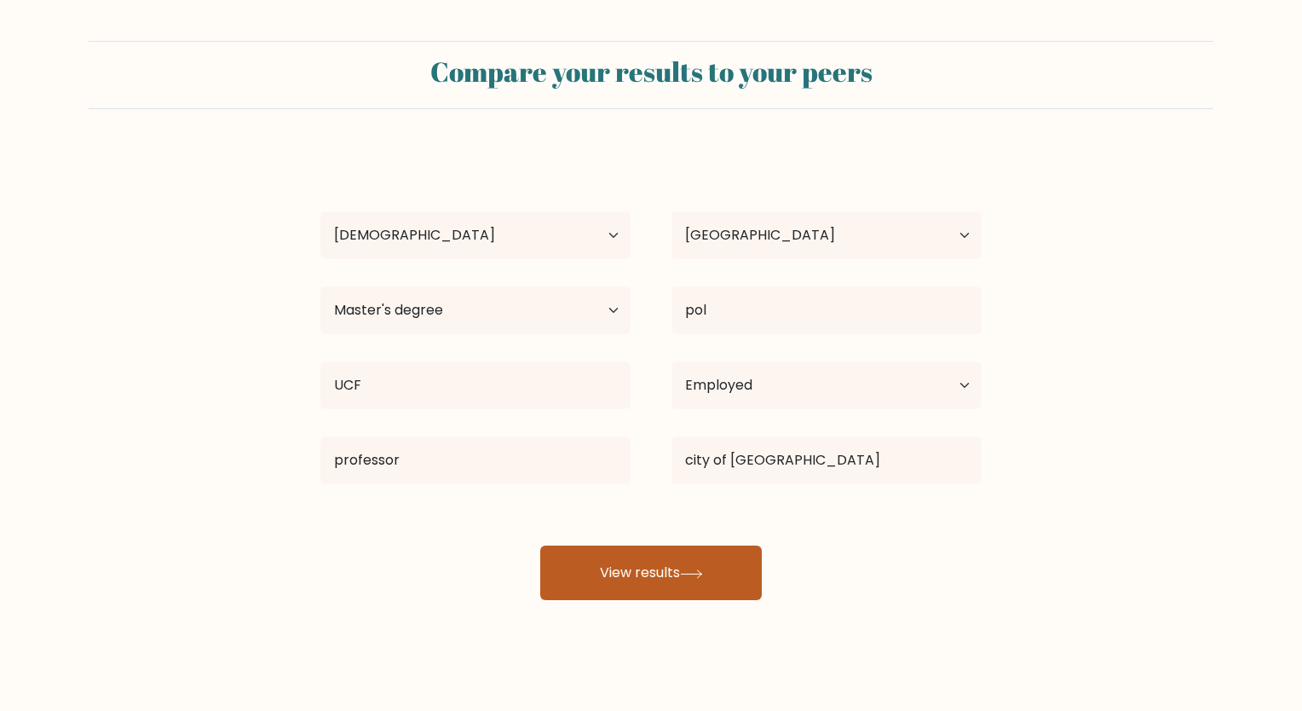
click at [639, 584] on button "View results" at bounding box center [651, 572] width 222 height 55
